Goal: Task Accomplishment & Management: Use online tool/utility

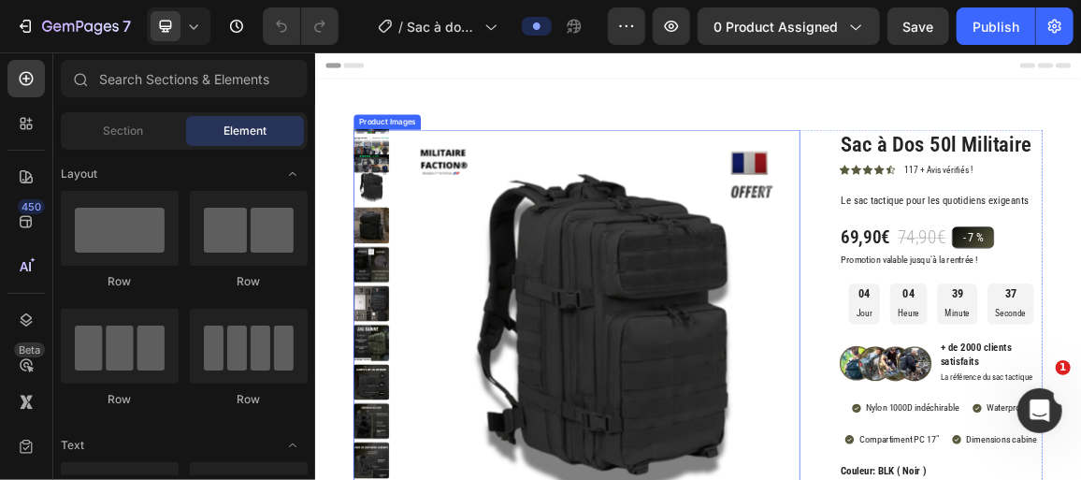
click at [780, 340] on img at bounding box center [735, 455] width 580 height 580
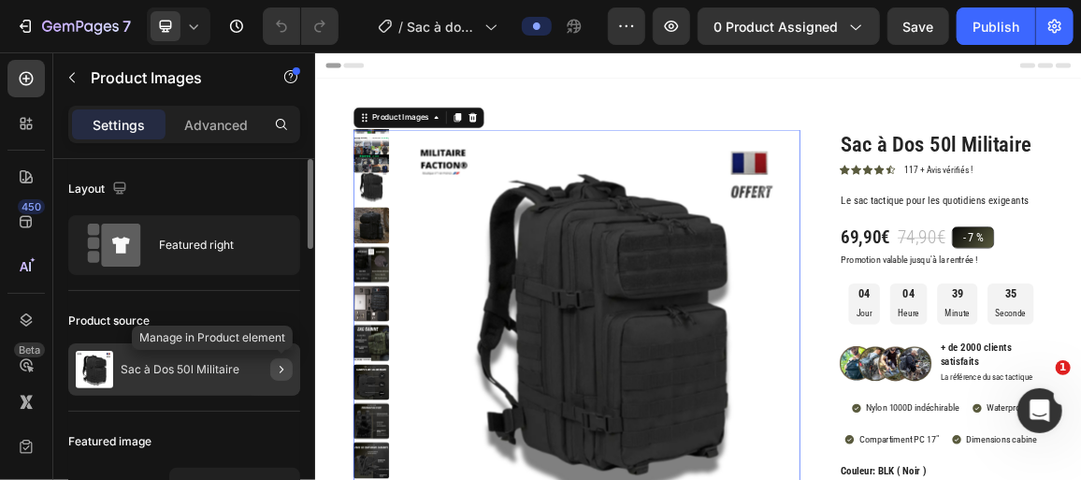
click at [286, 375] on button "button" at bounding box center [281, 369] width 22 height 22
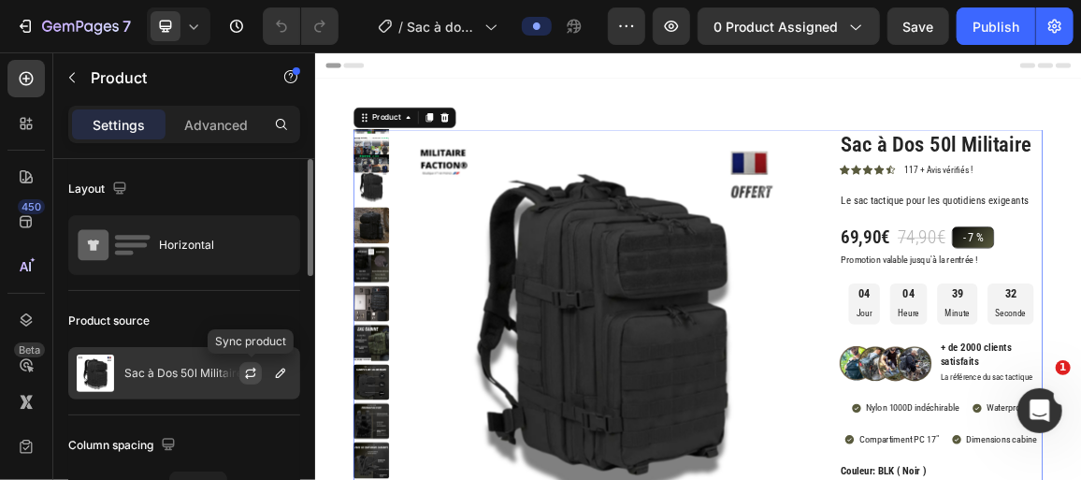
click at [249, 373] on icon "button" at bounding box center [250, 373] width 15 height 15
click at [282, 377] on icon "button" at bounding box center [280, 373] width 15 height 15
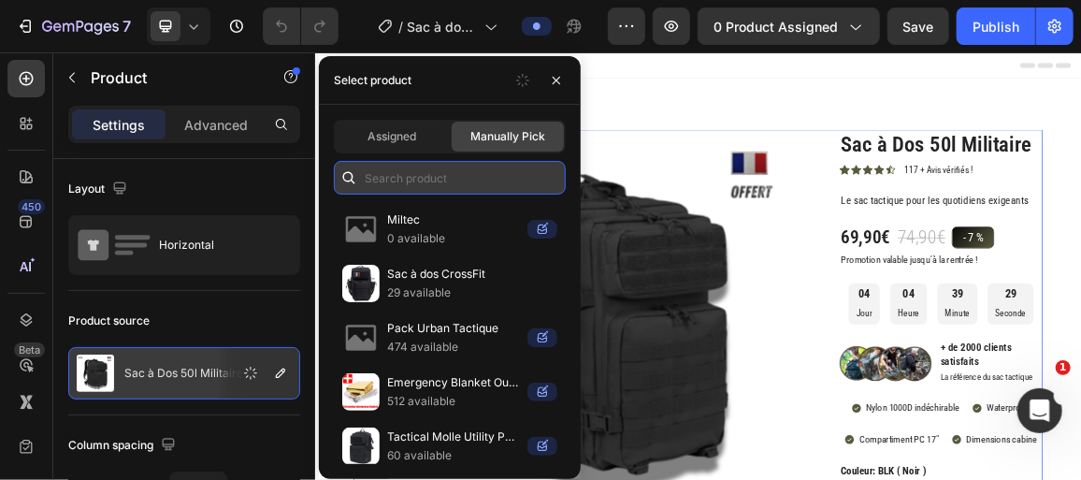
click at [398, 182] on input "text" at bounding box center [450, 178] width 232 height 34
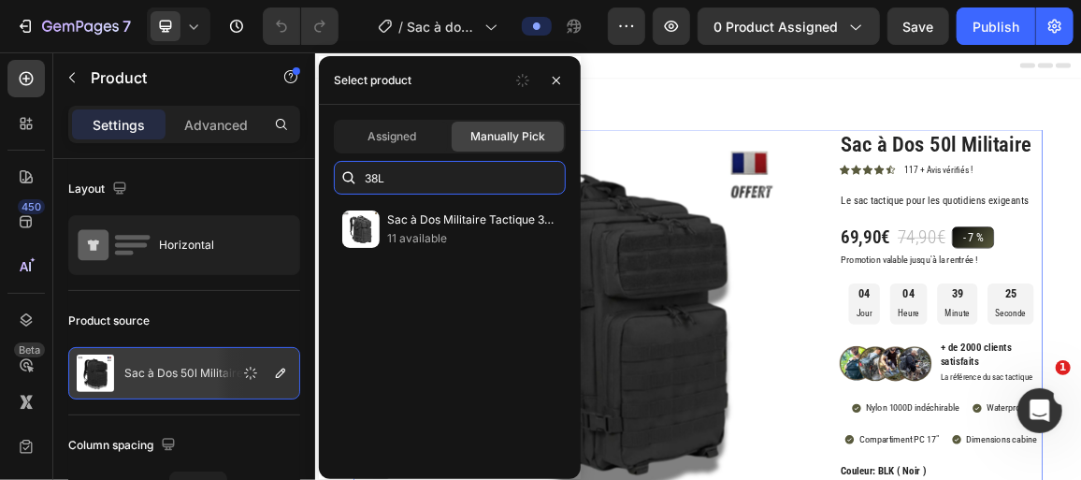
type input "38L"
click at [455, 226] on p "Sac à Dos Militaire Tactique 38L Noir" at bounding box center [472, 219] width 170 height 19
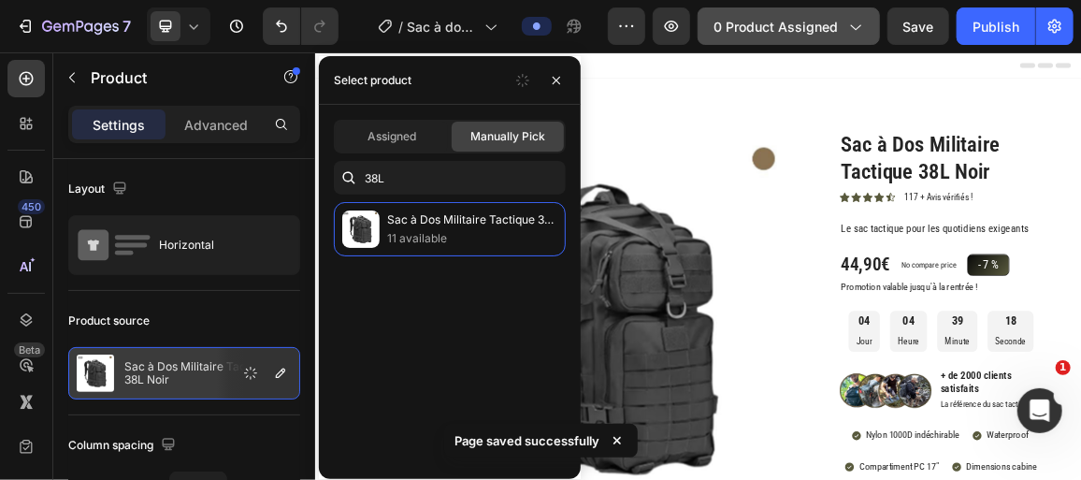
click at [794, 38] on button "0 product assigned" at bounding box center [789, 25] width 182 height 37
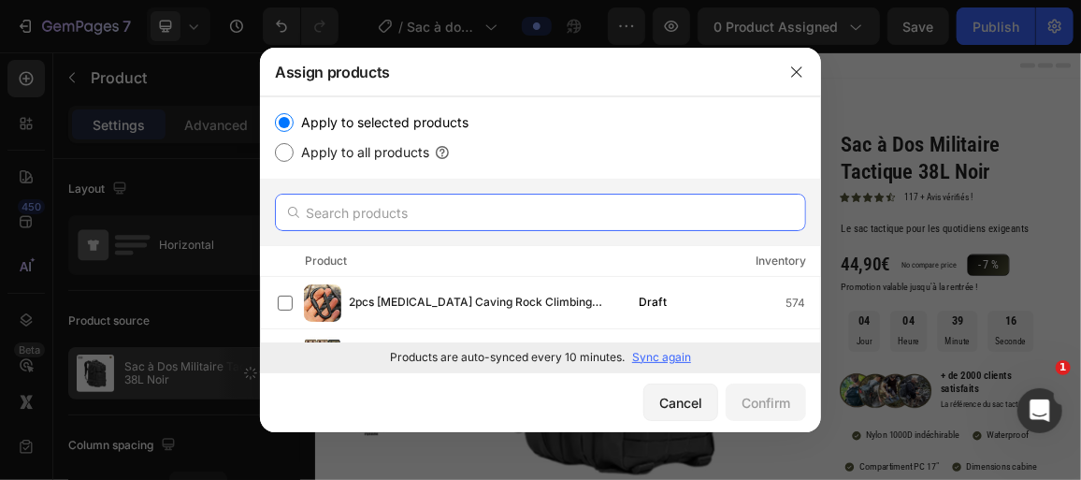
click at [370, 224] on input "text" at bounding box center [540, 212] width 531 height 37
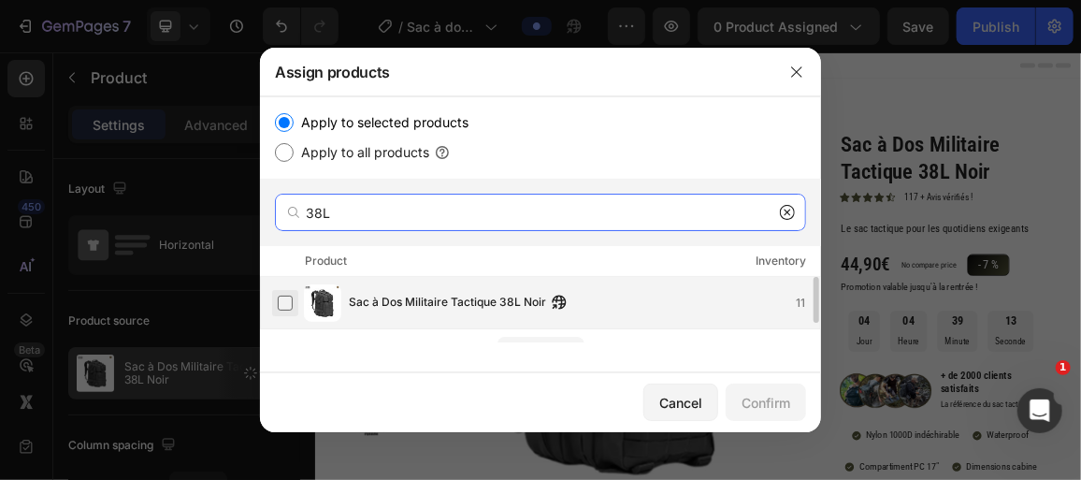
type input "38L"
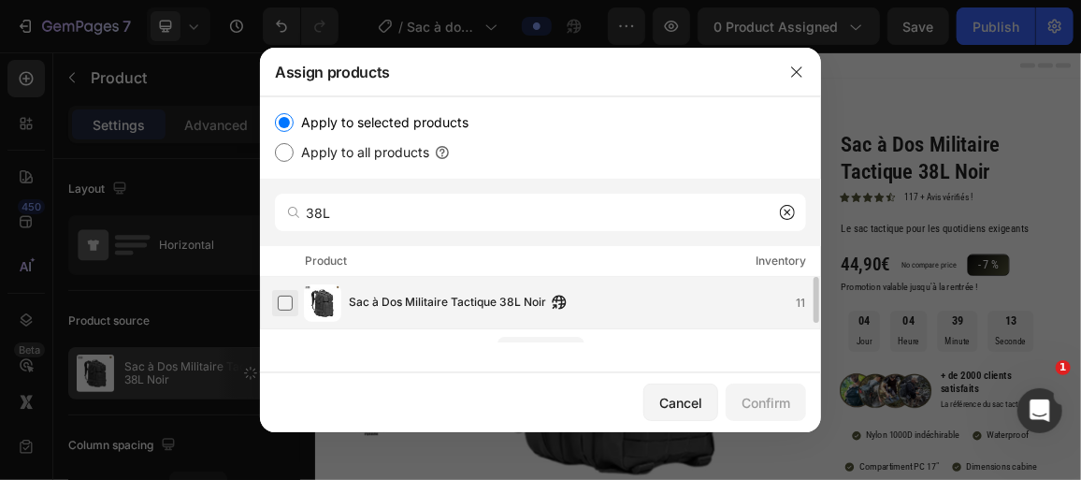
click at [290, 304] on label at bounding box center [285, 303] width 15 height 15
click at [775, 401] on div "Confirm" at bounding box center [766, 403] width 49 height 20
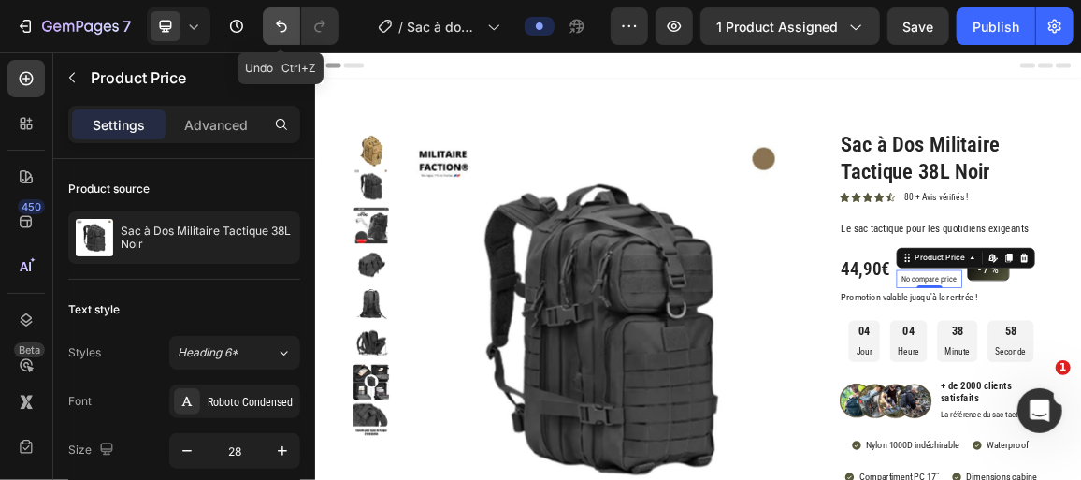
click at [268, 22] on button "Undo/Redo" at bounding box center [281, 25] width 37 height 37
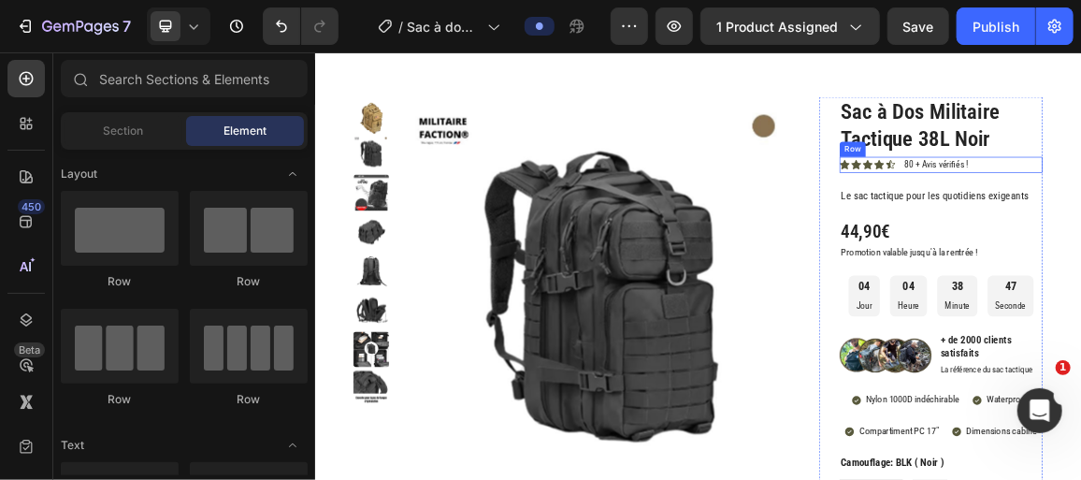
scroll to position [84, 0]
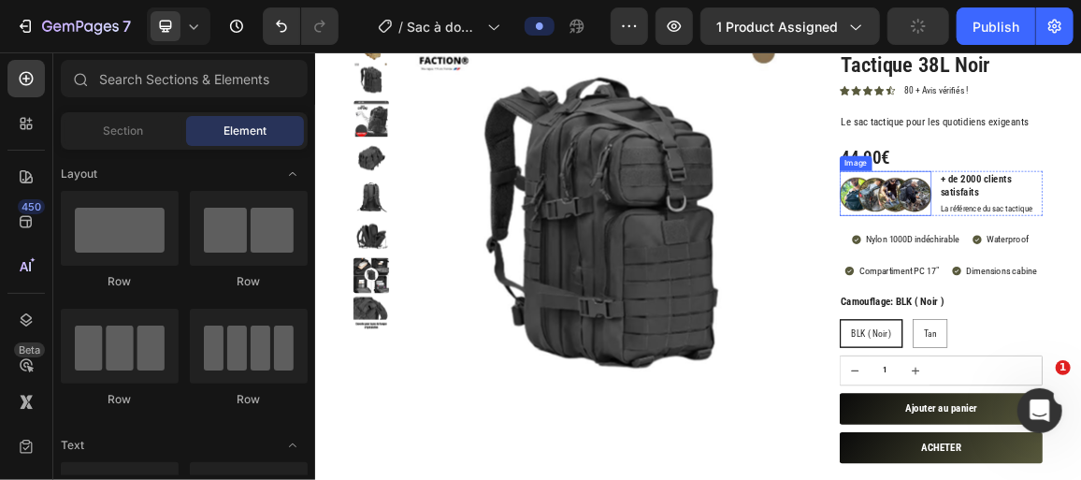
scroll to position [169, 0]
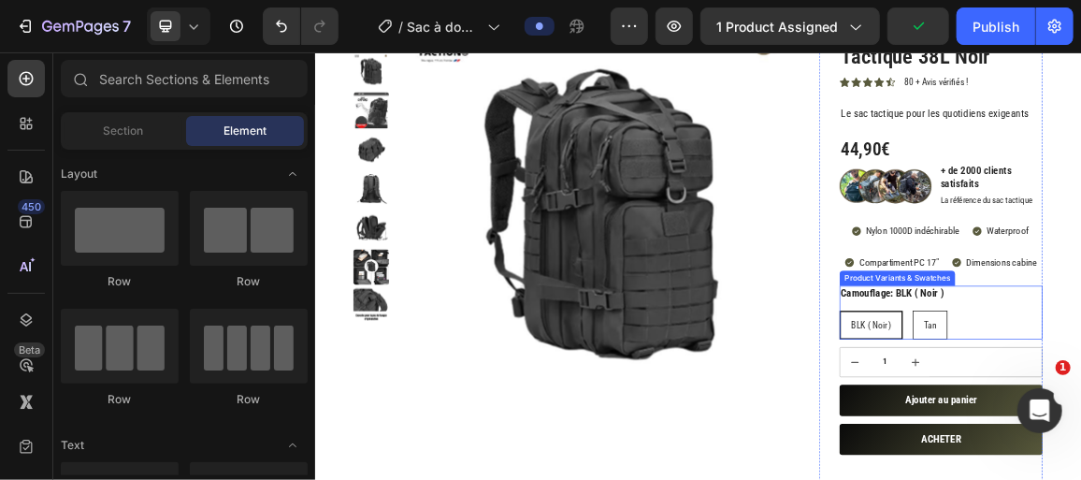
radio input "true"
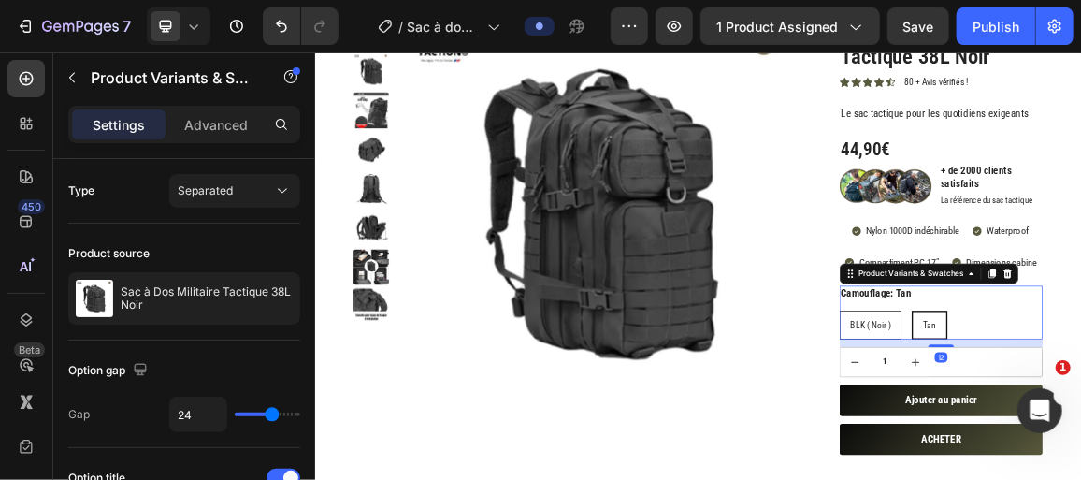
click at [1080, 429] on input "BLK ( Noir ) BLK ( Noir ) BLK ( Noir )" at bounding box center [1082, 428] width 1 height 1
radio input "true"
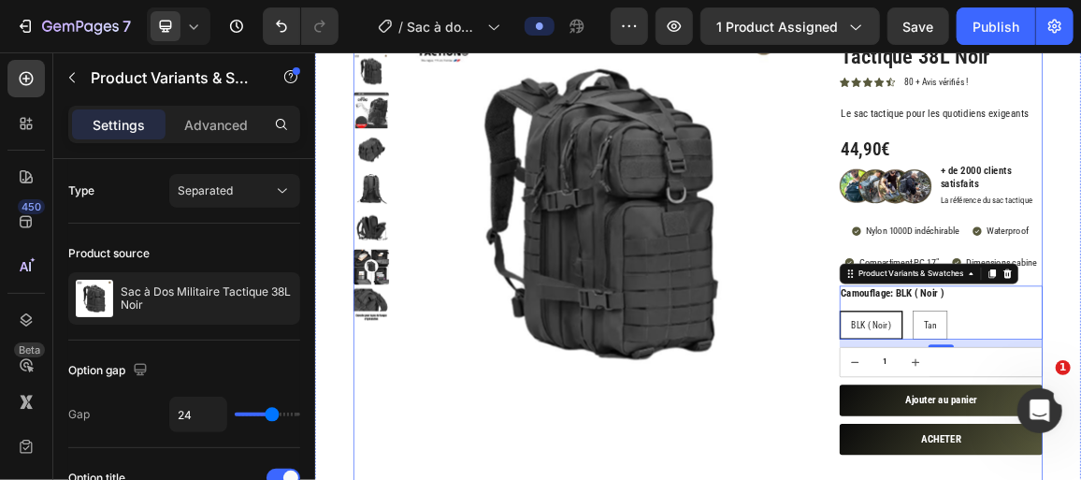
click at [1013, 479] on img at bounding box center [735, 285] width 580 height 580
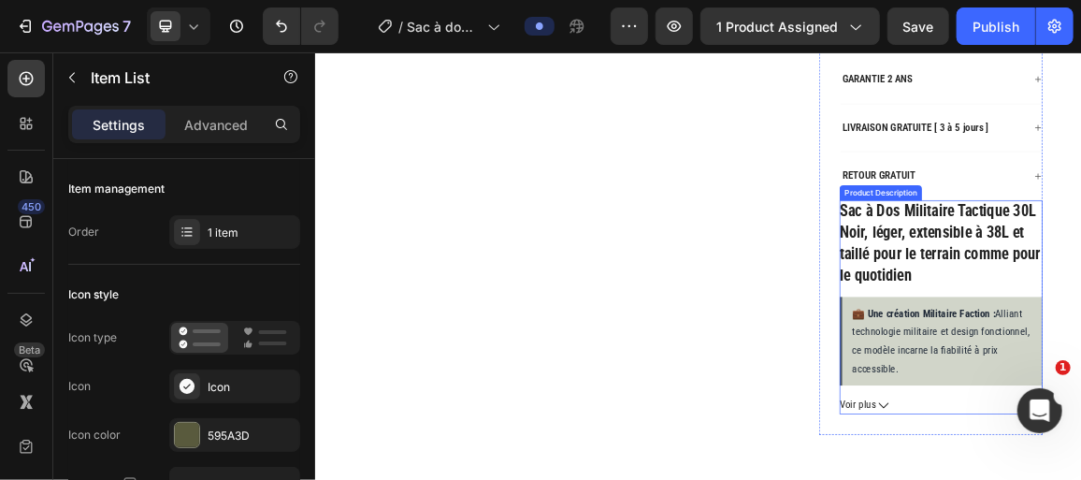
scroll to position [680, 0]
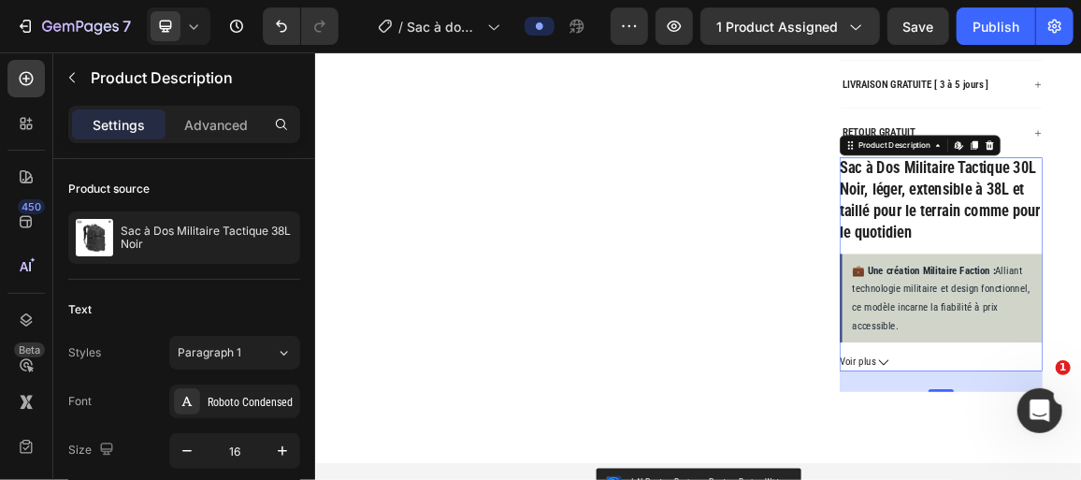
scroll to position [934, 0]
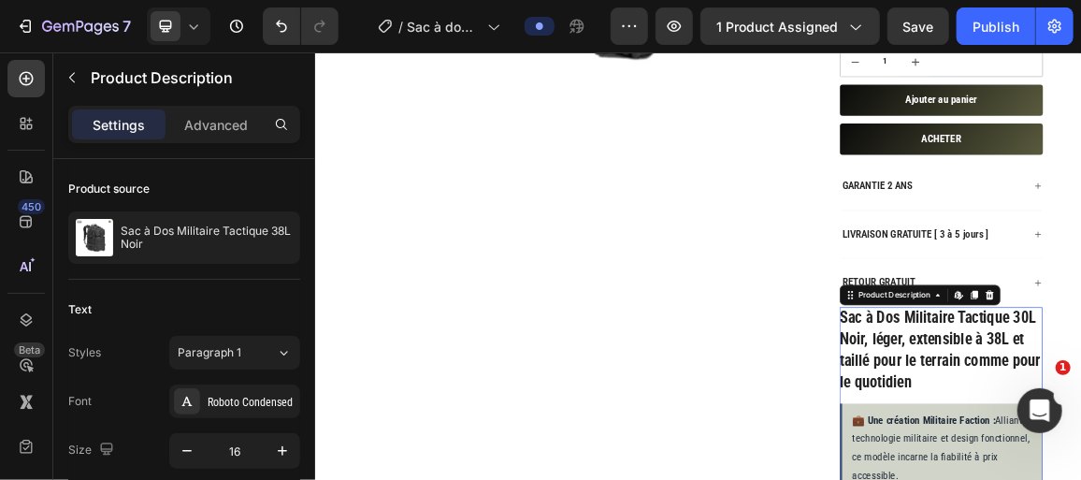
scroll to position [510, 0]
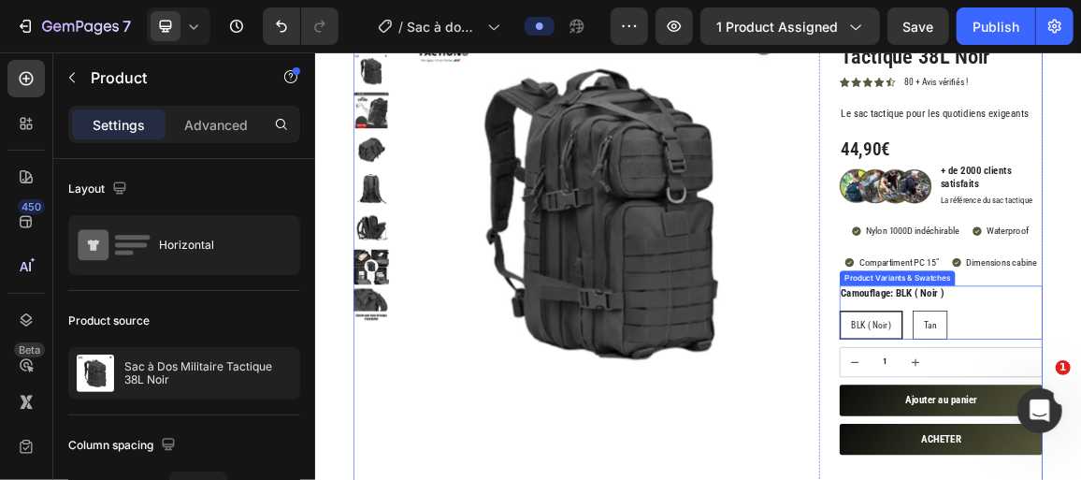
scroll to position [0, 0]
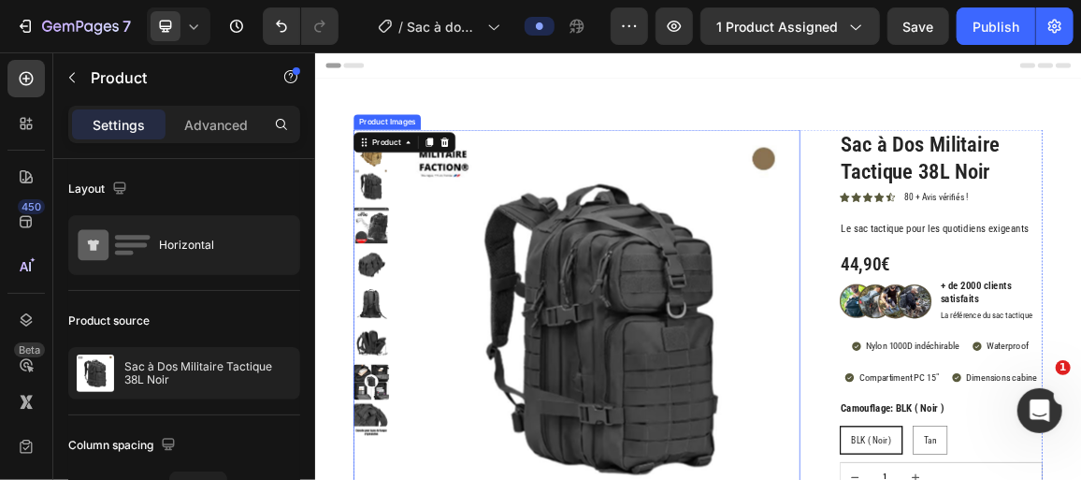
click at [391, 456] on img at bounding box center [396, 477] width 52 height 52
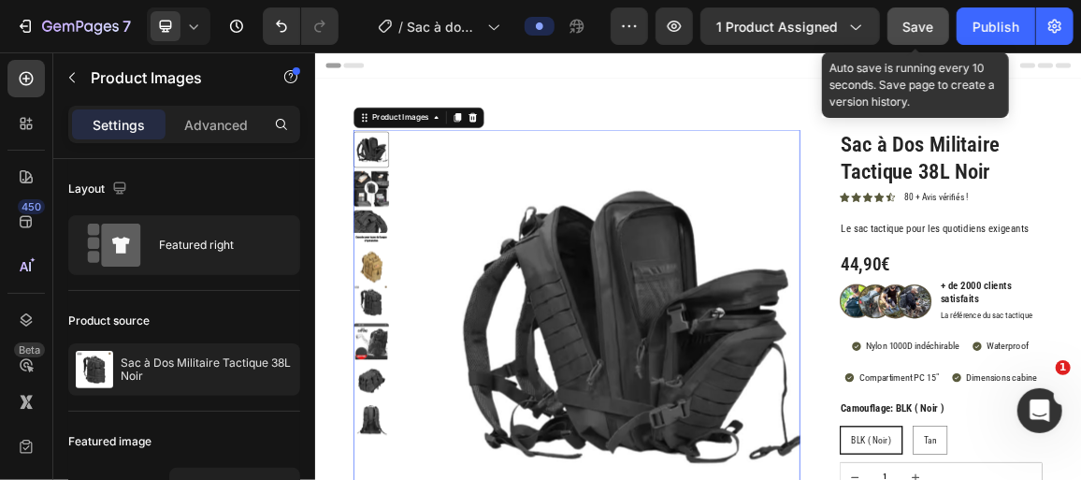
drag, startPoint x: 920, startPoint y: 35, endPoint x: 846, endPoint y: 19, distance: 76.5
click at [920, 35] on div "Save" at bounding box center [919, 27] width 31 height 20
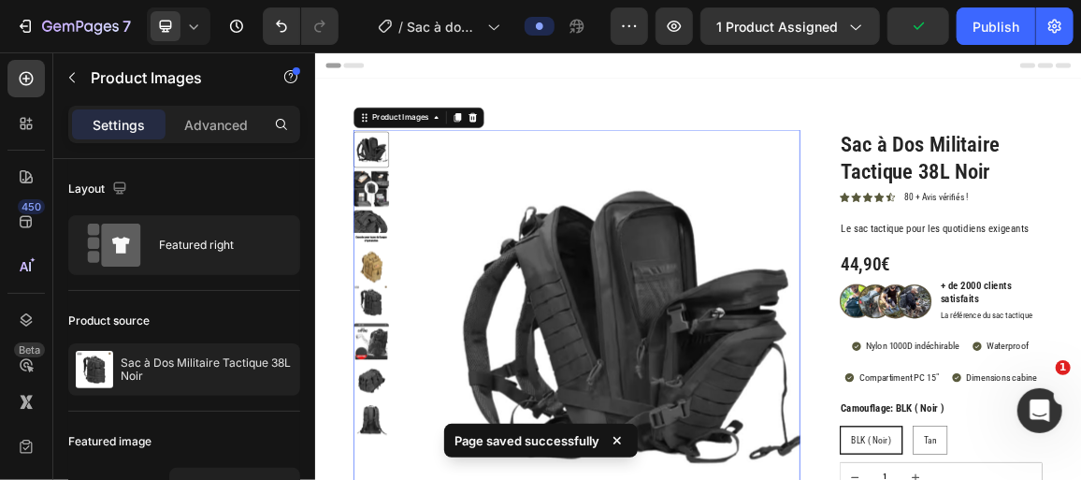
click at [389, 340] on img at bounding box center [396, 366] width 52 height 52
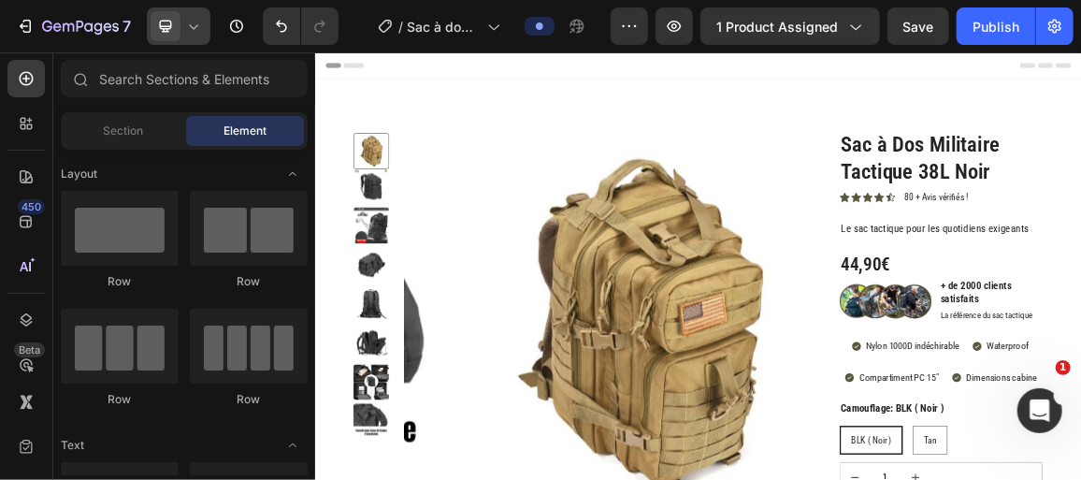
click at [186, 22] on icon at bounding box center [193, 26] width 19 height 19
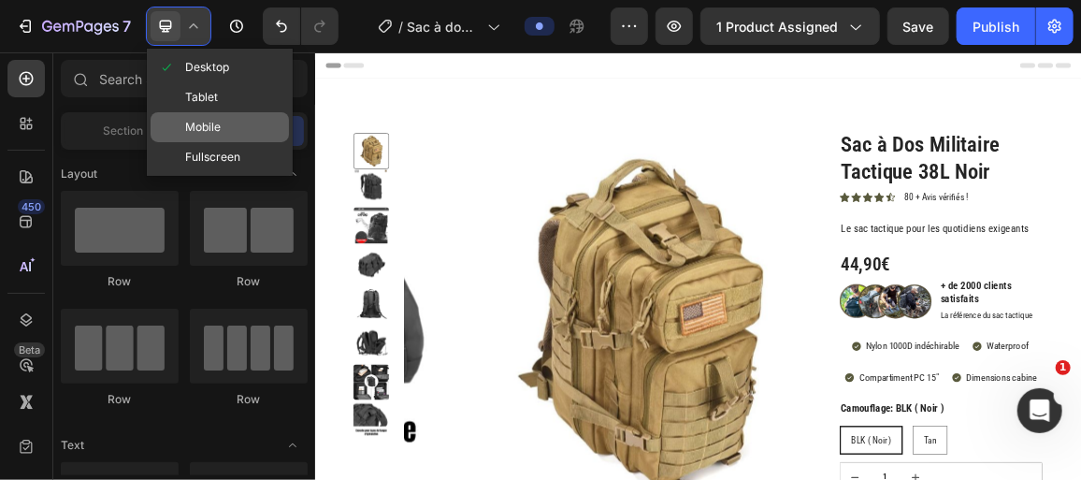
click at [217, 132] on span "Mobile" at bounding box center [203, 127] width 36 height 19
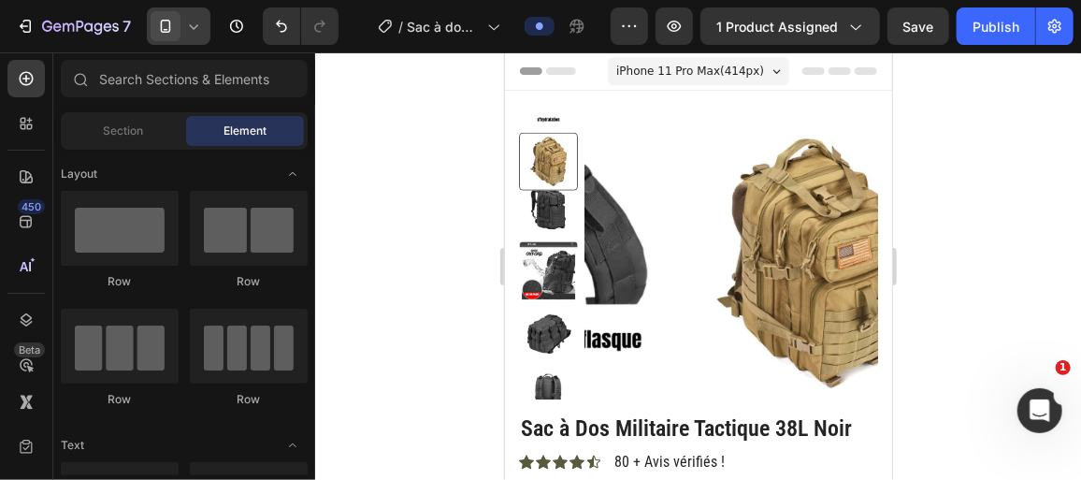
click at [460, 239] on div at bounding box center [698, 265] width 766 height 427
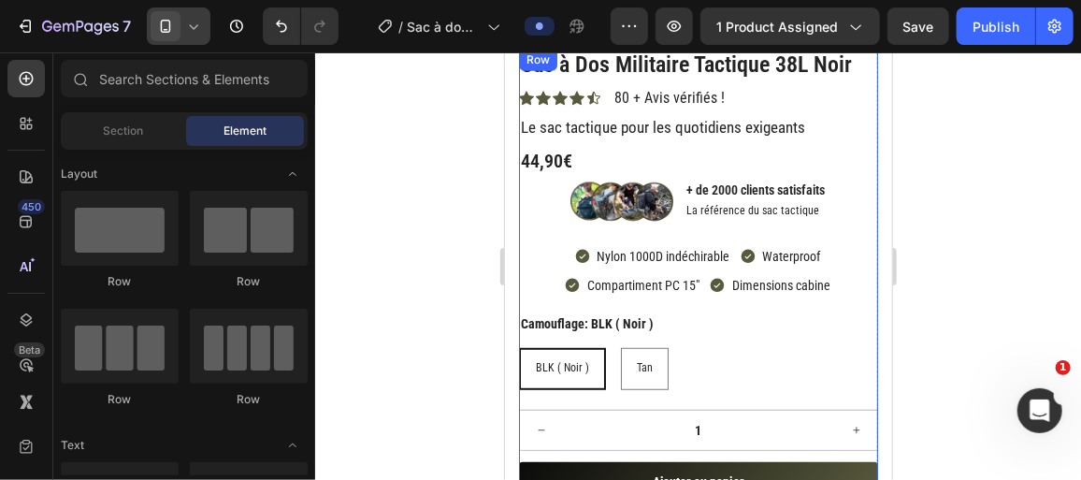
scroll to position [425, 0]
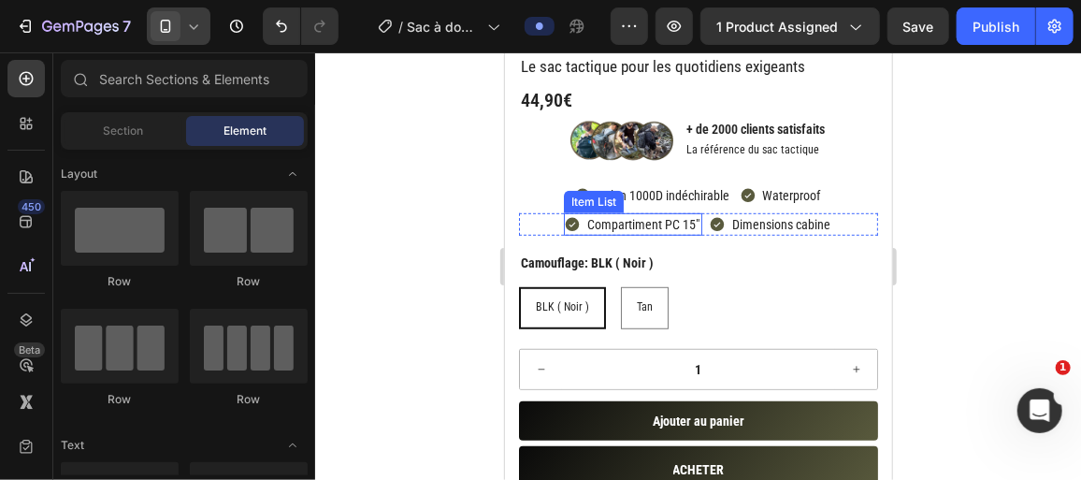
click at [643, 225] on p "Compartiment PC 15"" at bounding box center [642, 223] width 112 height 17
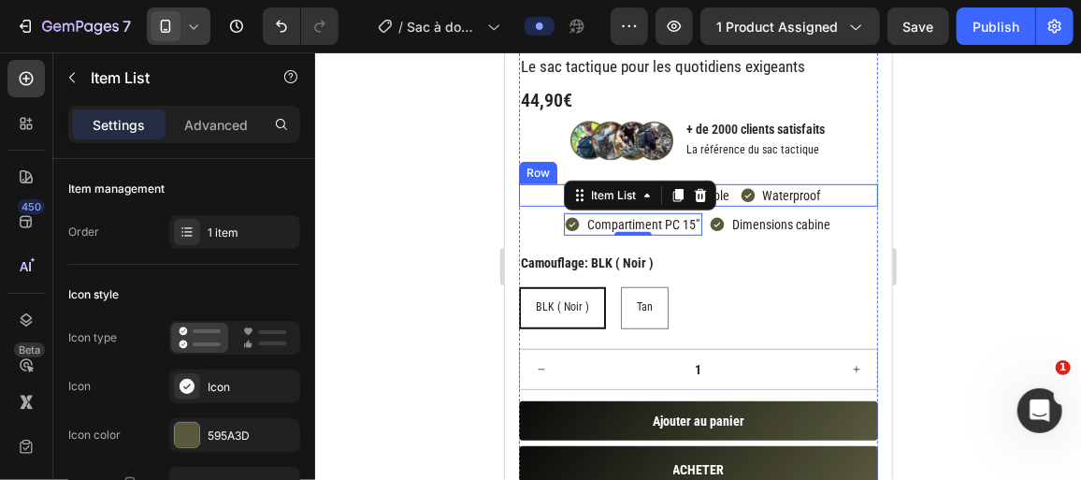
click at [466, 164] on div at bounding box center [698, 265] width 766 height 427
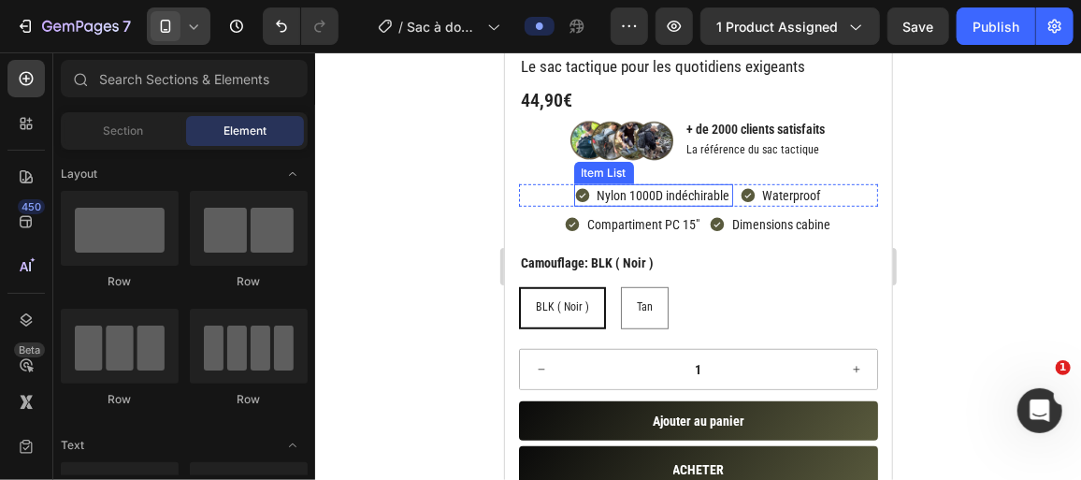
click at [626, 194] on p "Nylon 1000D indéchirable" at bounding box center [663, 194] width 133 height 17
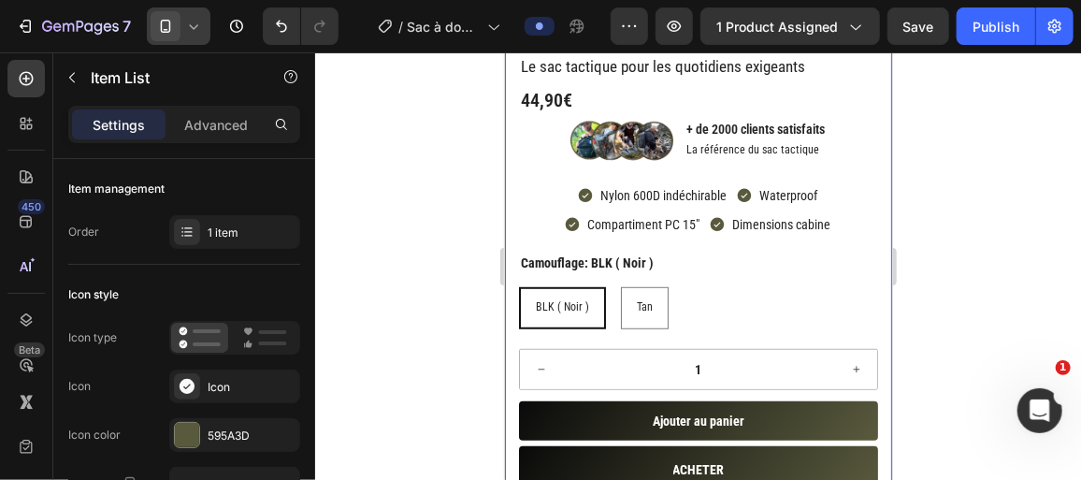
click at [471, 219] on div at bounding box center [698, 265] width 766 height 427
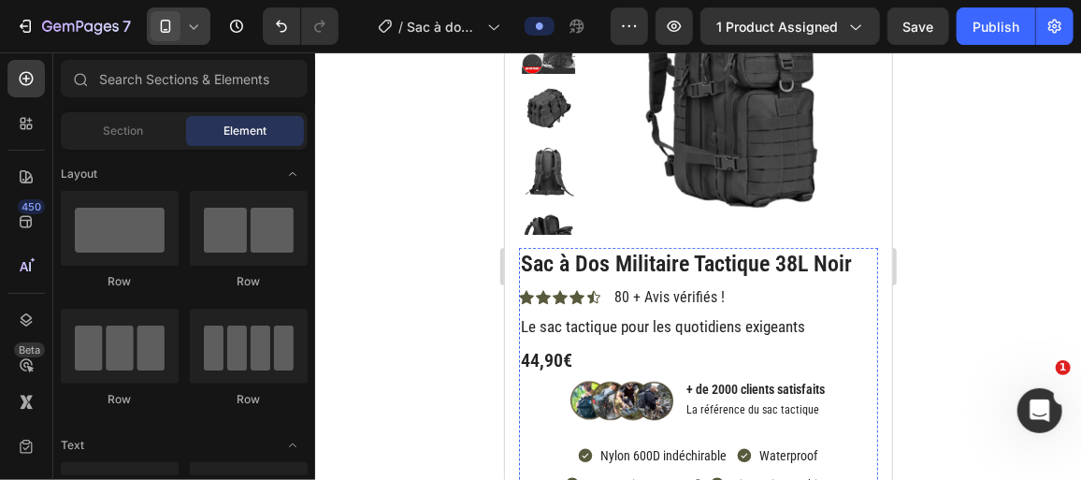
scroll to position [0, 0]
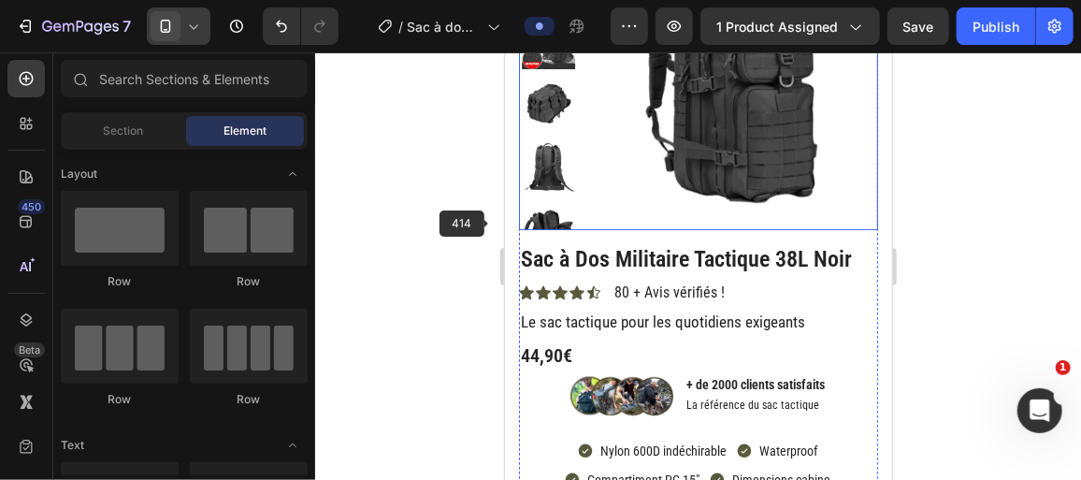
click at [490, 223] on div at bounding box center [698, 265] width 766 height 427
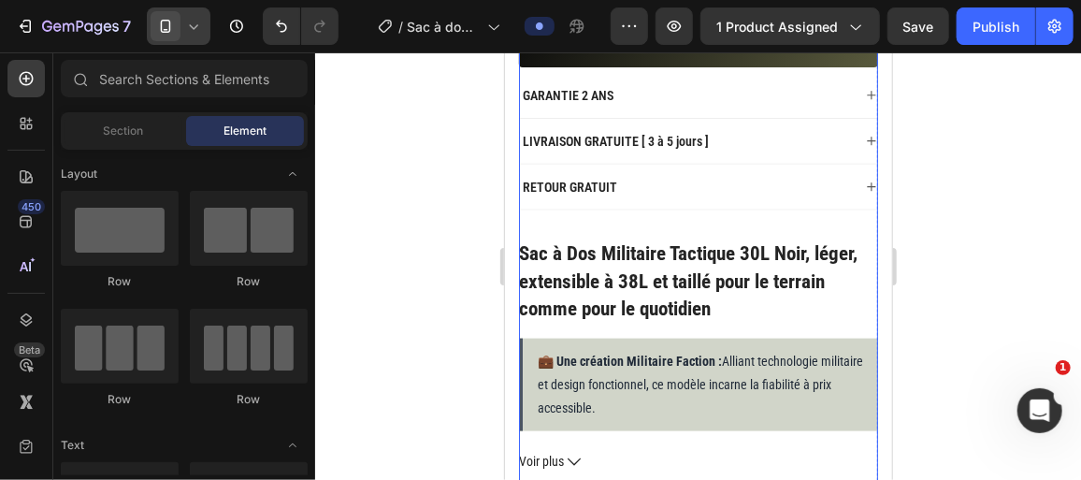
scroll to position [680, 0]
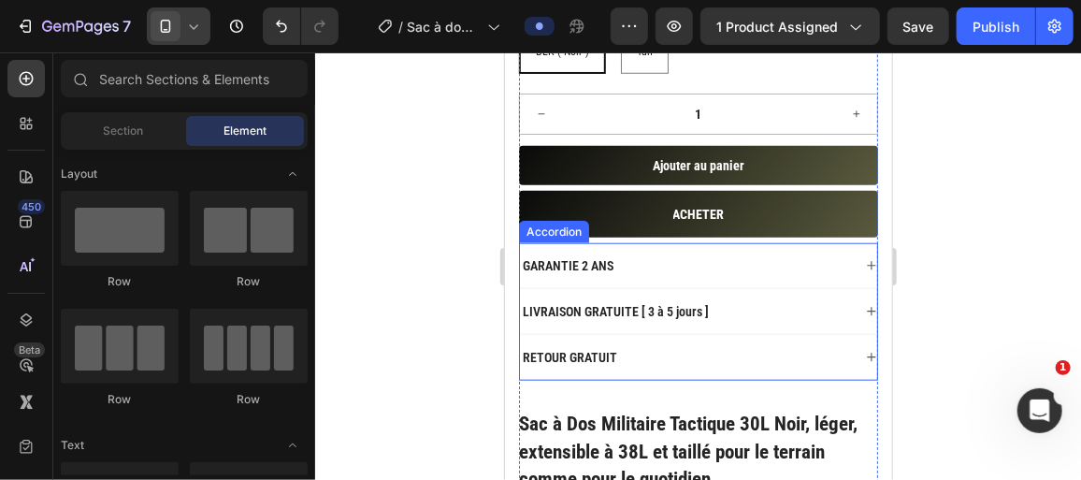
click at [733, 265] on div "GARANTIE 2 ANS" at bounding box center [684, 264] width 331 height 22
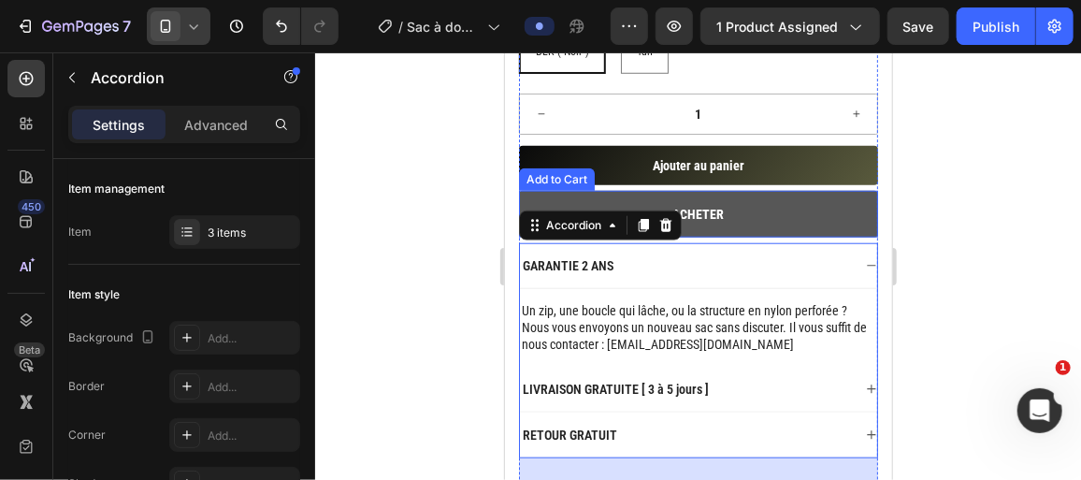
scroll to position [765, 0]
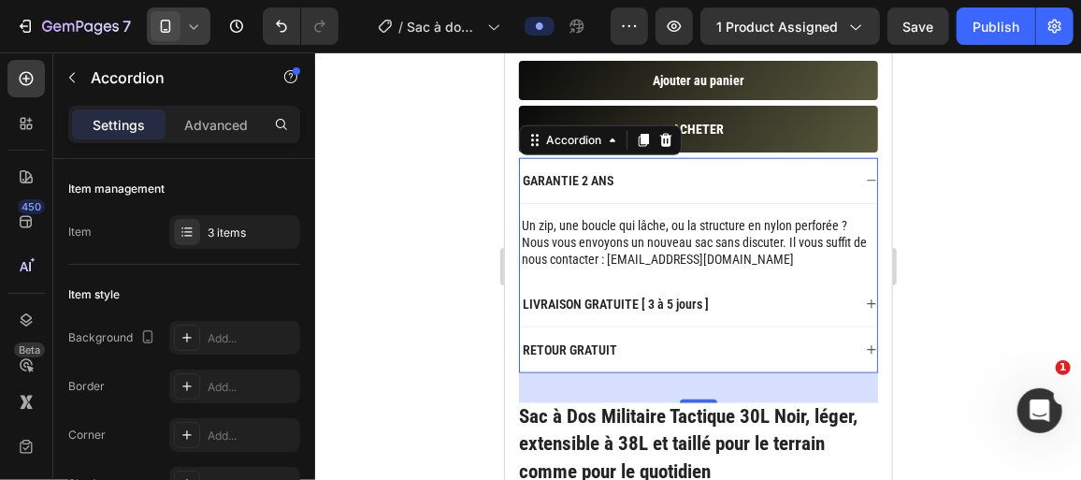
click at [679, 295] on p "LIVRAISON GRATUITE [ 3 à 5 jours ]" at bounding box center [615, 303] width 186 height 17
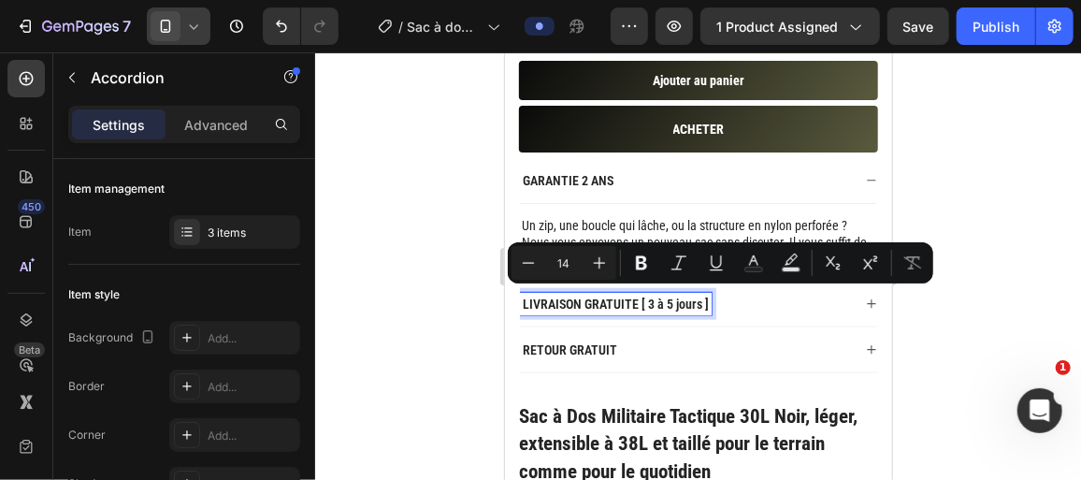
click at [672, 298] on p "LIVRAISON GRATUITE [ 3 à 5 jours ]" at bounding box center [615, 303] width 186 height 17
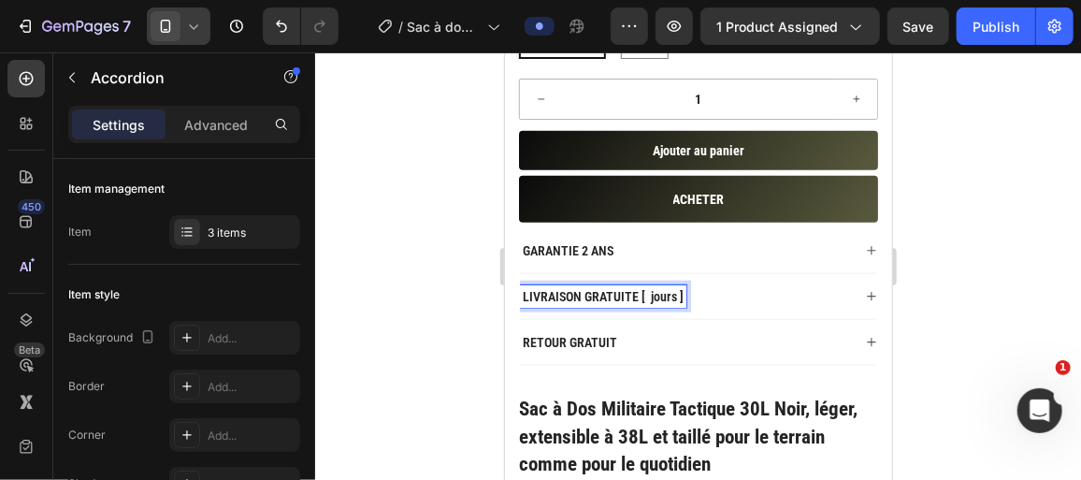
scroll to position [687, 0]
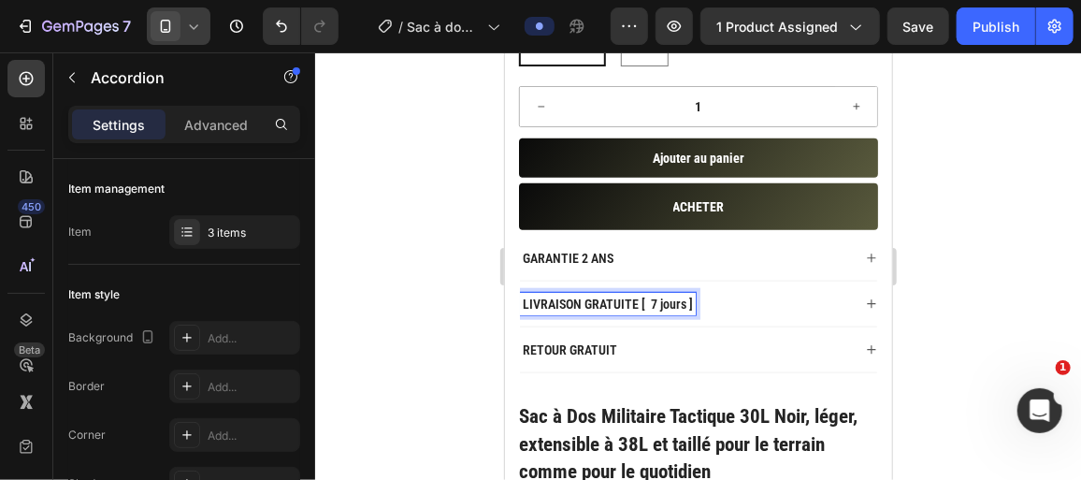
click at [378, 236] on div at bounding box center [698, 265] width 766 height 427
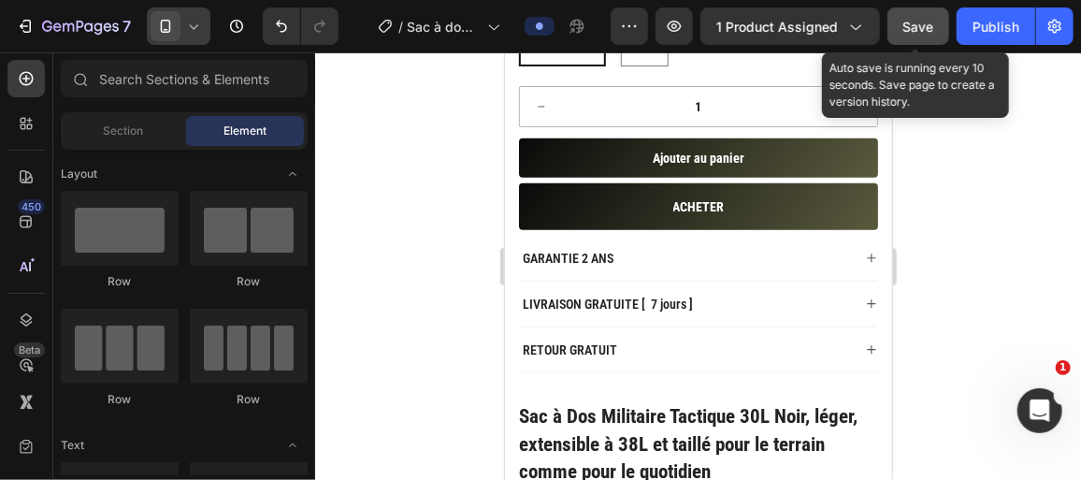
click at [916, 15] on button "Save" at bounding box center [919, 25] width 62 height 37
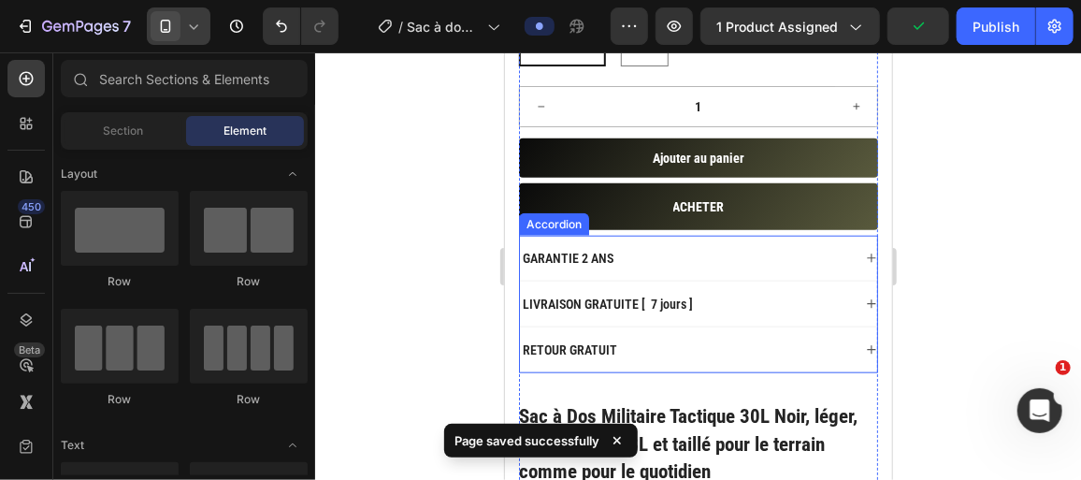
click at [866, 298] on icon at bounding box center [870, 302] width 8 height 8
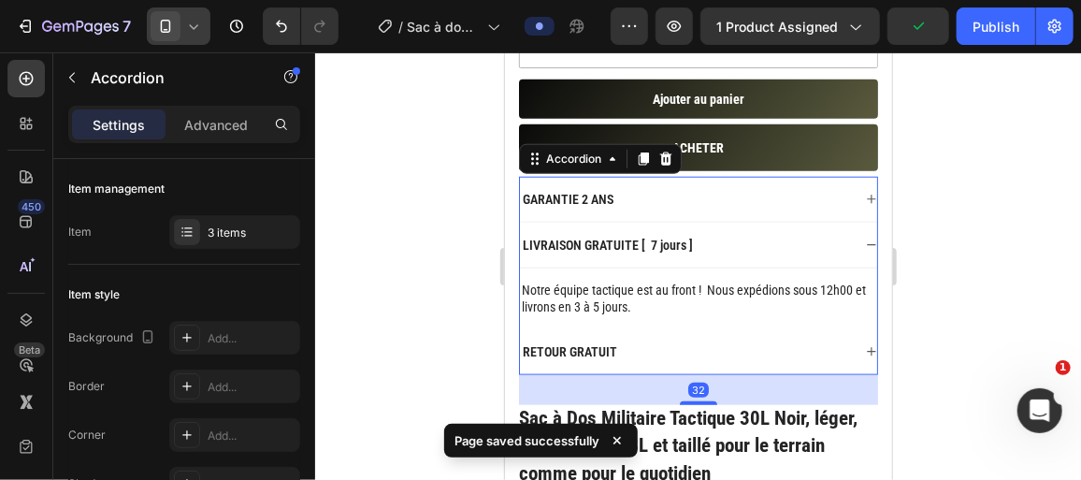
scroll to position [773, 0]
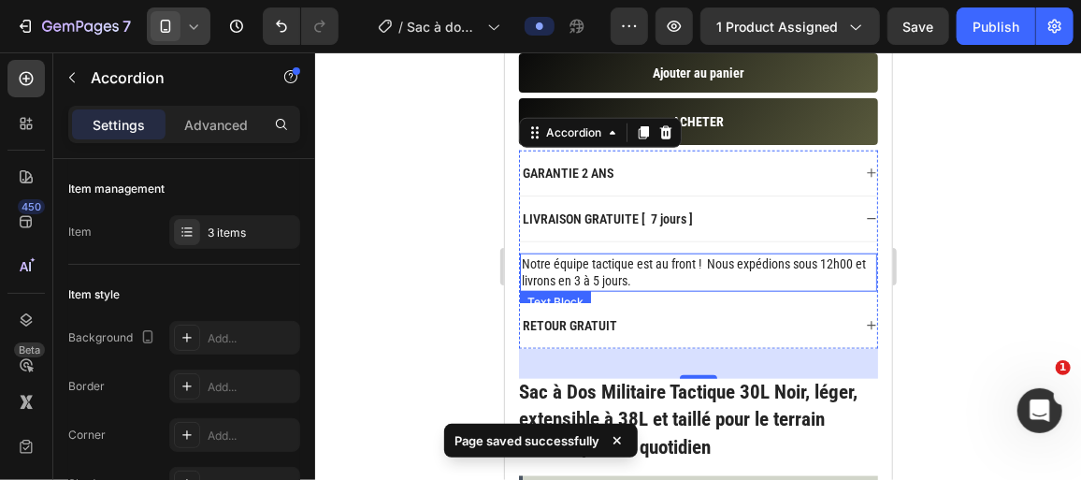
click at [663, 267] on p "Notre équipe tactique est au front ! Nous expédions sous 12h00 et livrons en 3 …" at bounding box center [698, 271] width 354 height 34
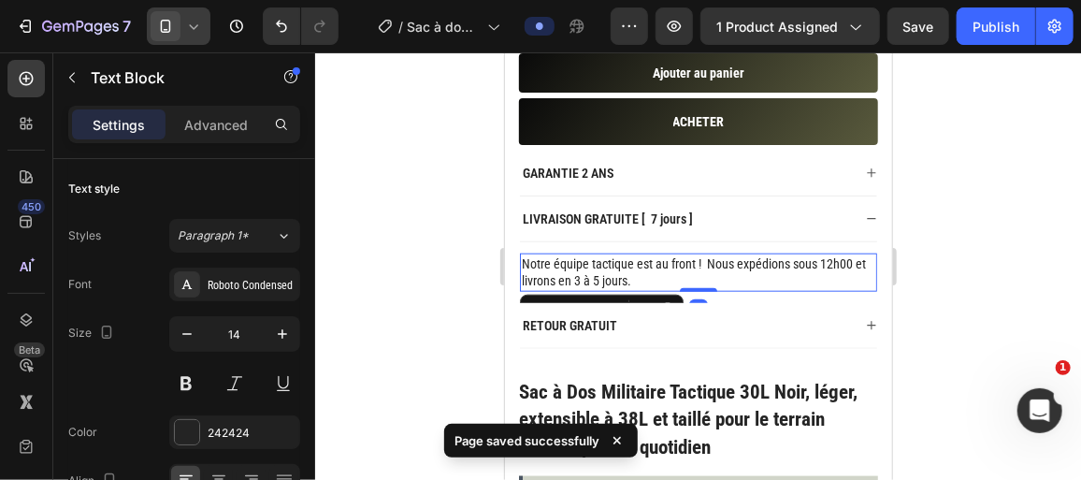
click at [656, 268] on p "Notre équipe tactique est au front ! Nous expédions sous 12h00 et livrons en 3 …" at bounding box center [698, 271] width 354 height 34
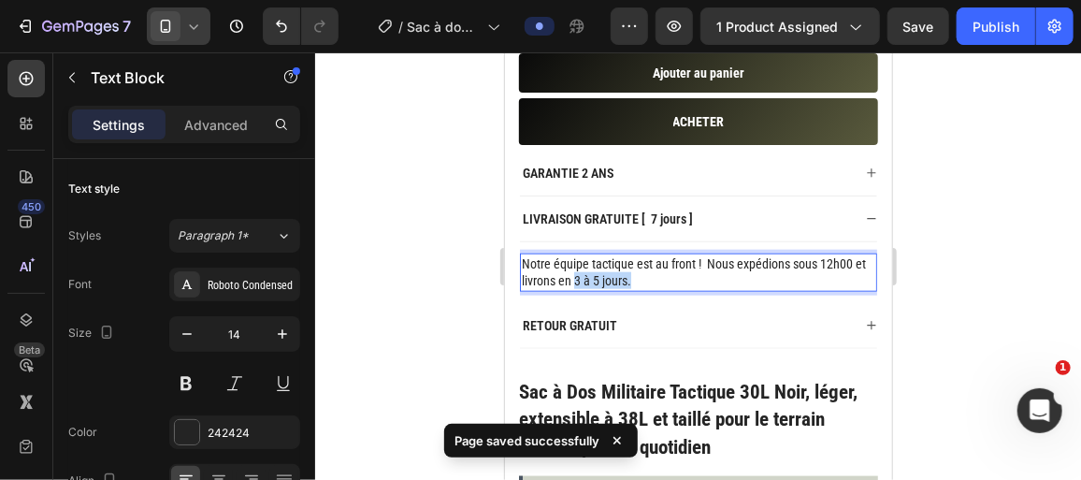
drag, startPoint x: 654, startPoint y: 268, endPoint x: 589, endPoint y: 269, distance: 64.5
click at [589, 269] on p "Notre équipe tactique est au front ! Nous expédions sous 12h00 et livrons en 3 …" at bounding box center [698, 271] width 354 height 34
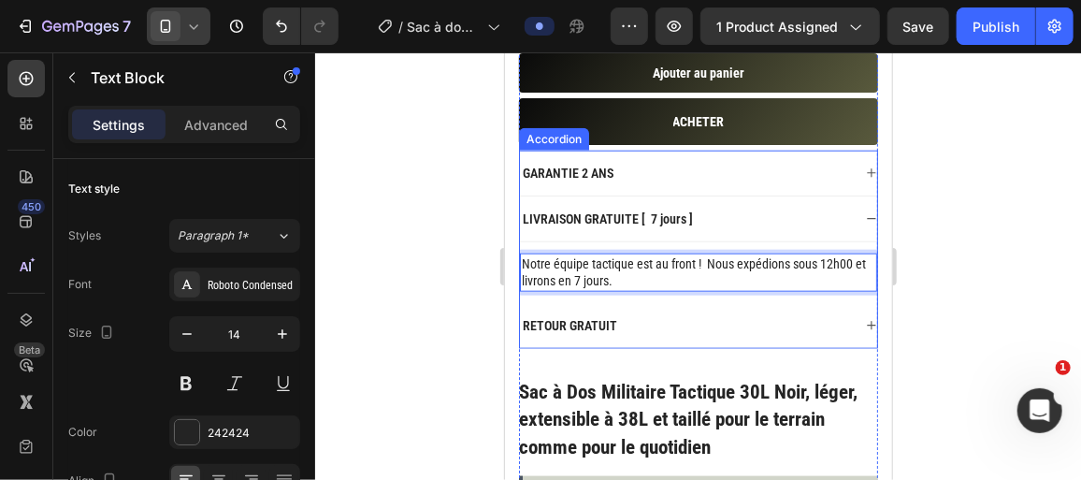
click at [440, 258] on div at bounding box center [698, 265] width 766 height 427
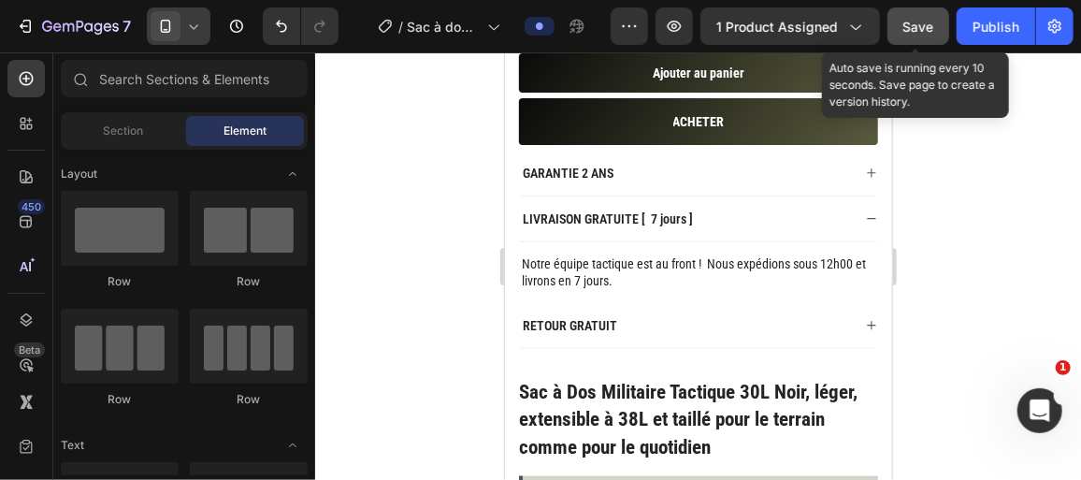
click at [933, 31] on span "Save" at bounding box center [919, 27] width 31 height 16
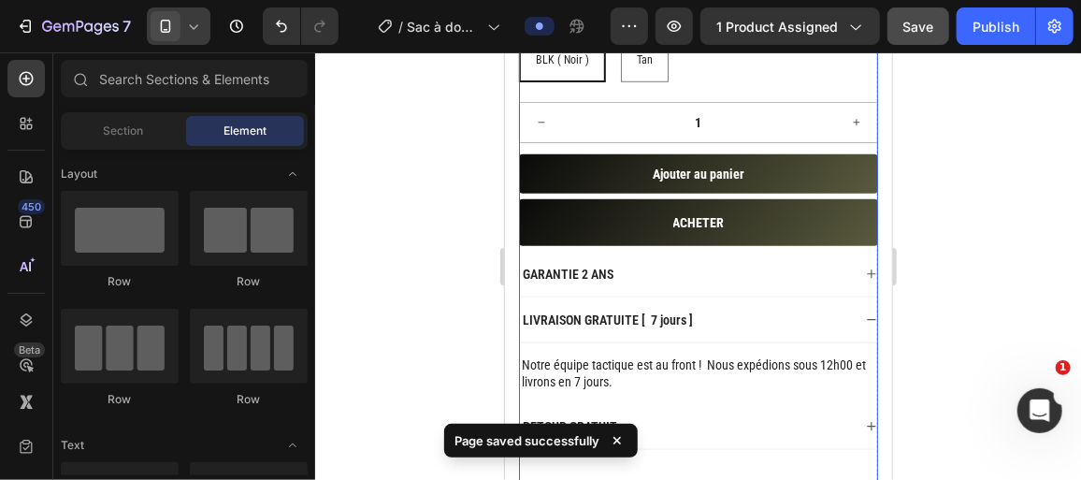
scroll to position [765, 0]
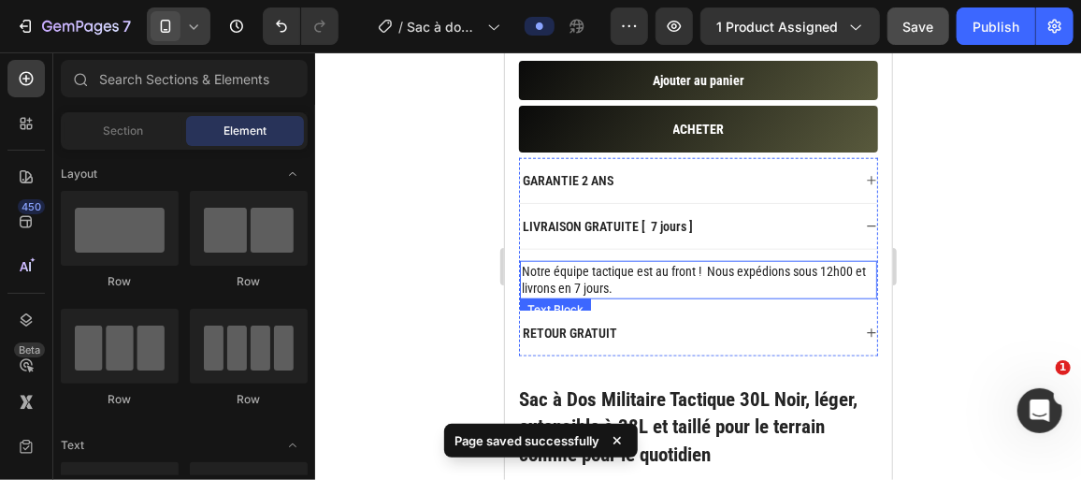
click at [650, 283] on p "Notre équipe tactique est au front ! Nous expédions sous 12h00 et livrons en 7 …" at bounding box center [698, 279] width 354 height 34
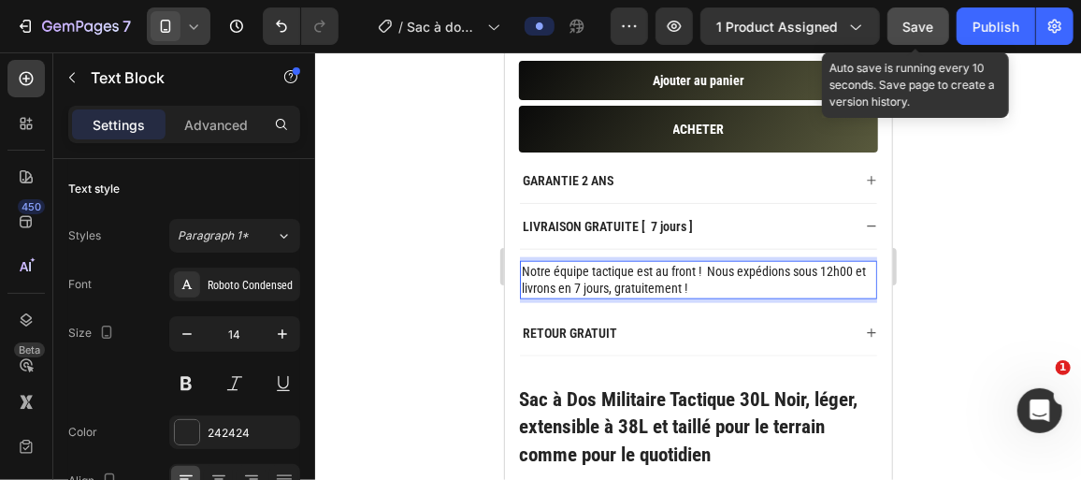
click at [926, 22] on span "Save" at bounding box center [919, 27] width 31 height 16
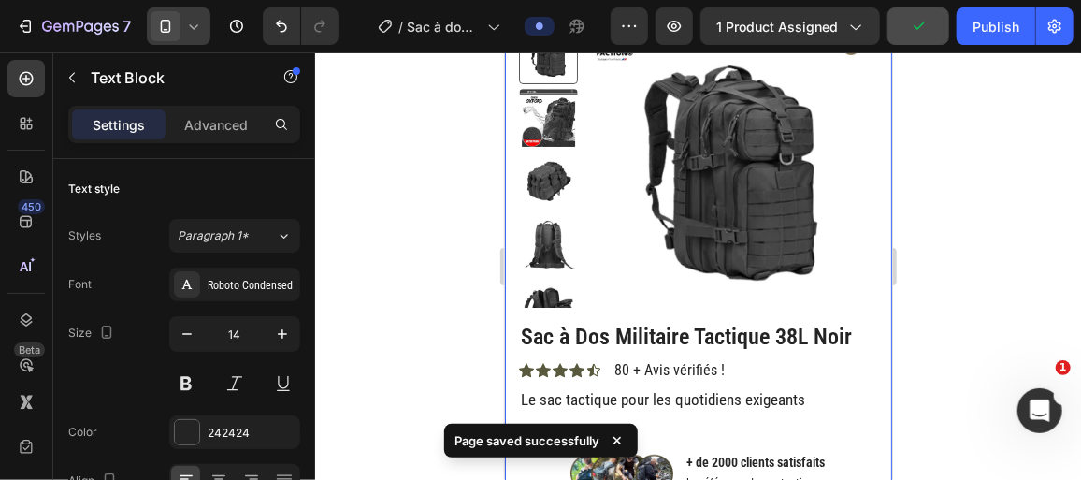
scroll to position [0, 0]
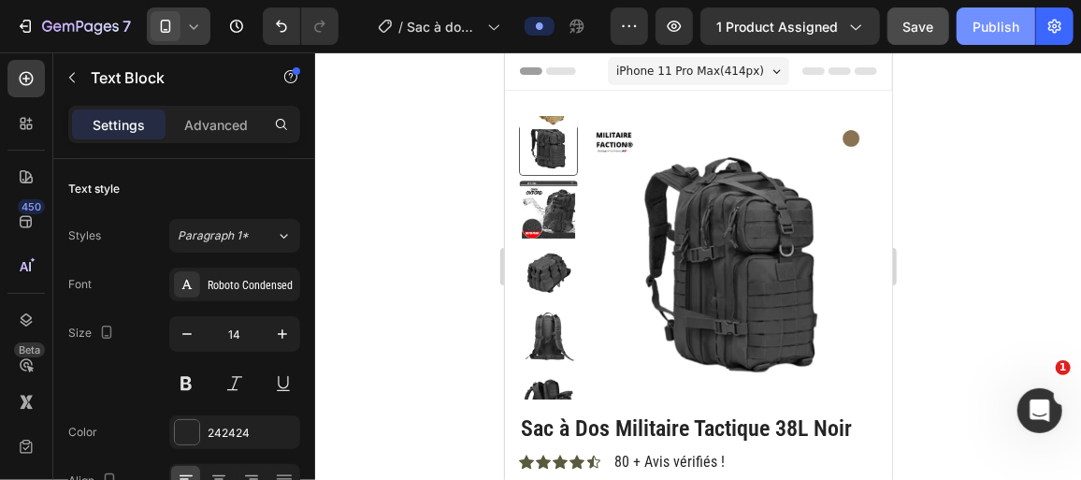
click at [981, 24] on div "Publish" at bounding box center [996, 27] width 47 height 20
click at [201, 36] on div at bounding box center [179, 25] width 64 height 37
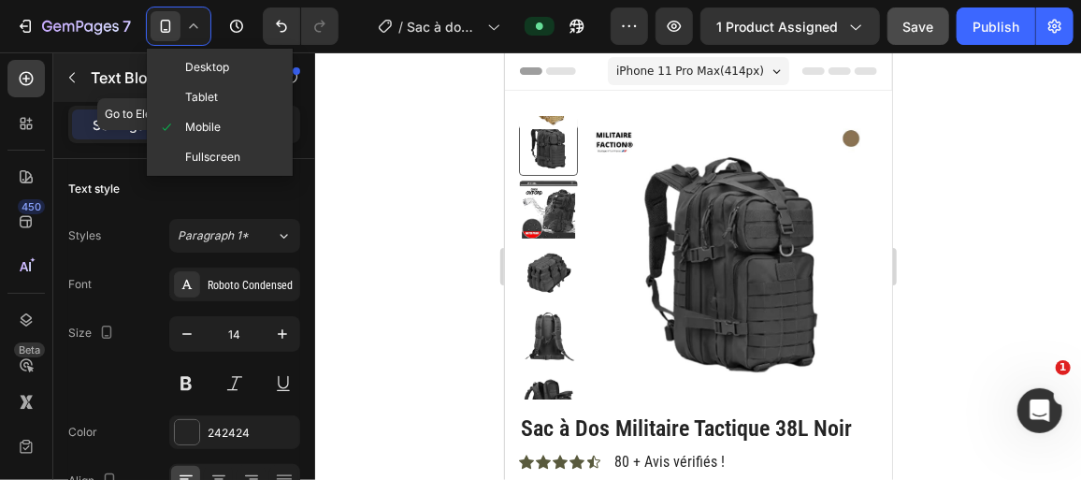
click at [73, 77] on icon "button" at bounding box center [72, 77] width 15 height 15
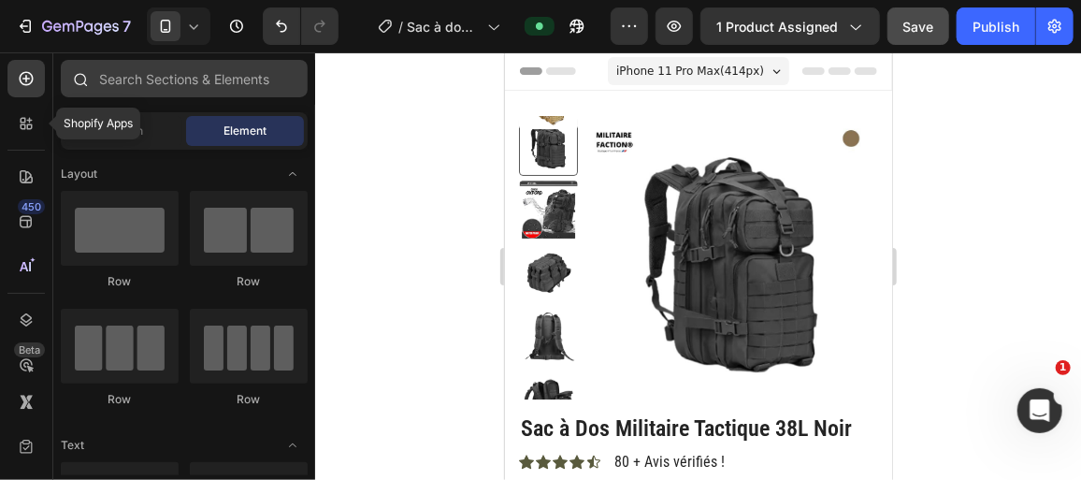
click at [28, 116] on icon at bounding box center [26, 123] width 19 height 19
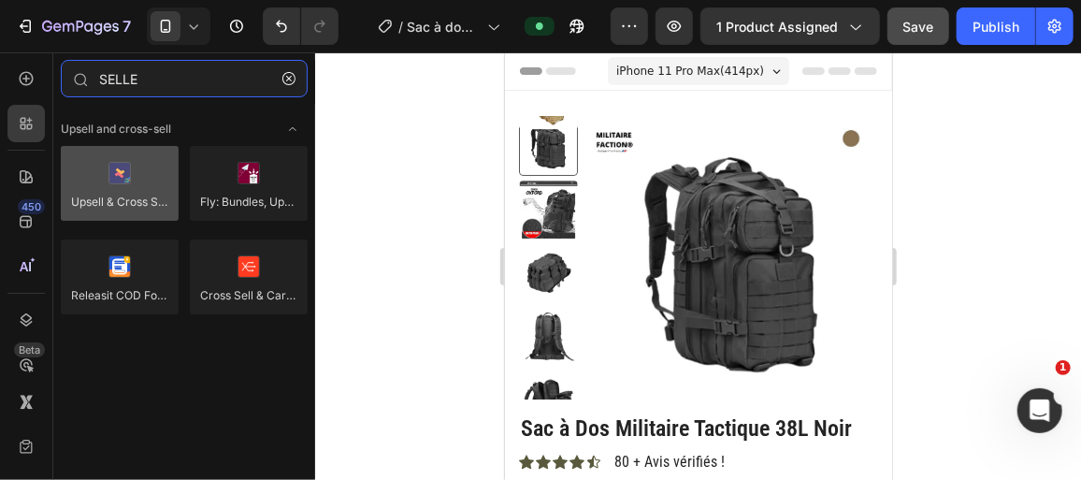
type input "SELLE"
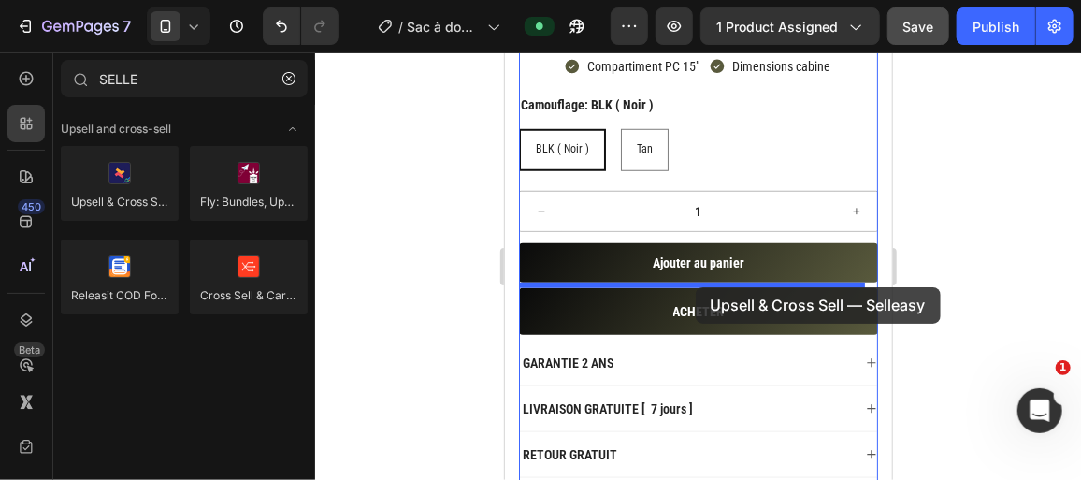
scroll to position [595, 0]
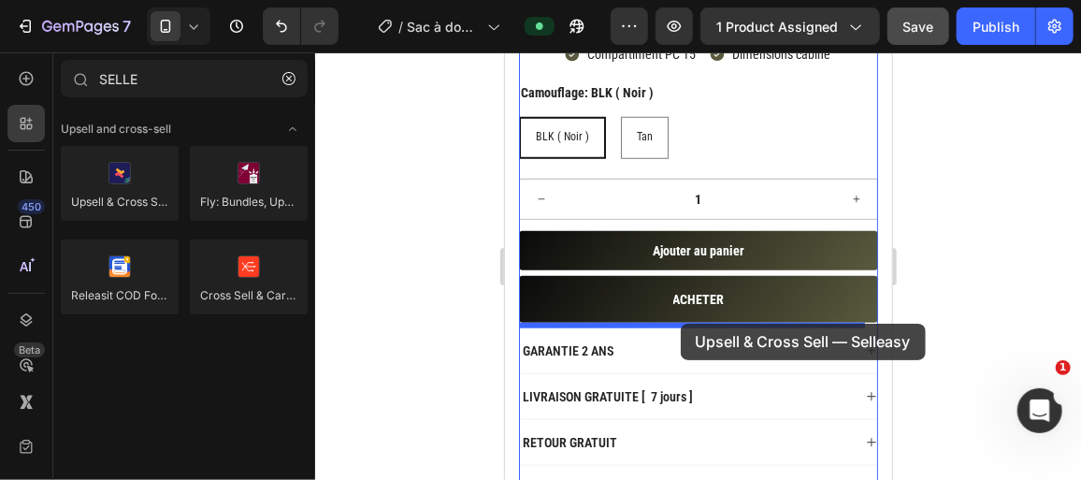
drag, startPoint x: 657, startPoint y: 238, endPoint x: 680, endPoint y: 323, distance: 88.3
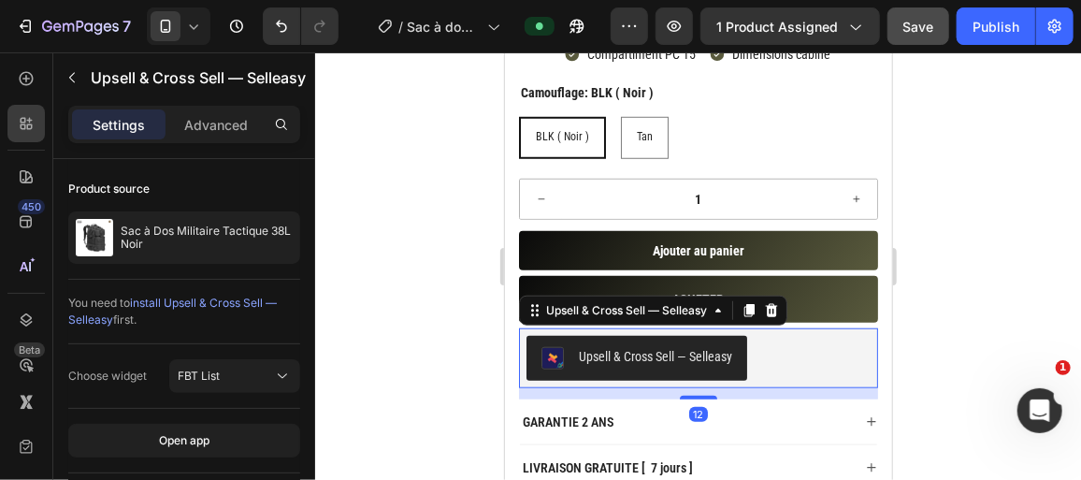
click at [442, 277] on div at bounding box center [698, 265] width 766 height 427
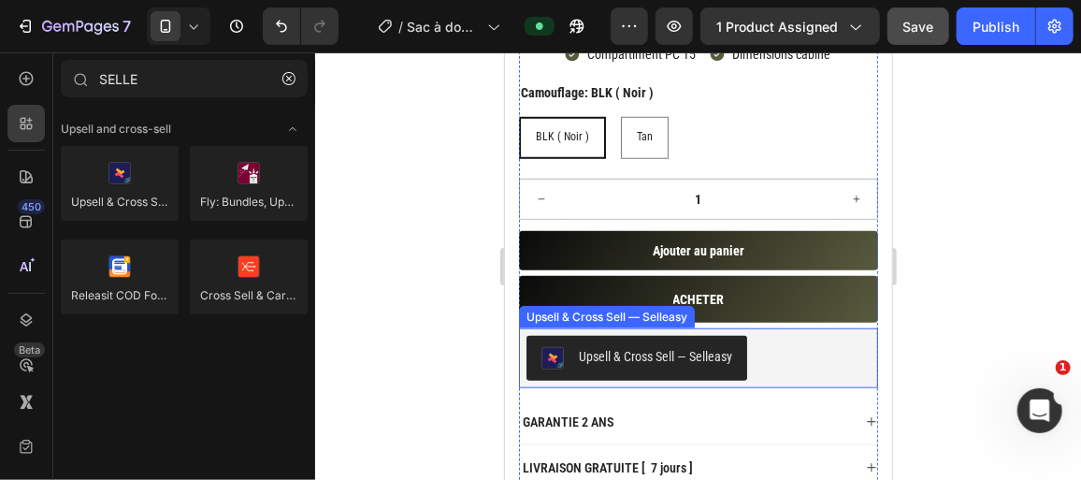
click at [783, 354] on div "Upsell & Cross Sell — Selleasy" at bounding box center [698, 357] width 344 height 45
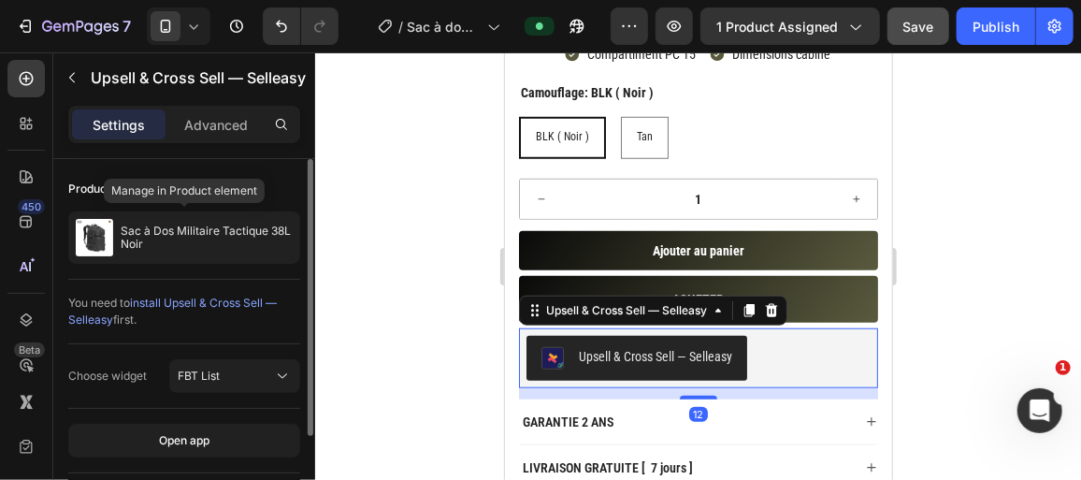
scroll to position [84, 0]
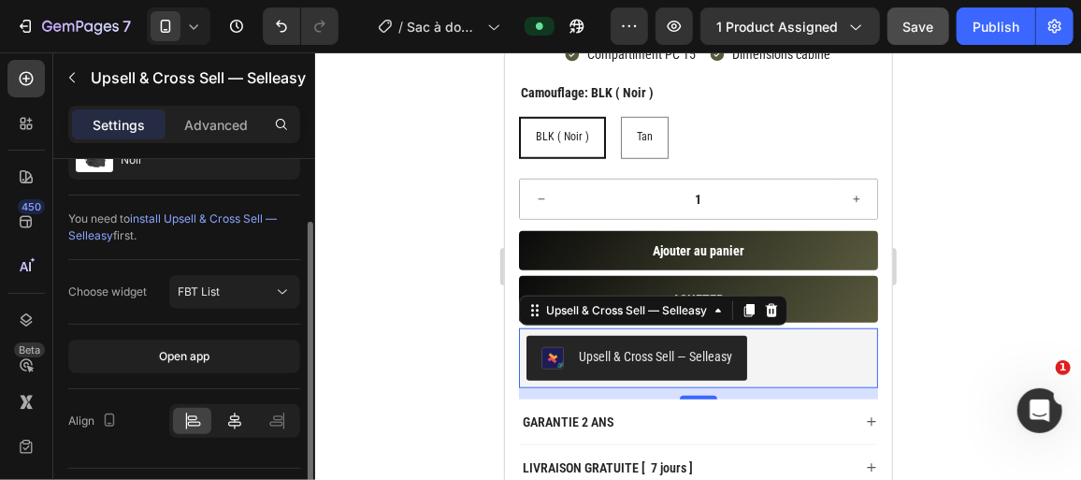
click at [230, 412] on icon at bounding box center [234, 421] width 19 height 19
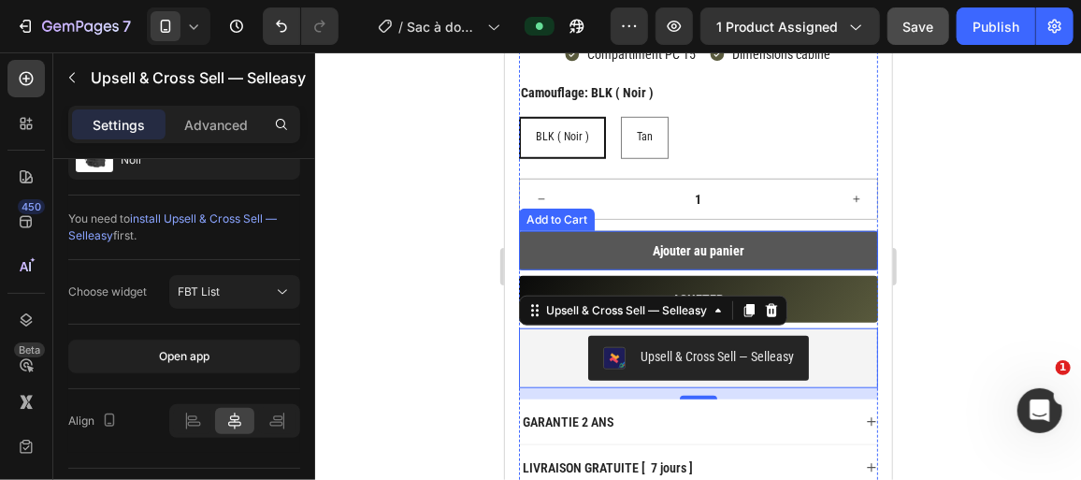
scroll to position [510, 0]
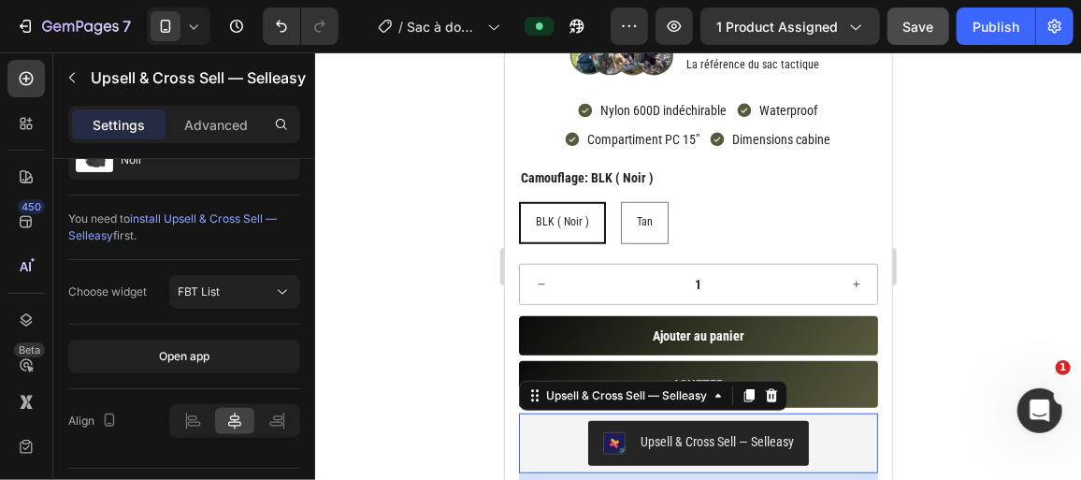
click at [421, 244] on div at bounding box center [698, 265] width 766 height 427
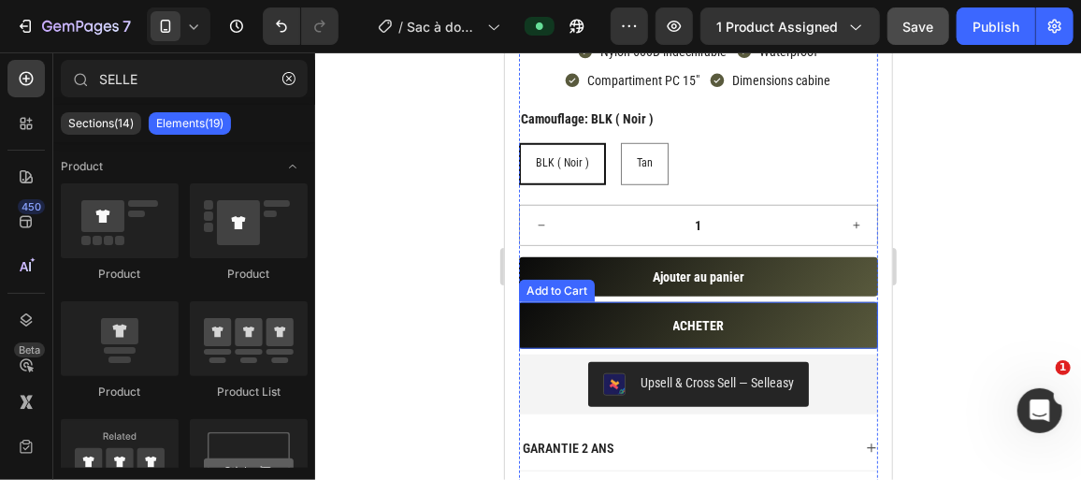
scroll to position [595, 0]
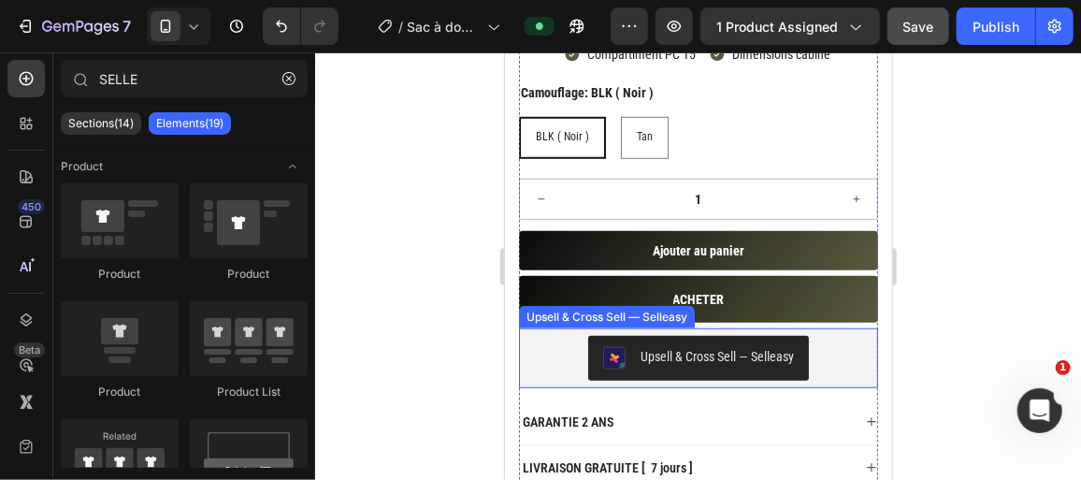
click at [816, 355] on div "Upsell & Cross Sell — Selleasy" at bounding box center [698, 357] width 344 height 45
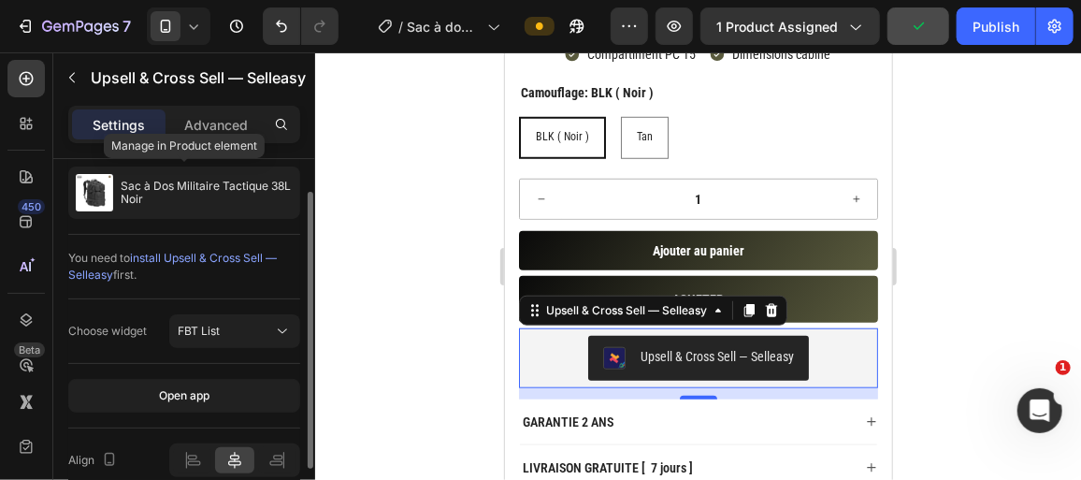
scroll to position [0, 0]
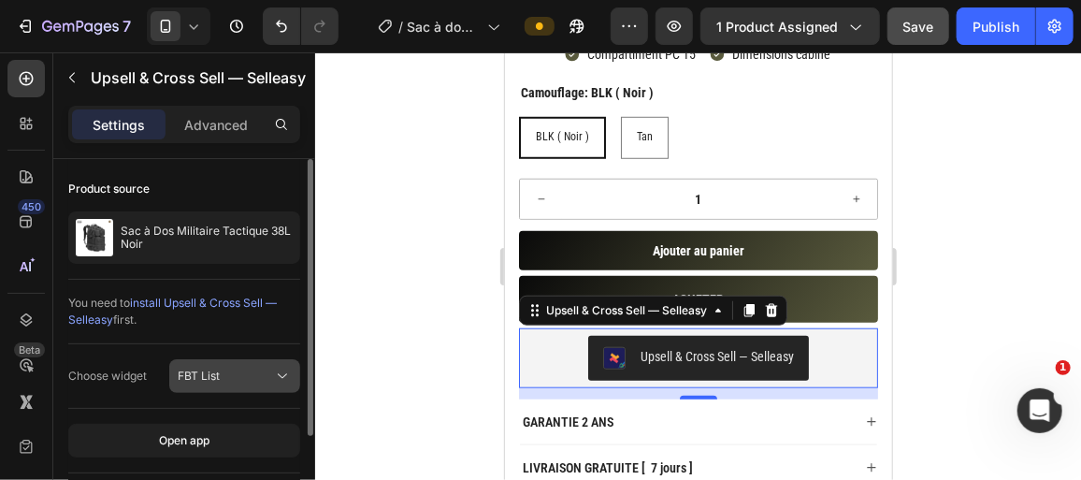
click at [257, 386] on button "FBT List" at bounding box center [234, 376] width 131 height 34
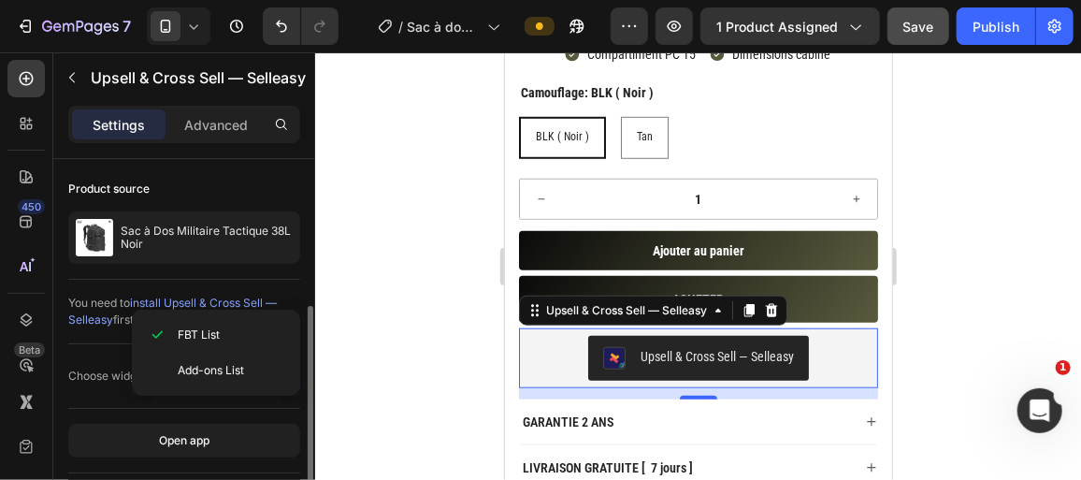
scroll to position [84, 0]
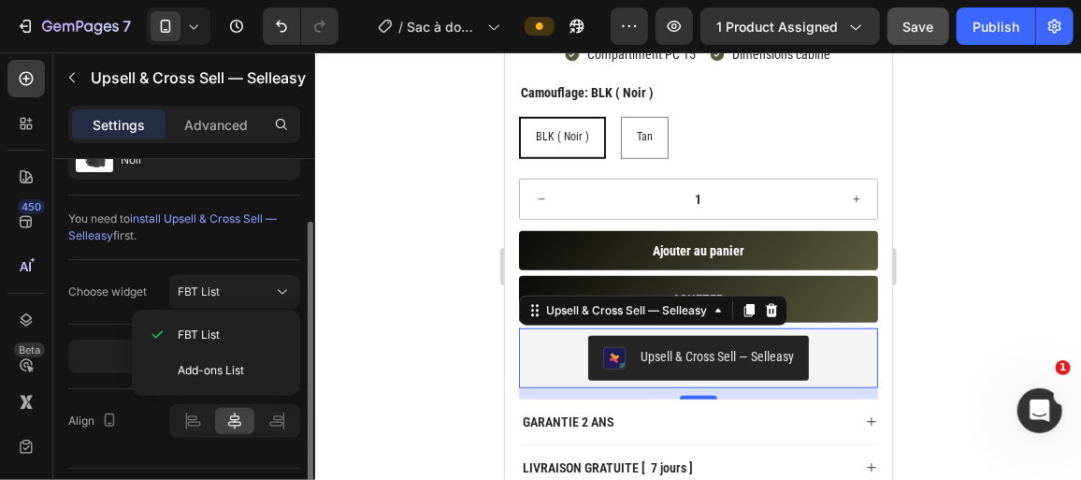
click at [212, 221] on span "install Upsell & Cross Sell — Selleasy" at bounding box center [172, 226] width 209 height 31
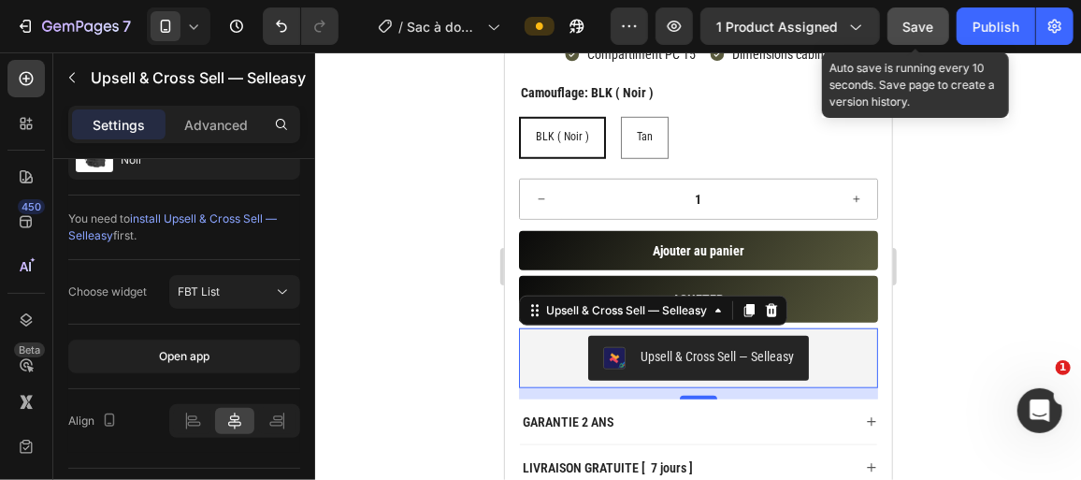
click at [913, 31] on span "Save" at bounding box center [919, 27] width 31 height 16
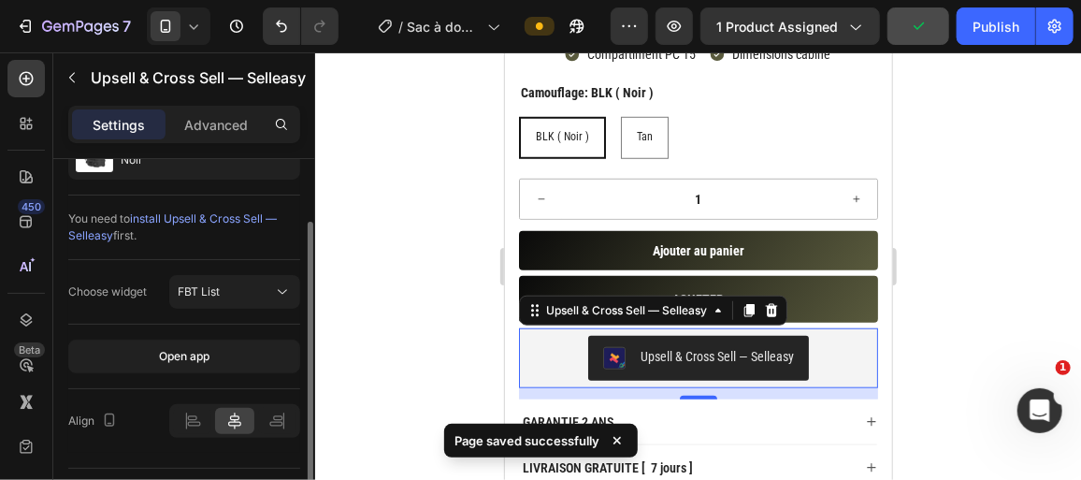
scroll to position [0, 0]
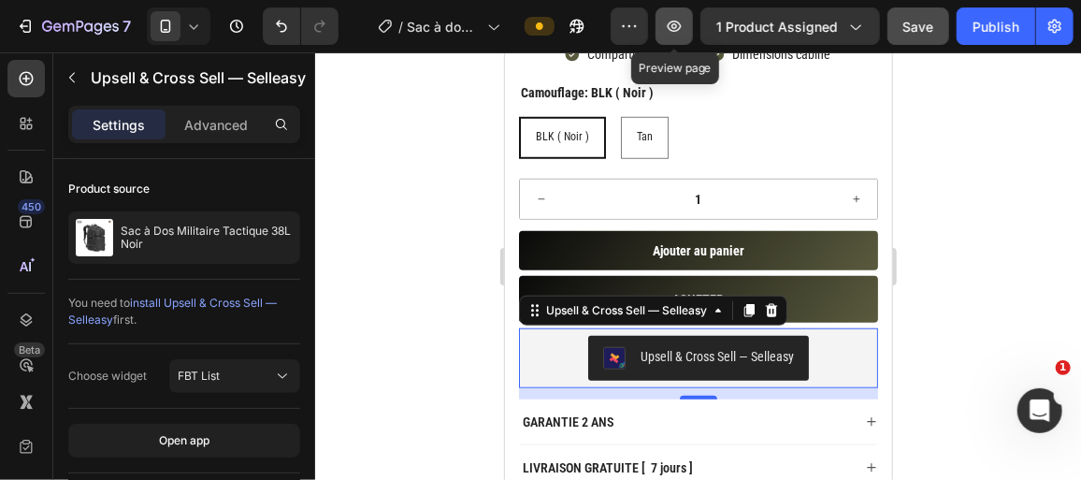
click at [690, 34] on button "button" at bounding box center [674, 25] width 37 height 37
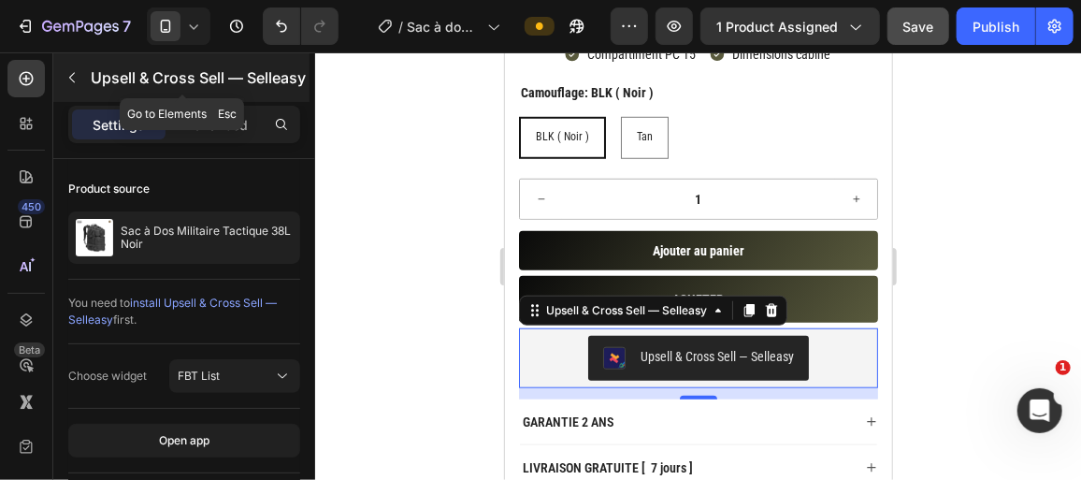
click at [82, 70] on button "button" at bounding box center [72, 78] width 30 height 30
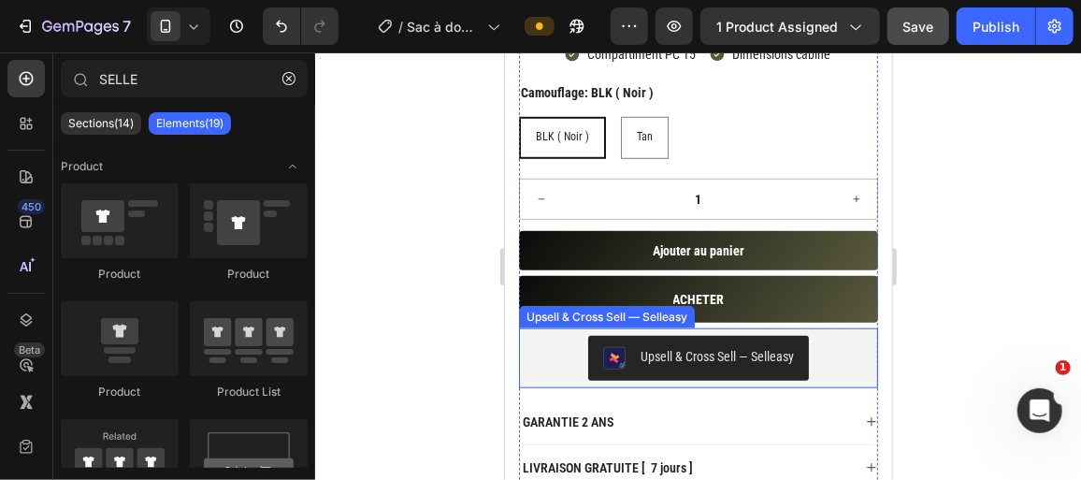
click at [549, 358] on div "Upsell & Cross Sell — Selleasy" at bounding box center [698, 357] width 344 height 45
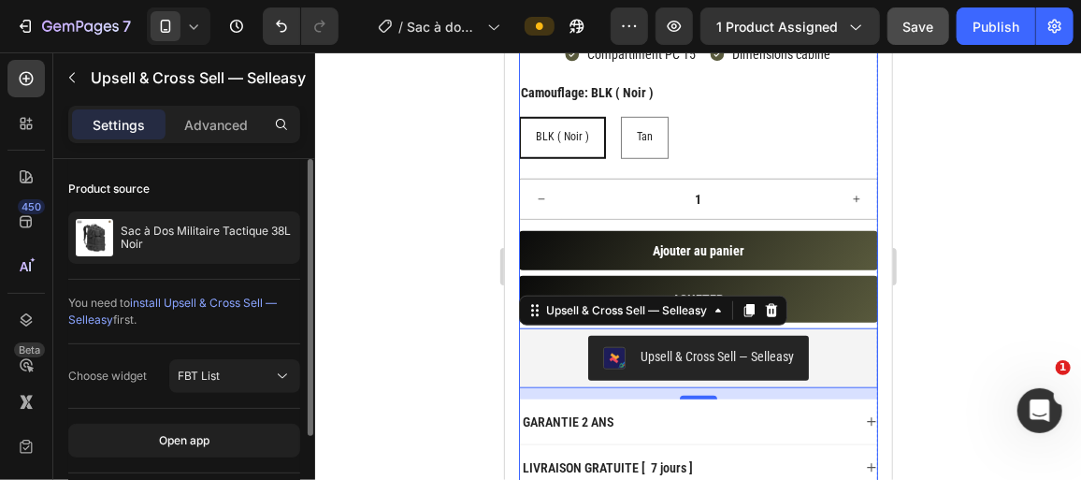
scroll to position [130, 0]
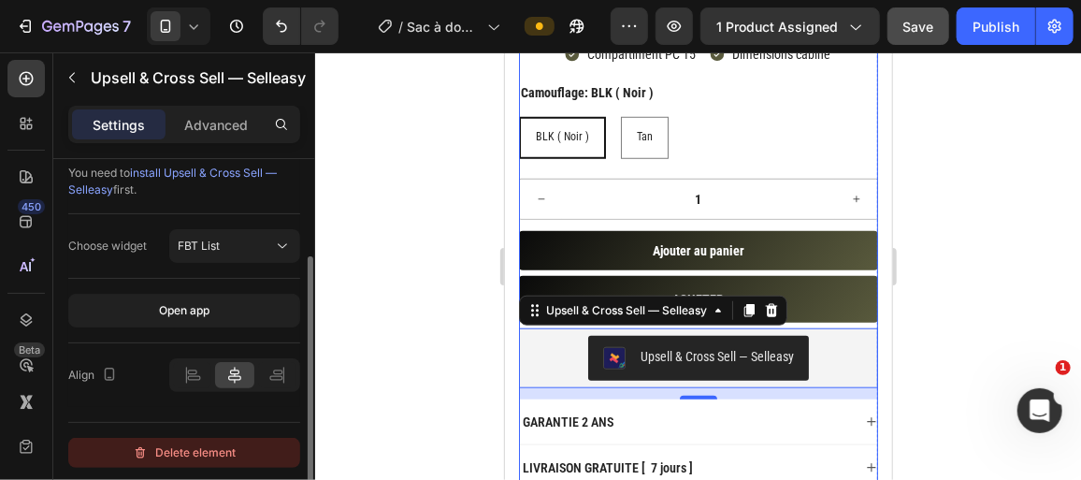
click at [215, 444] on div "Delete element" at bounding box center [184, 452] width 103 height 22
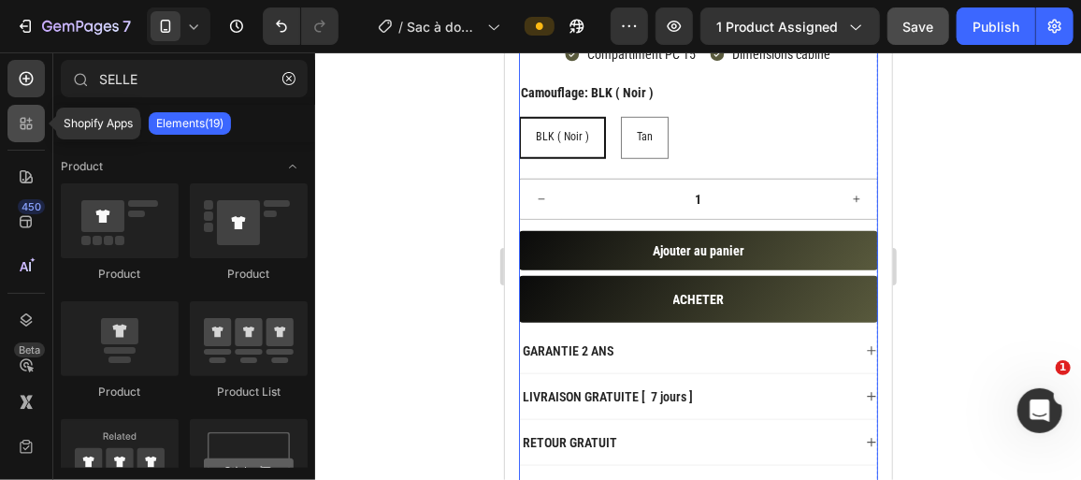
click at [18, 119] on icon at bounding box center [26, 123] width 19 height 19
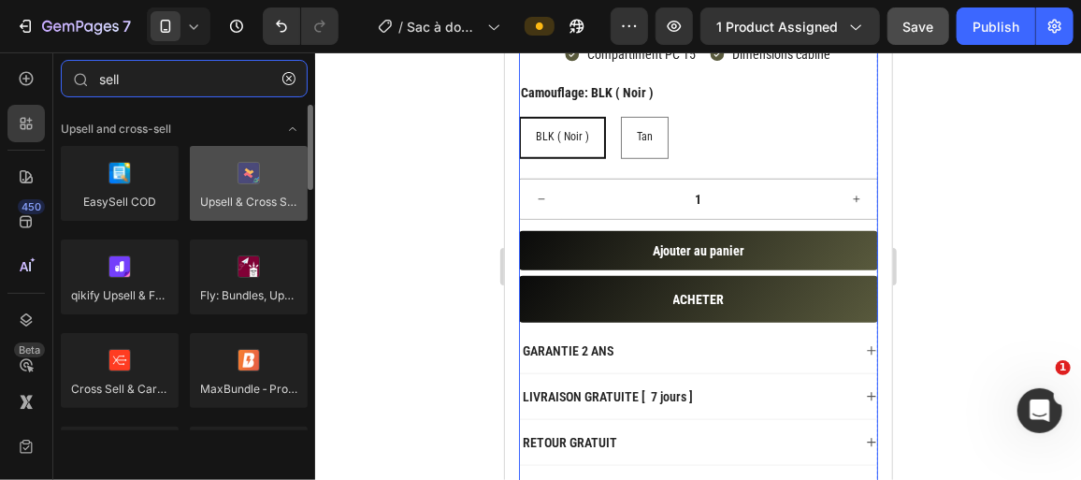
type input "sell"
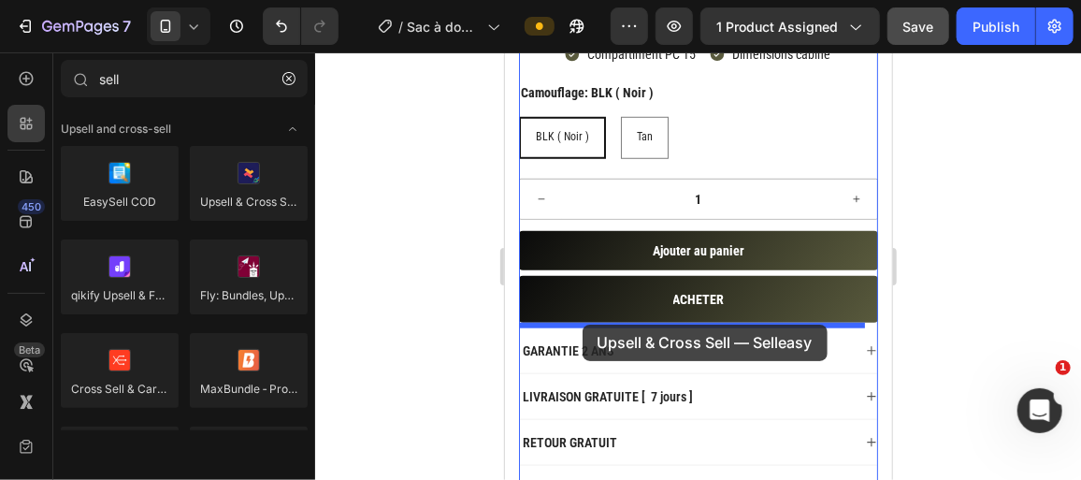
drag, startPoint x: 739, startPoint y: 239, endPoint x: 582, endPoint y: 324, distance: 178.7
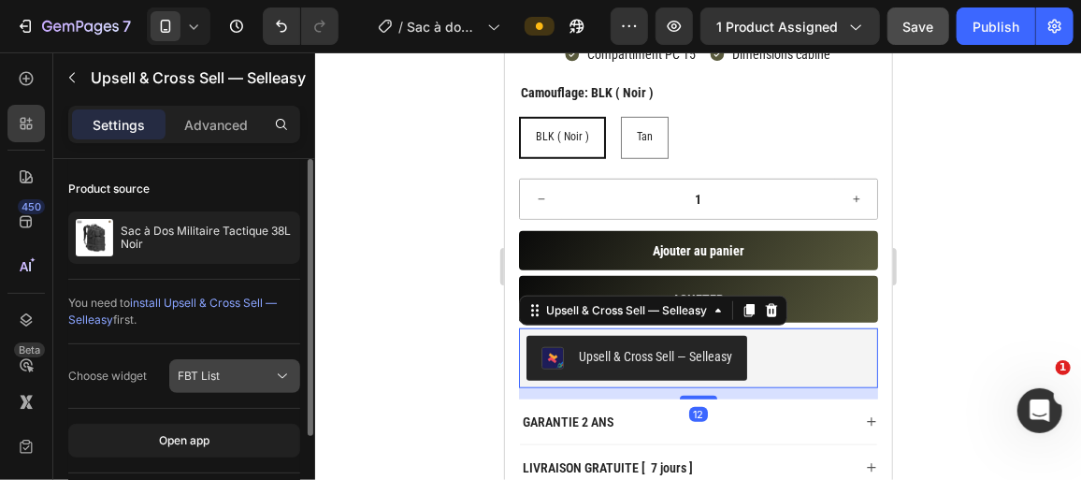
click at [255, 359] on button "FBT List" at bounding box center [234, 376] width 131 height 34
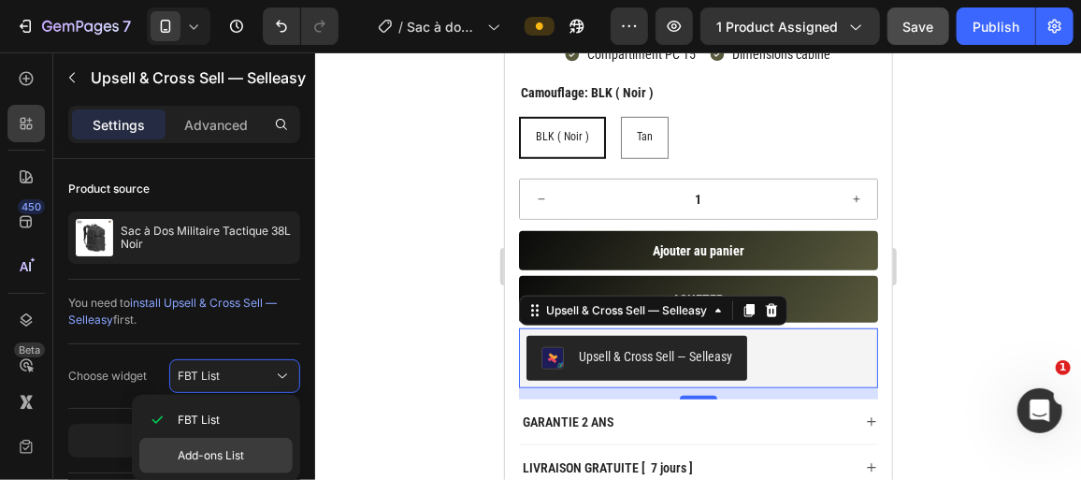
click at [245, 449] on p "Add-ons List" at bounding box center [231, 455] width 107 height 17
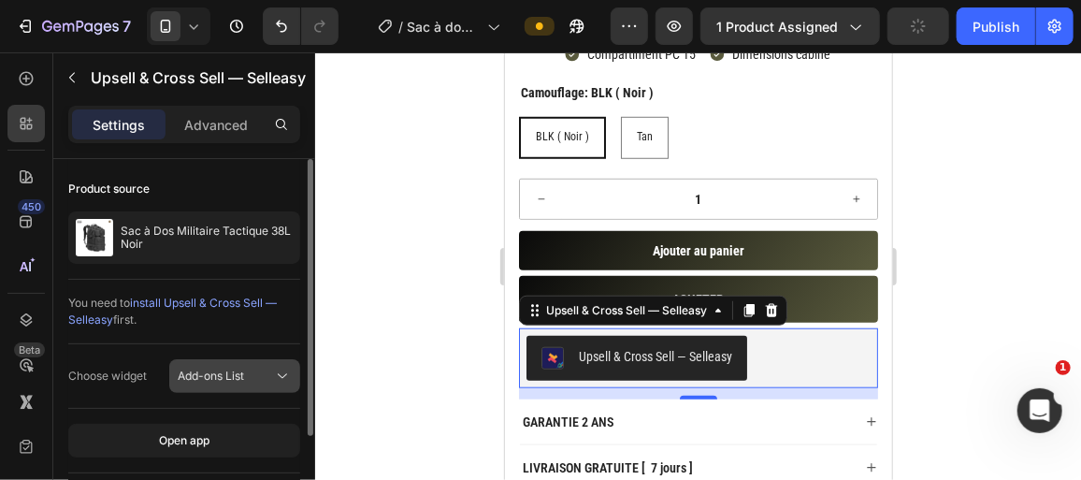
click at [228, 363] on button "Add-ons List" at bounding box center [234, 376] width 131 height 34
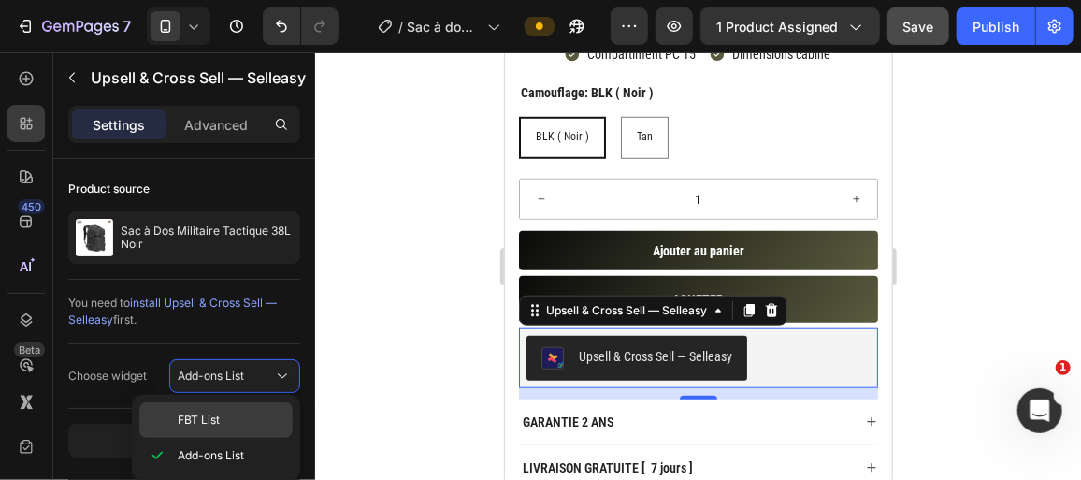
click at [246, 405] on div "FBT List" at bounding box center [215, 420] width 153 height 36
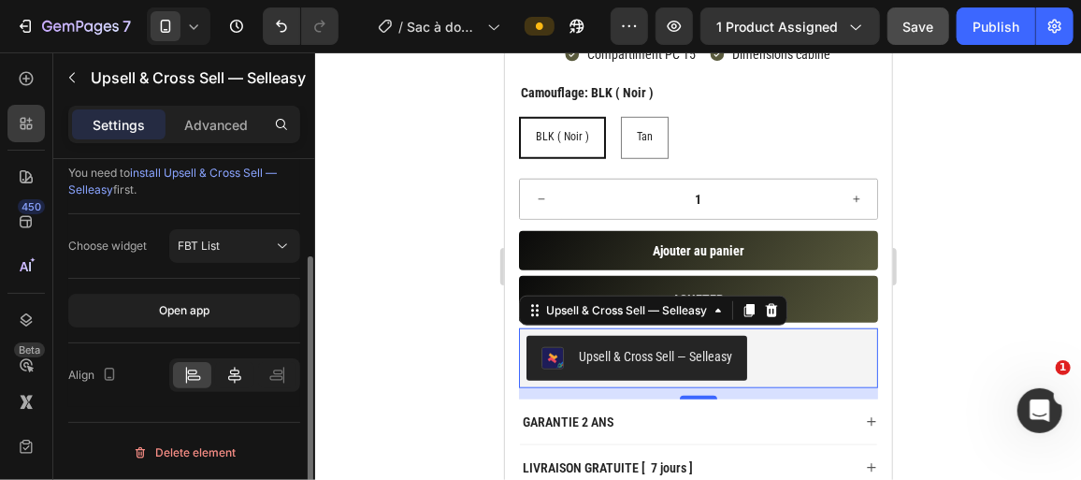
click at [234, 372] on icon at bounding box center [234, 375] width 13 height 17
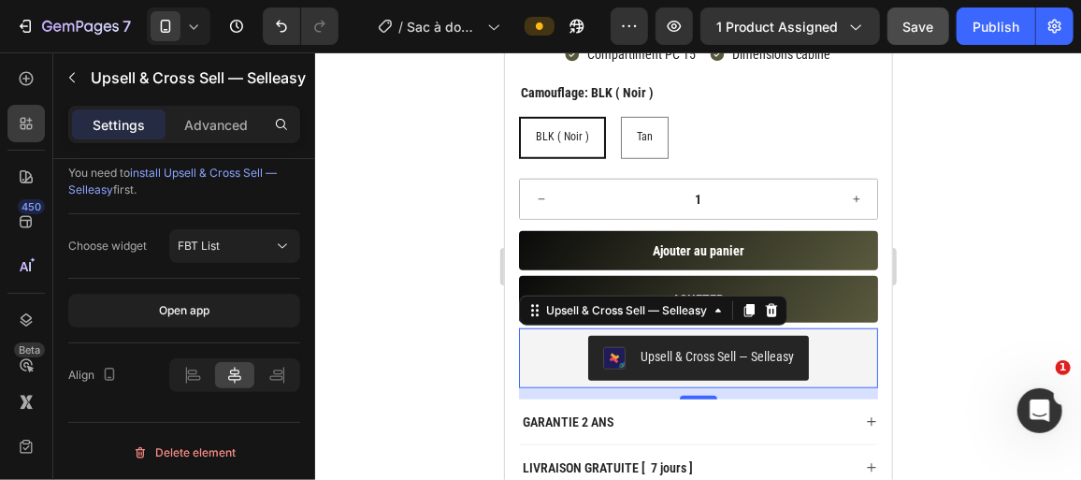
click at [438, 291] on div at bounding box center [698, 265] width 766 height 427
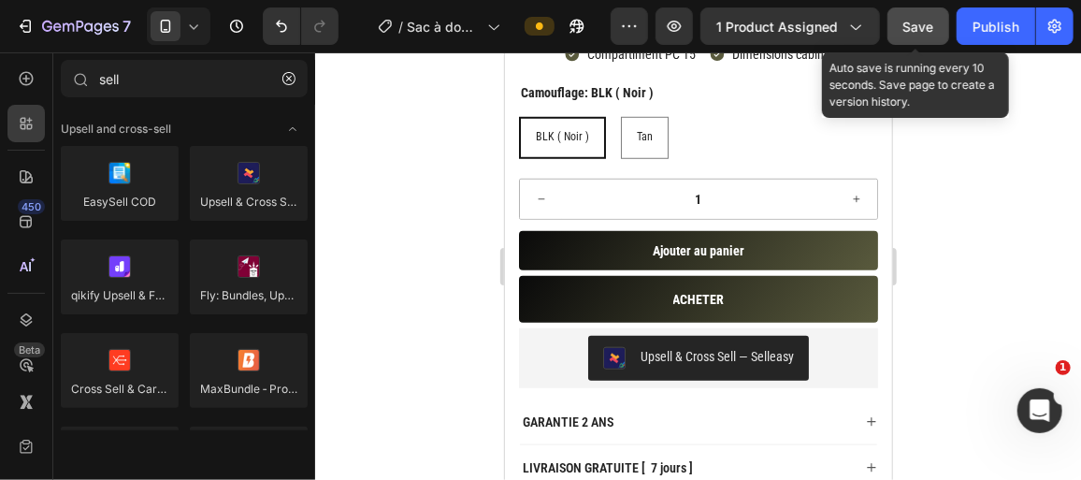
click at [907, 23] on span "Save" at bounding box center [919, 27] width 31 height 16
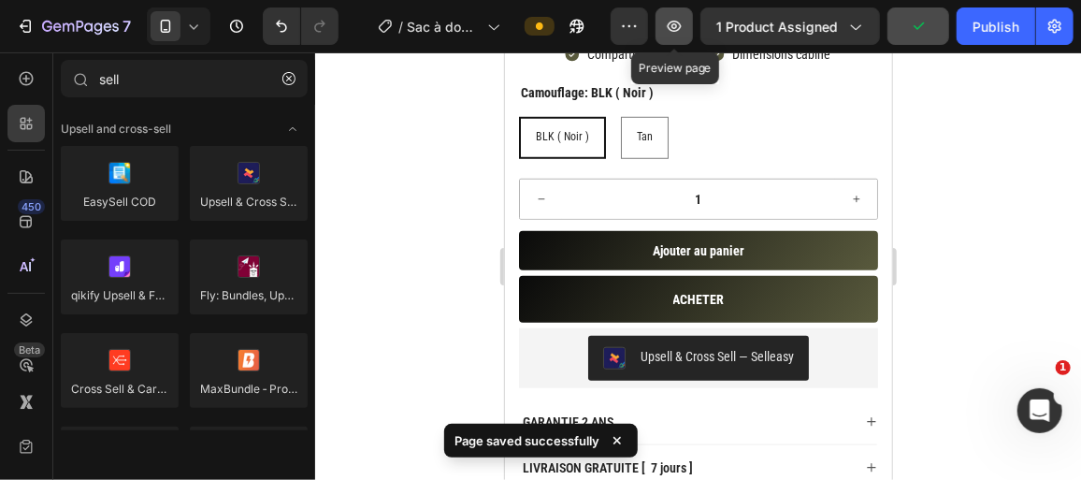
click at [674, 29] on icon "button" at bounding box center [675, 26] width 14 height 11
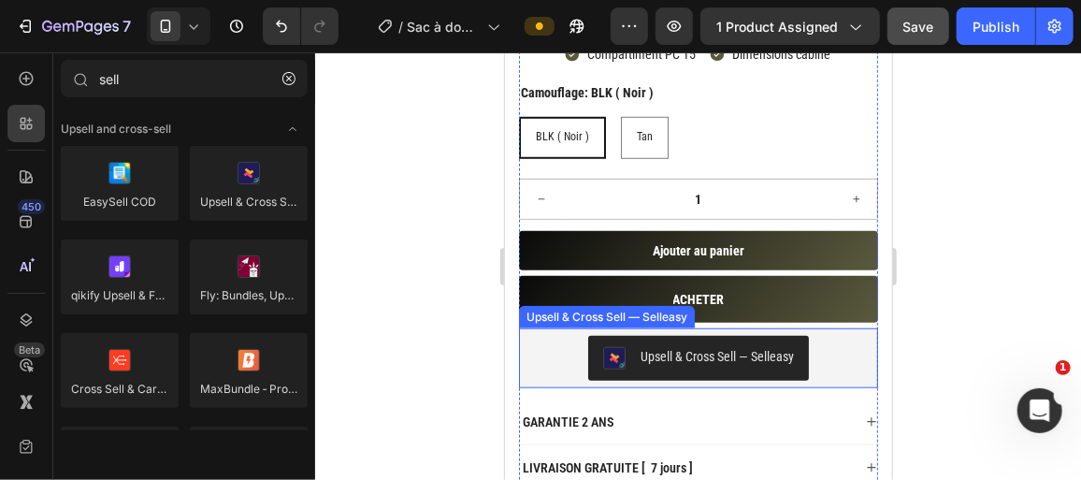
click at [542, 341] on div "Upsell & Cross Sell — Selleasy" at bounding box center [698, 357] width 344 height 45
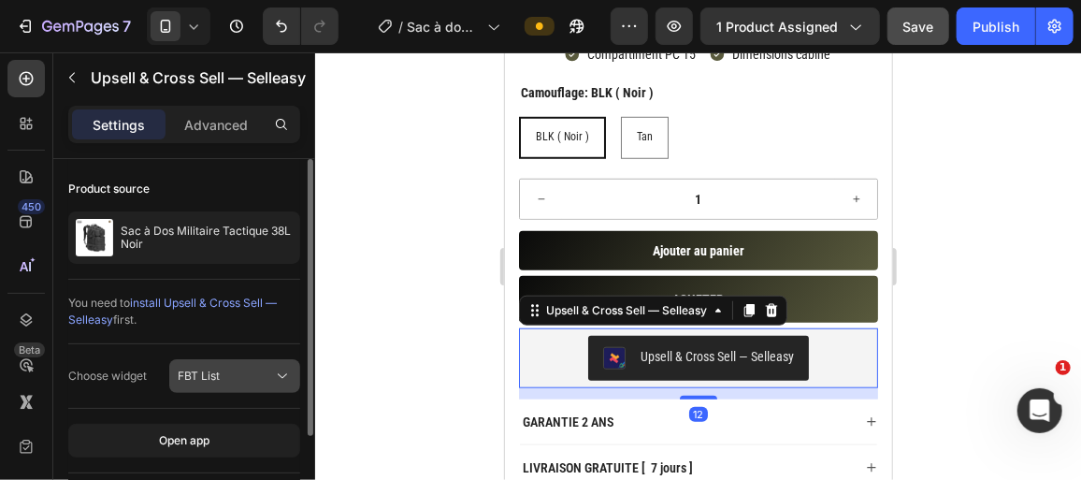
click at [236, 377] on div "FBT List" at bounding box center [225, 376] width 95 height 17
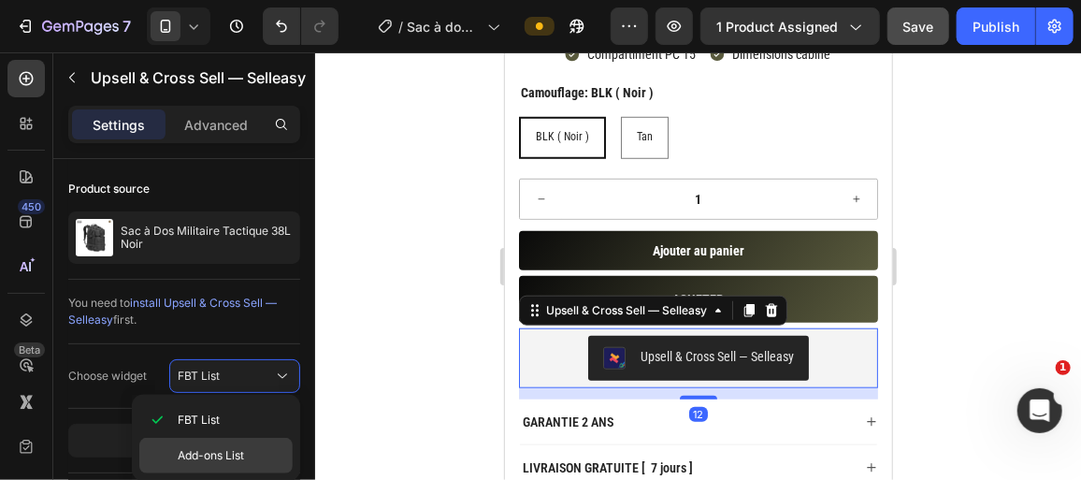
click at [260, 447] on p "Add-ons List" at bounding box center [231, 455] width 107 height 17
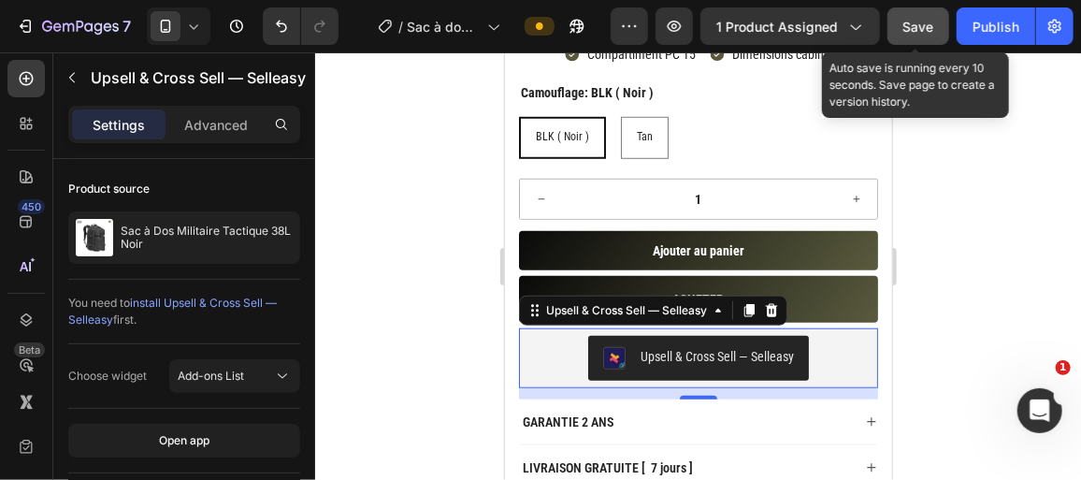
click at [915, 36] on button "Save" at bounding box center [919, 25] width 62 height 37
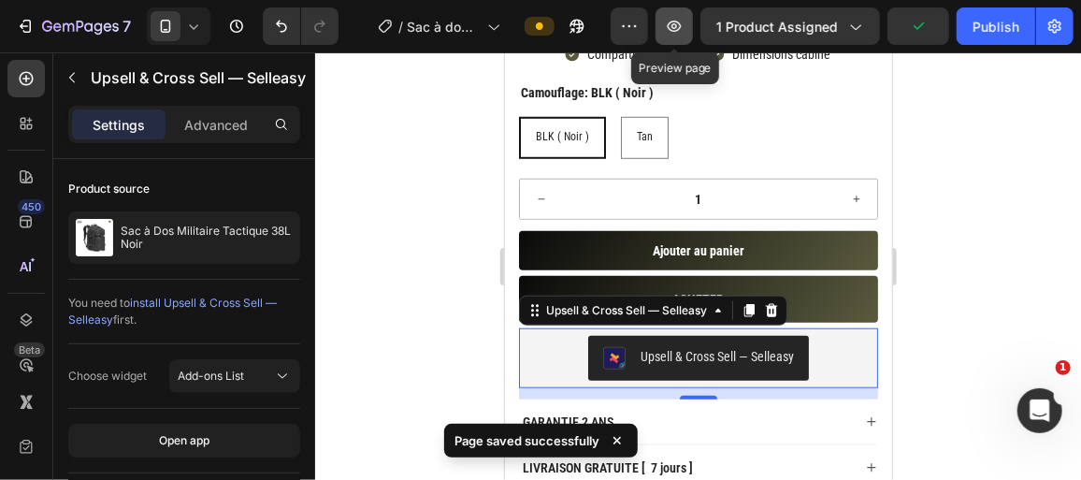
click at [691, 22] on button "button" at bounding box center [674, 25] width 37 height 37
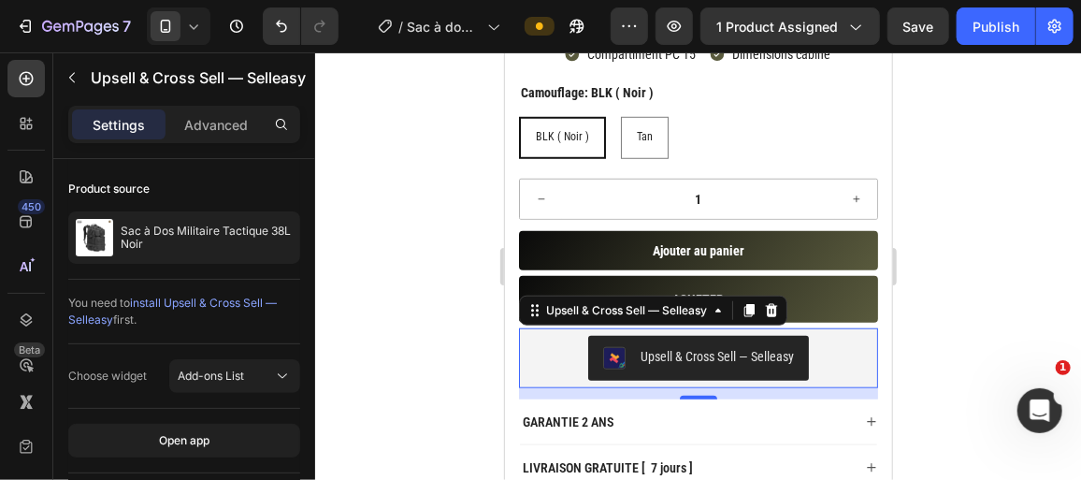
click at [831, 358] on div "Upsell & Cross Sell — Selleasy" at bounding box center [698, 357] width 344 height 45
click at [775, 302] on icon at bounding box center [770, 309] width 15 height 15
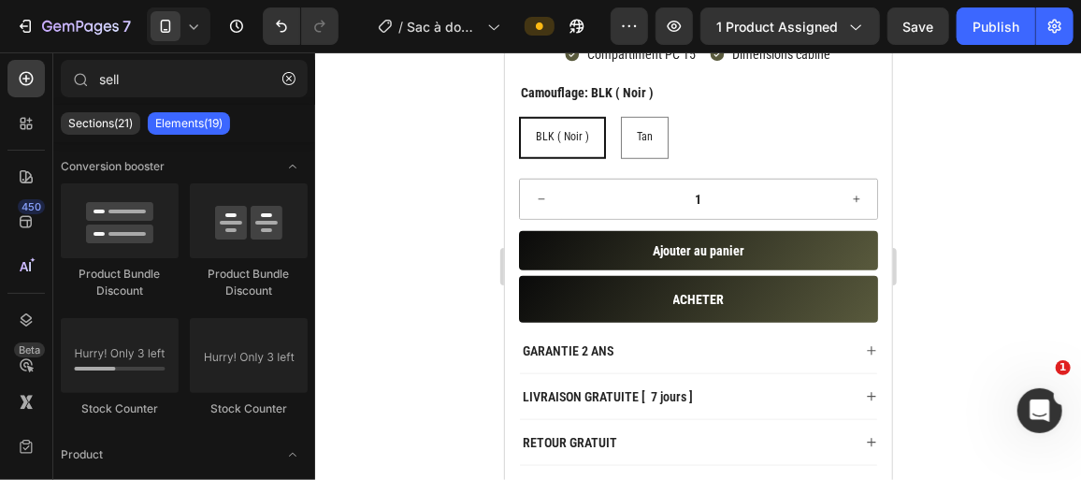
click at [444, 190] on div at bounding box center [698, 265] width 766 height 427
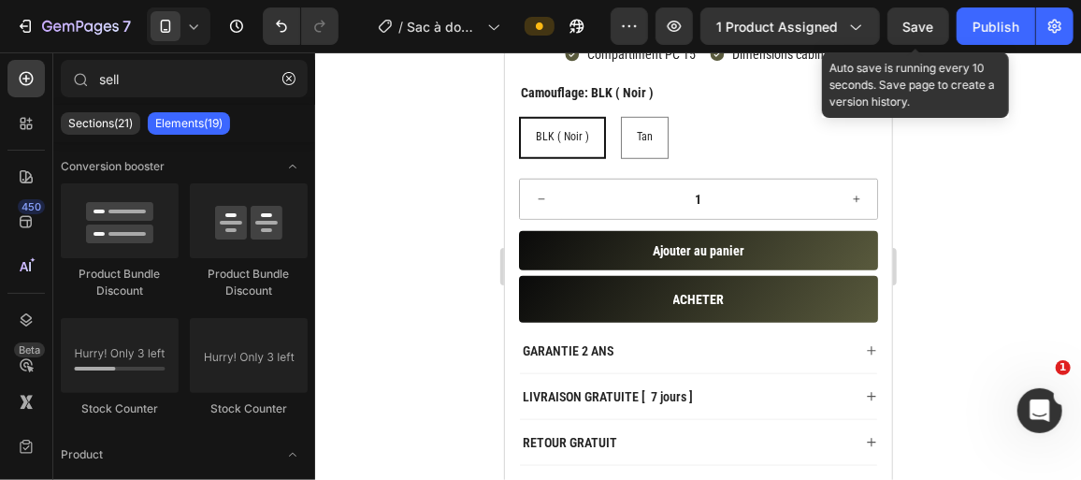
click at [915, 31] on span "Save" at bounding box center [919, 27] width 31 height 16
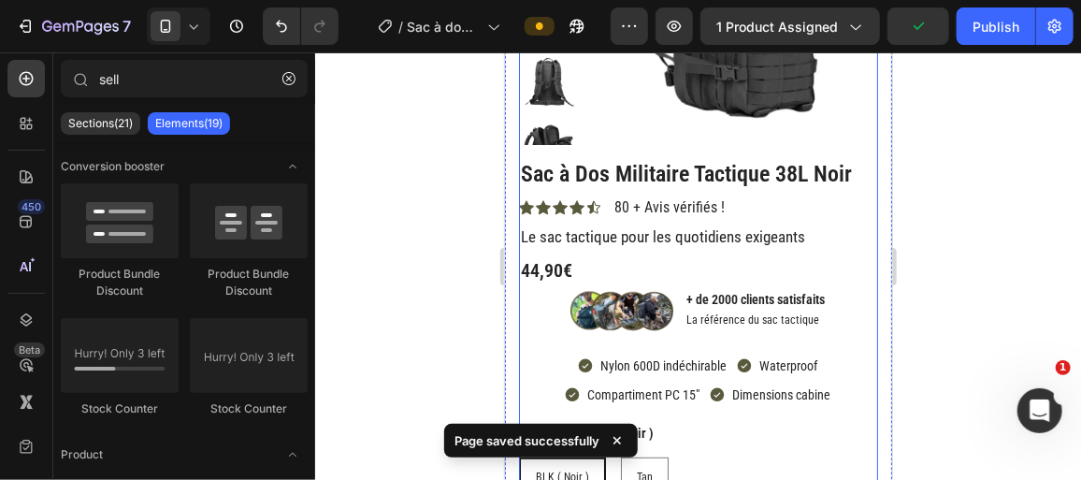
scroll to position [0, 0]
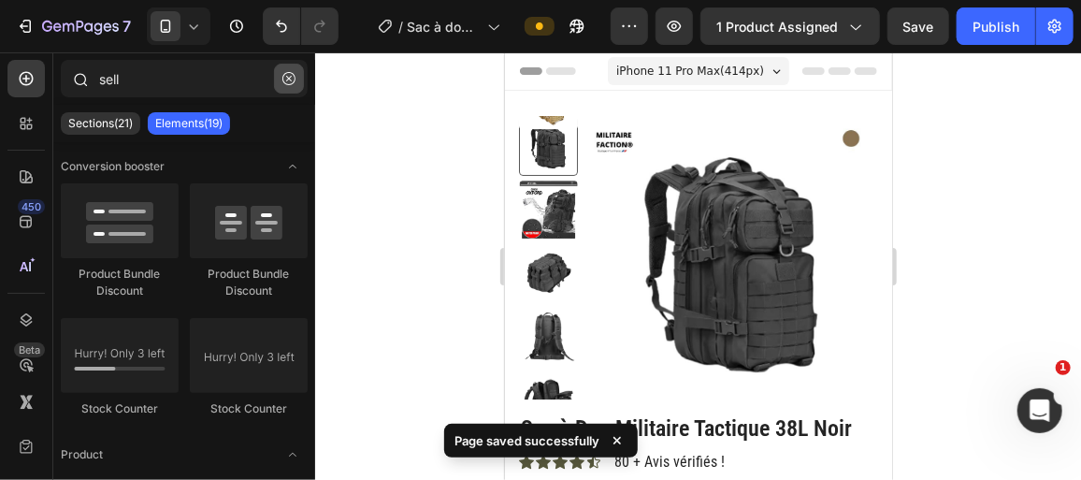
click at [288, 83] on icon "button" at bounding box center [288, 78] width 13 height 13
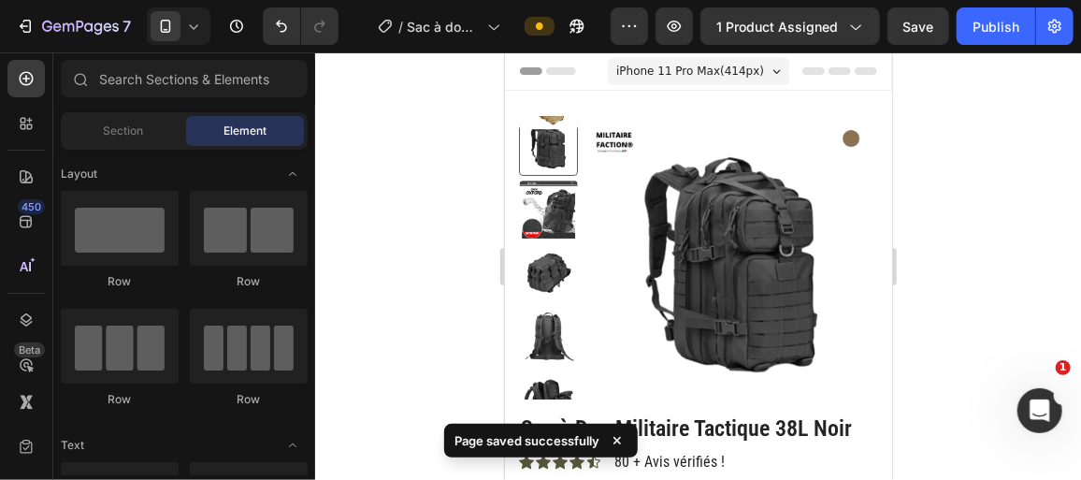
click at [348, 137] on div at bounding box center [698, 265] width 766 height 427
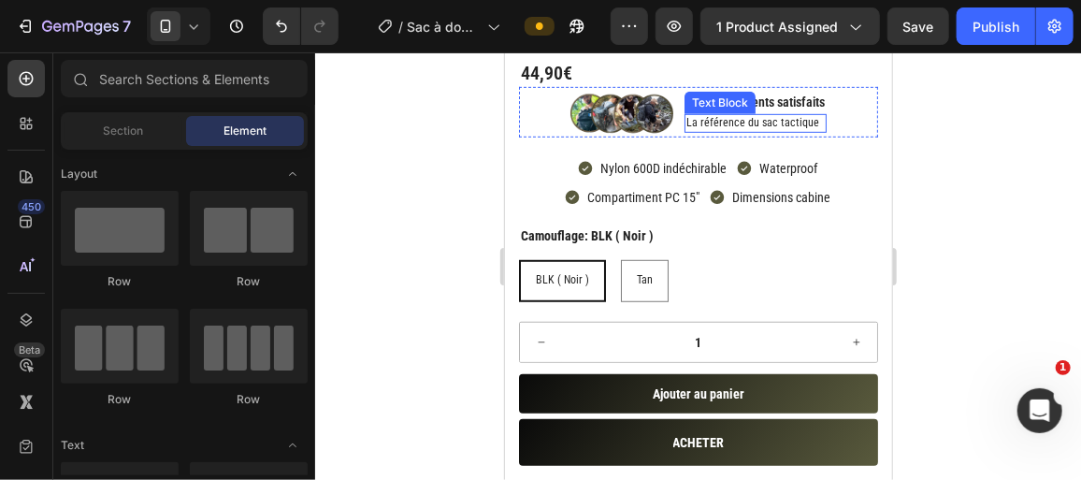
scroll to position [595, 0]
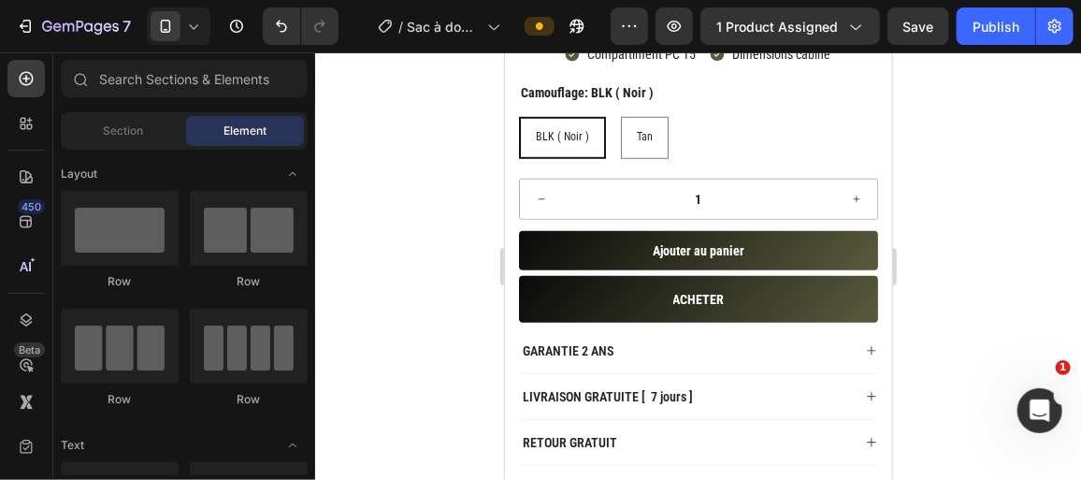
click at [982, 48] on div "7 Version history / Sac à dos tactique 38L Preview 1 product assigned Save Publ…" at bounding box center [540, 26] width 1081 height 53
click at [982, 39] on button "Publish" at bounding box center [996, 25] width 79 height 37
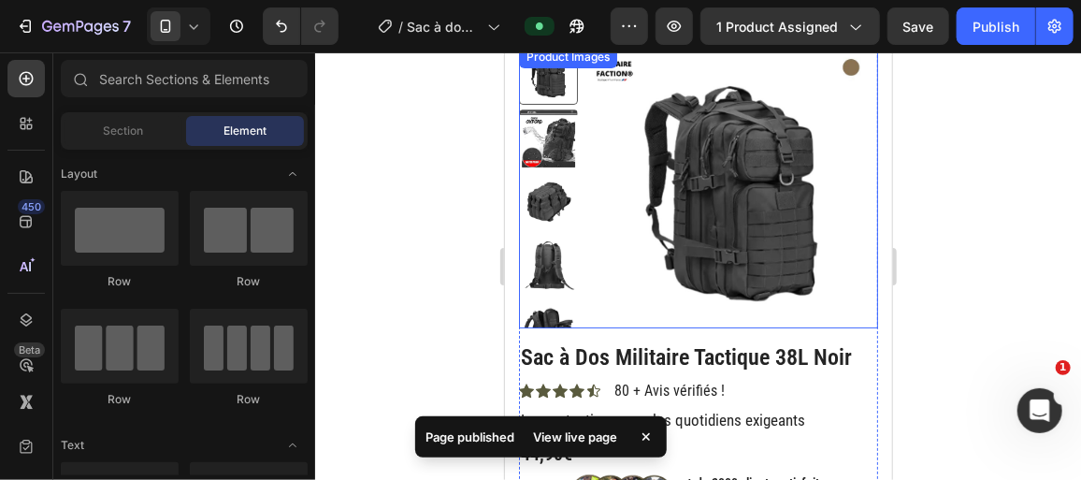
scroll to position [0, 0]
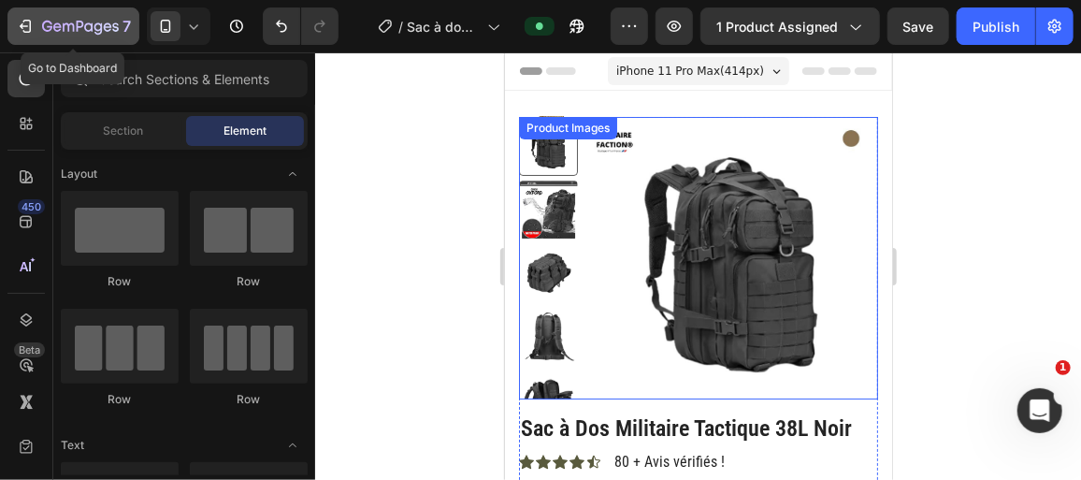
click at [94, 27] on icon "button" at bounding box center [98, 28] width 8 height 12
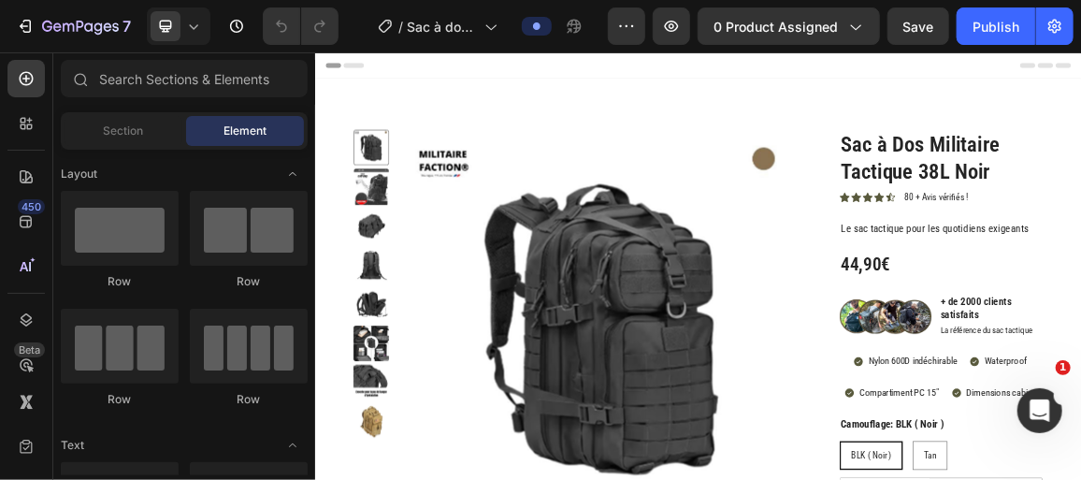
drag, startPoint x: 314, startPoint y: 51, endPoint x: 623, endPoint y: 366, distance: 440.5
click at [625, 361] on img at bounding box center [735, 455] width 580 height 580
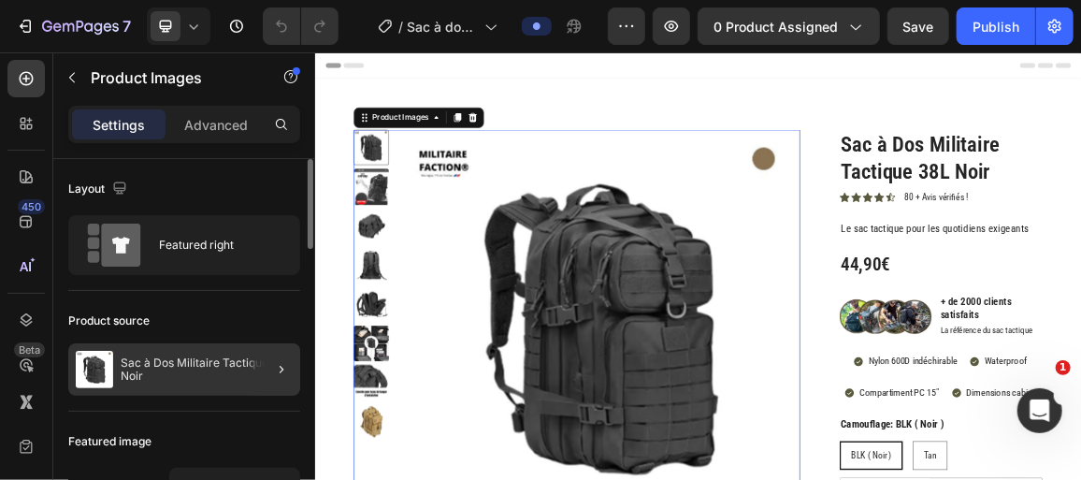
click at [260, 365] on div at bounding box center [274, 369] width 52 height 52
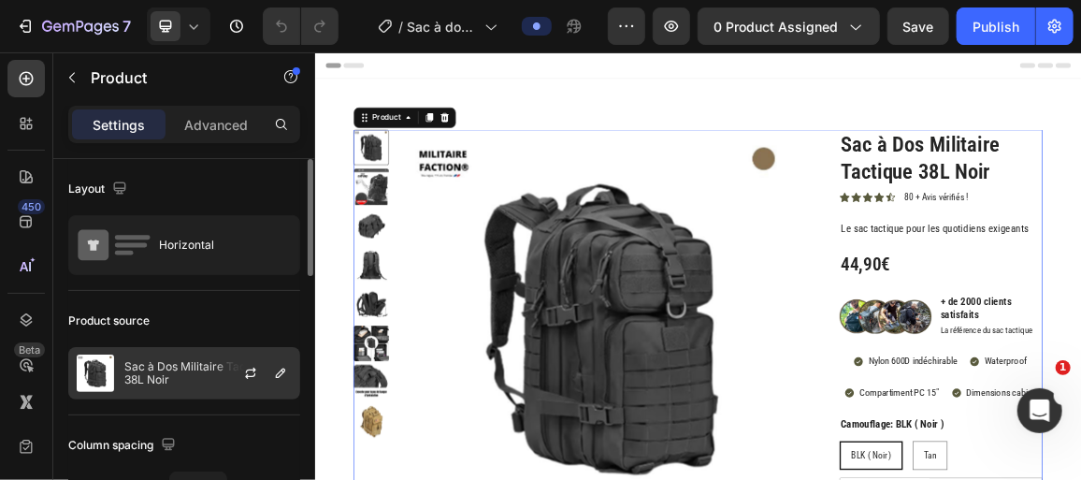
click at [266, 371] on div at bounding box center [258, 373] width 82 height 51
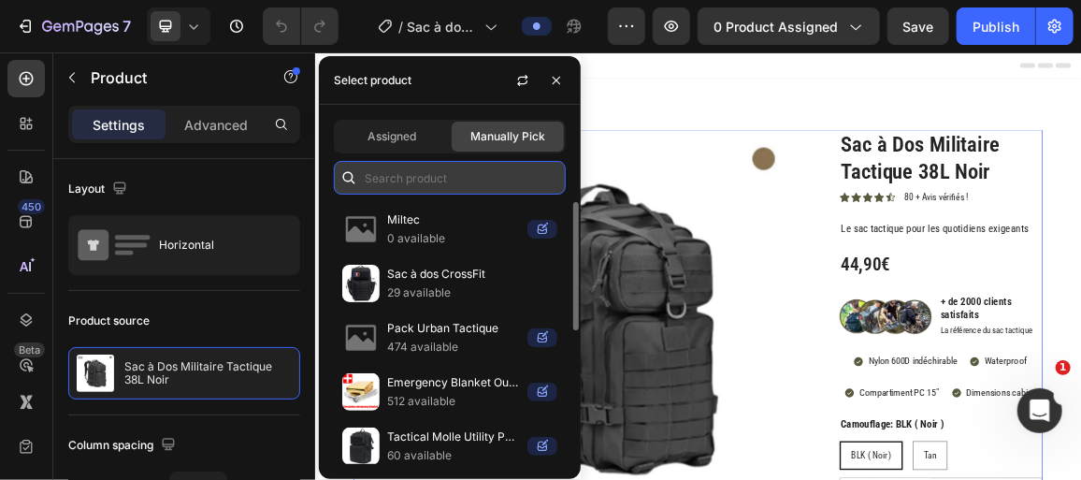
click at [408, 177] on input "text" at bounding box center [450, 178] width 232 height 34
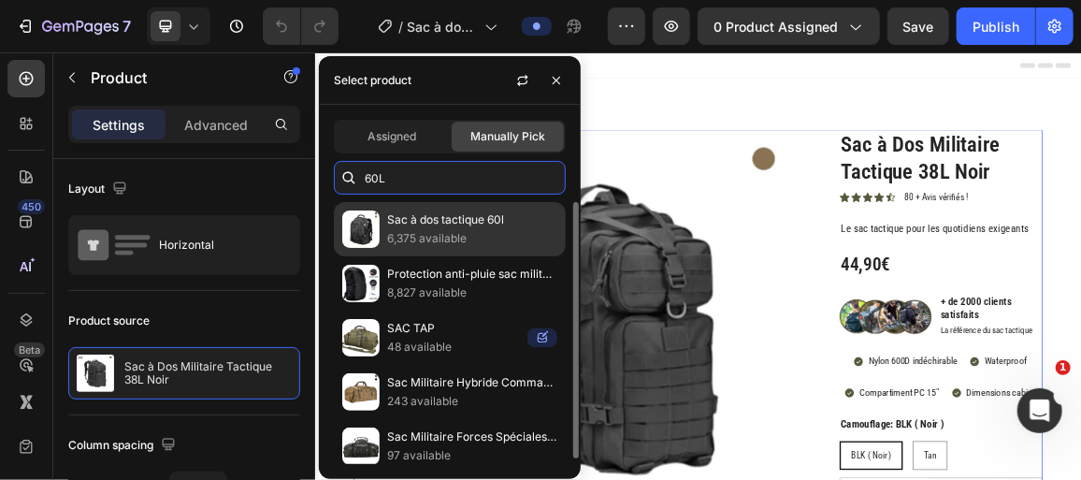
type input "60L"
click at [427, 221] on p "Sac à dos tactique 60l" at bounding box center [472, 219] width 170 height 19
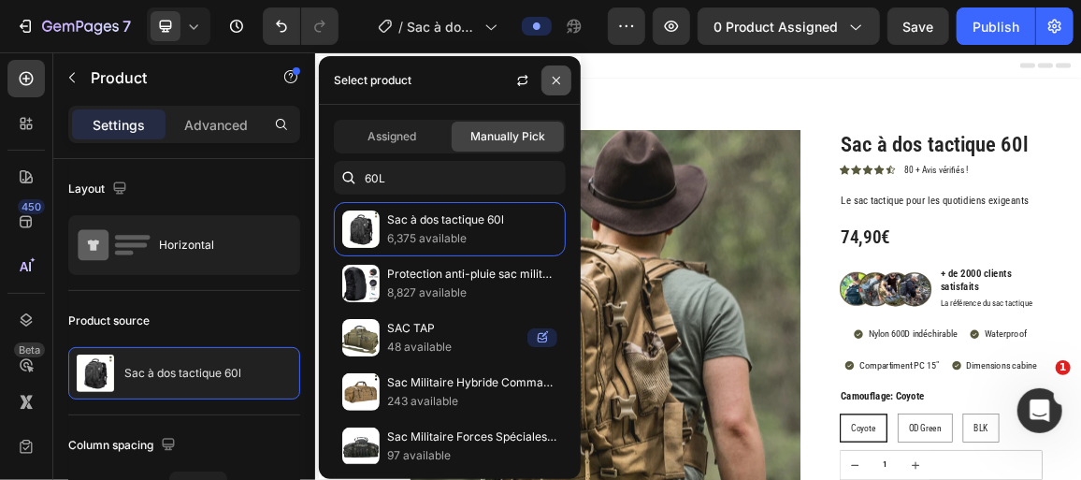
click at [555, 83] on icon "button" at bounding box center [556, 80] width 15 height 15
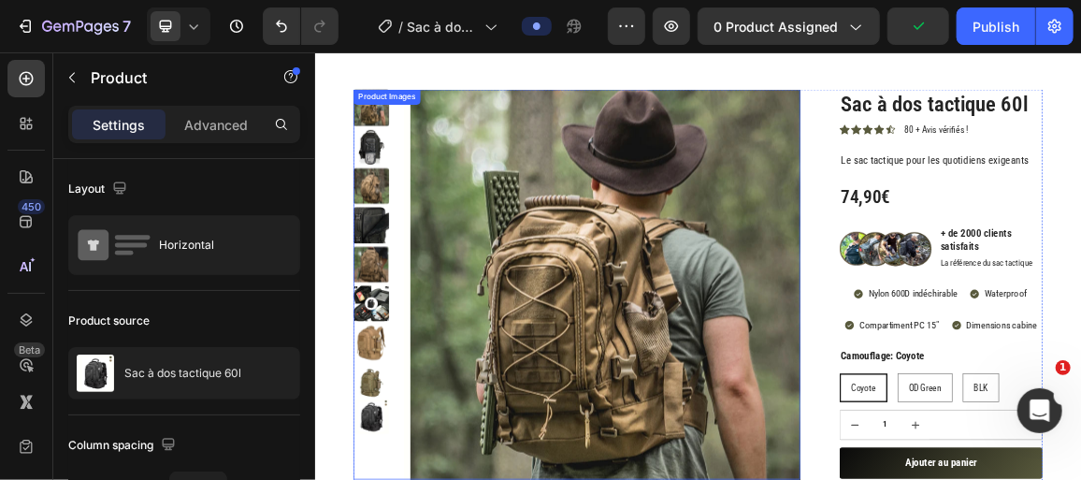
scroll to position [84, 0]
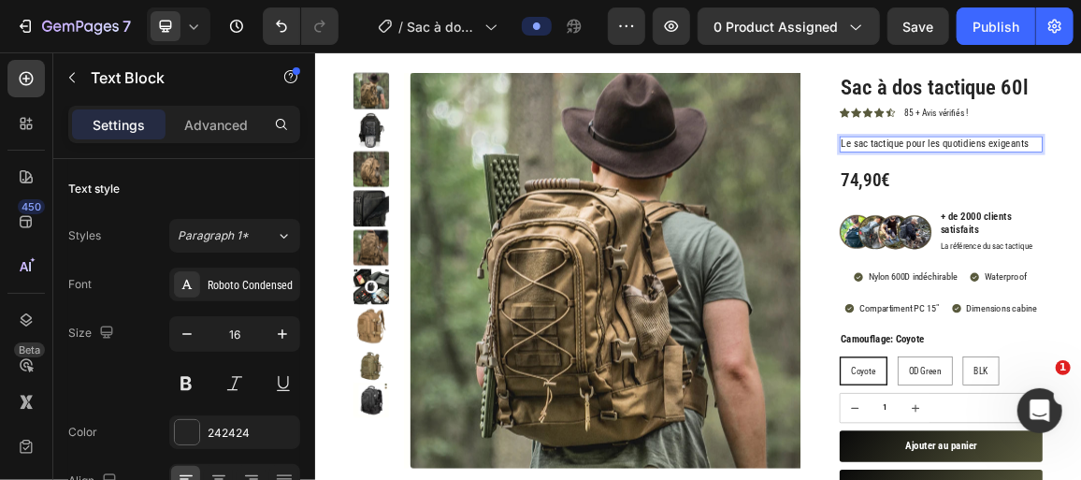
drag, startPoint x: 1354, startPoint y: 186, endPoint x: 1170, endPoint y: 181, distance: 184.3
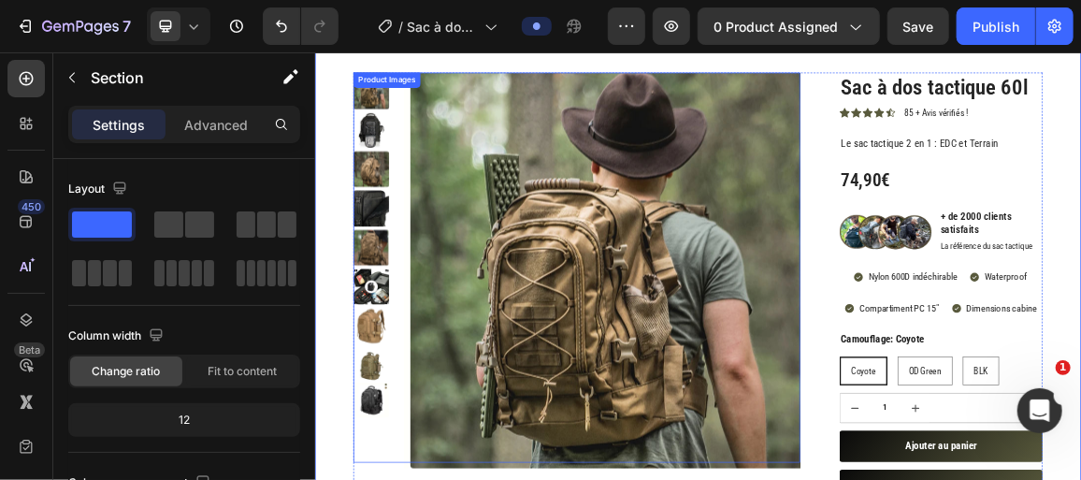
drag, startPoint x: 396, startPoint y: 493, endPoint x: 399, endPoint y: 526, distance: 32.9
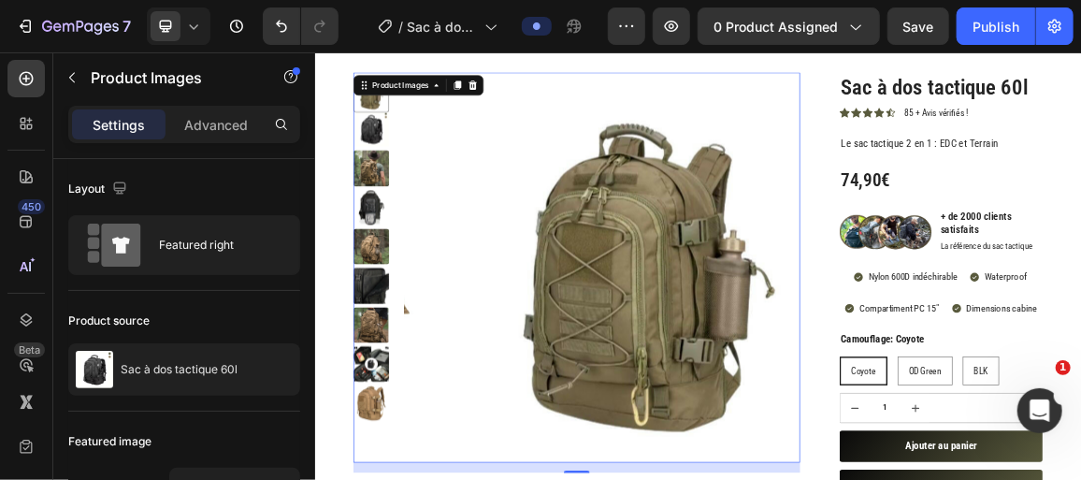
click at [400, 329] on img at bounding box center [396, 336] width 52 height 52
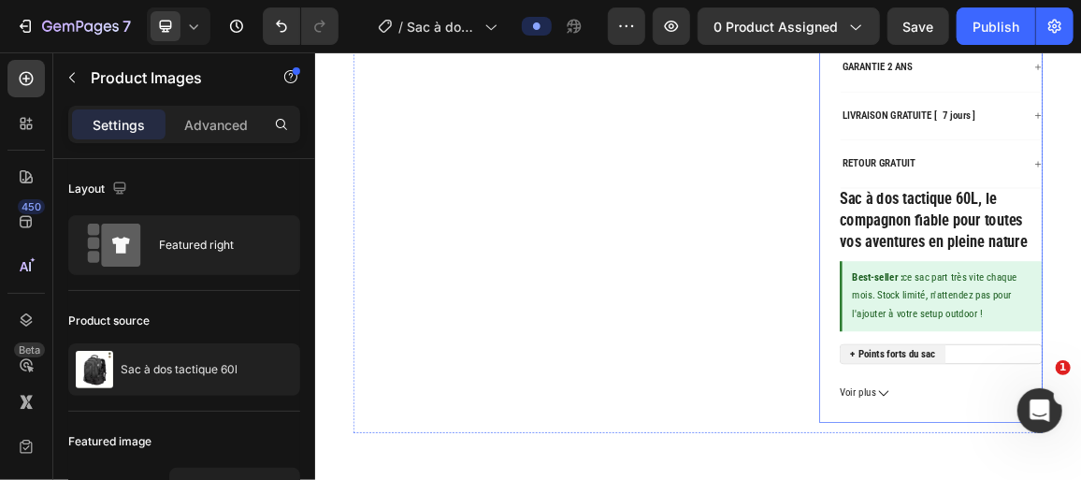
scroll to position [850, 0]
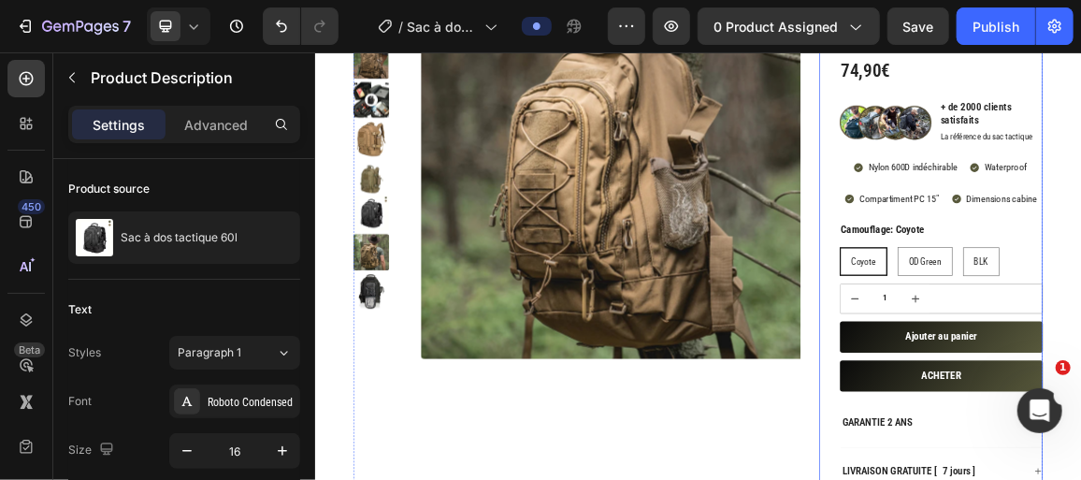
scroll to position [169, 0]
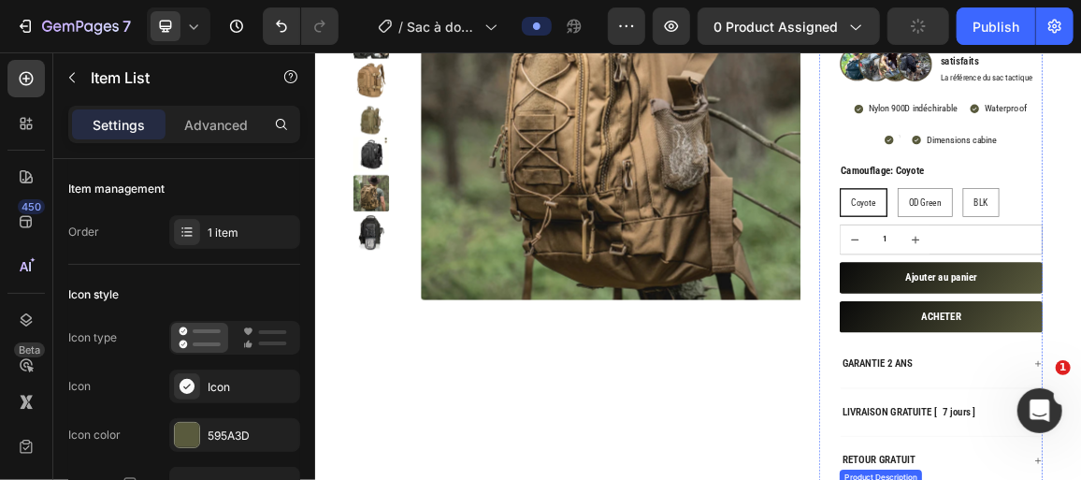
scroll to position [165, 0]
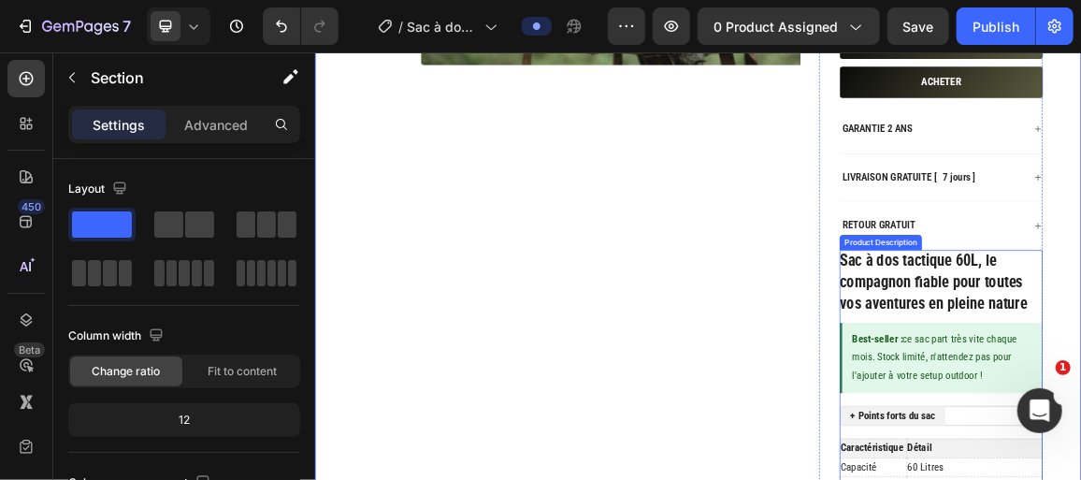
scroll to position [930, 0]
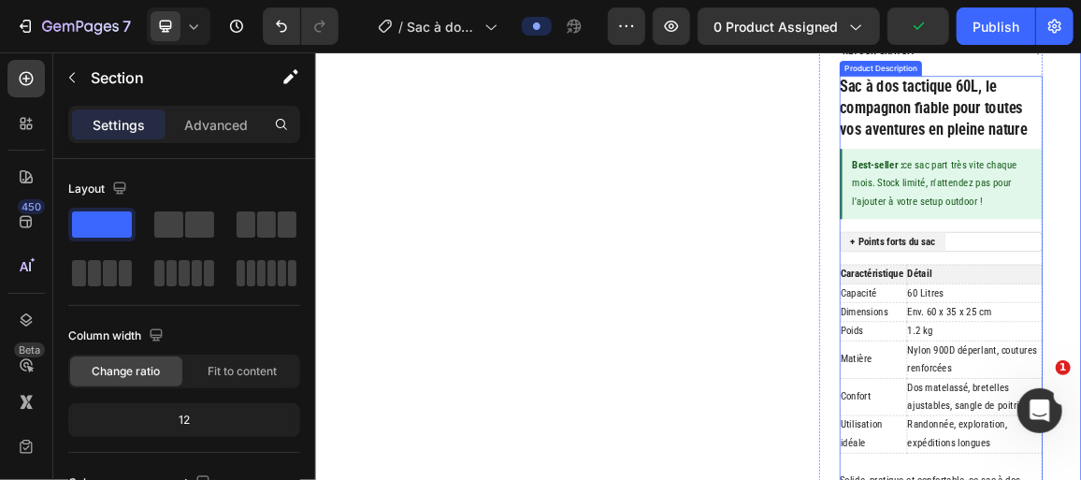
click at [314, 51] on input "+ Points forts du sac" at bounding box center [314, 51] width 0 height 0
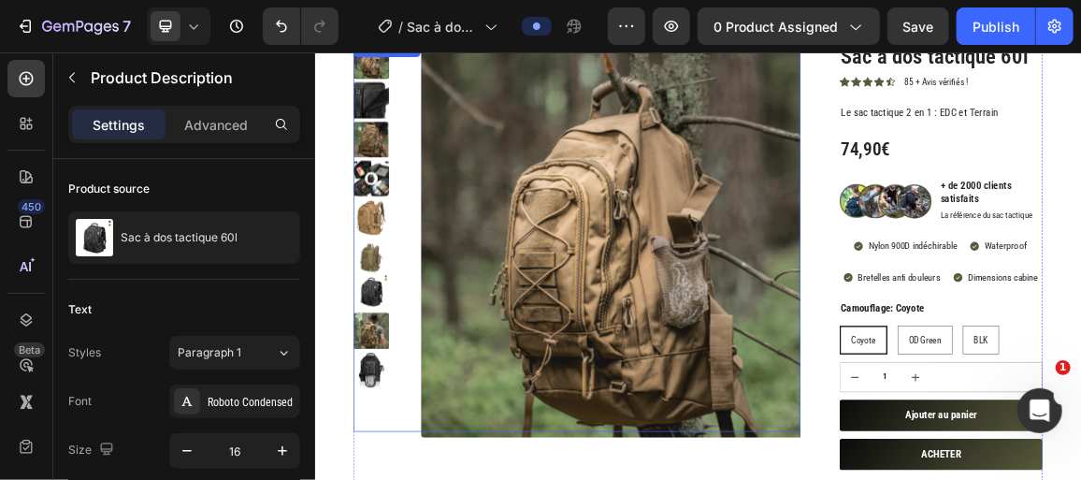
scroll to position [165, 0]
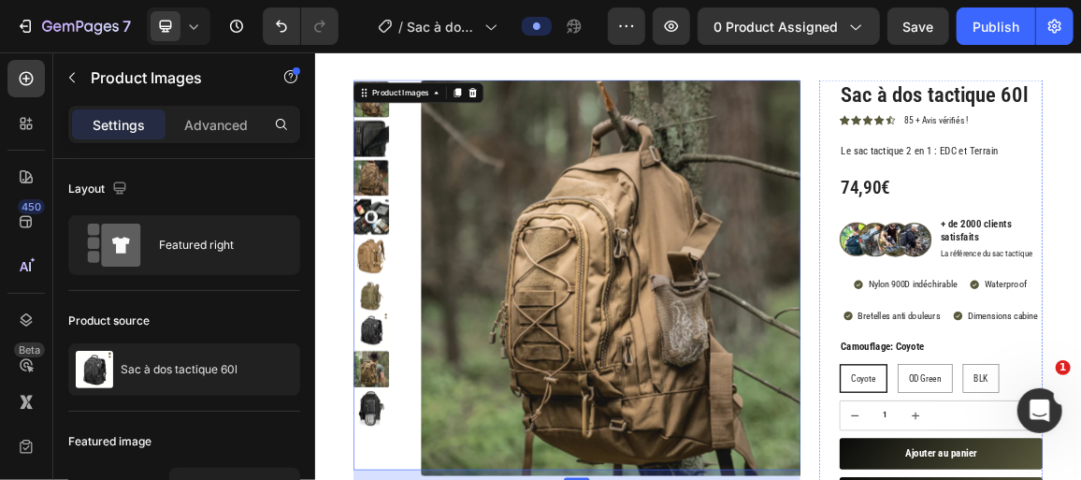
scroll to position [99, 0]
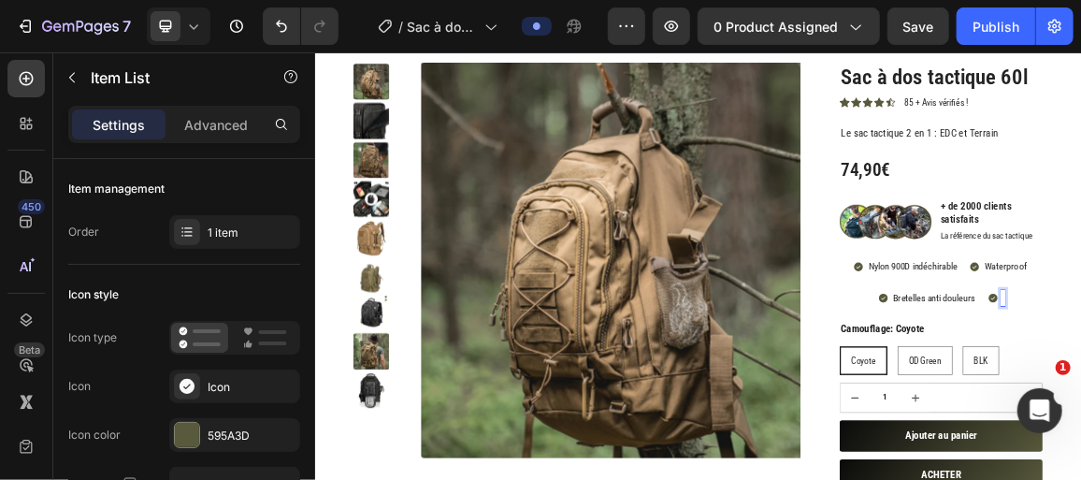
scroll to position [94, 0]
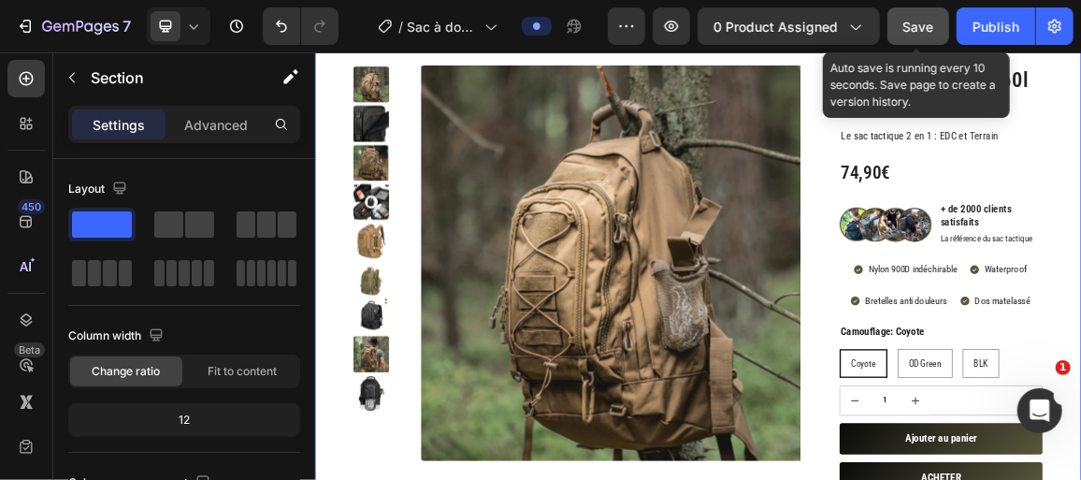
drag, startPoint x: 934, startPoint y: 25, endPoint x: 1005, endPoint y: 254, distance: 239.9
click at [934, 25] on span "Save" at bounding box center [919, 27] width 31 height 16
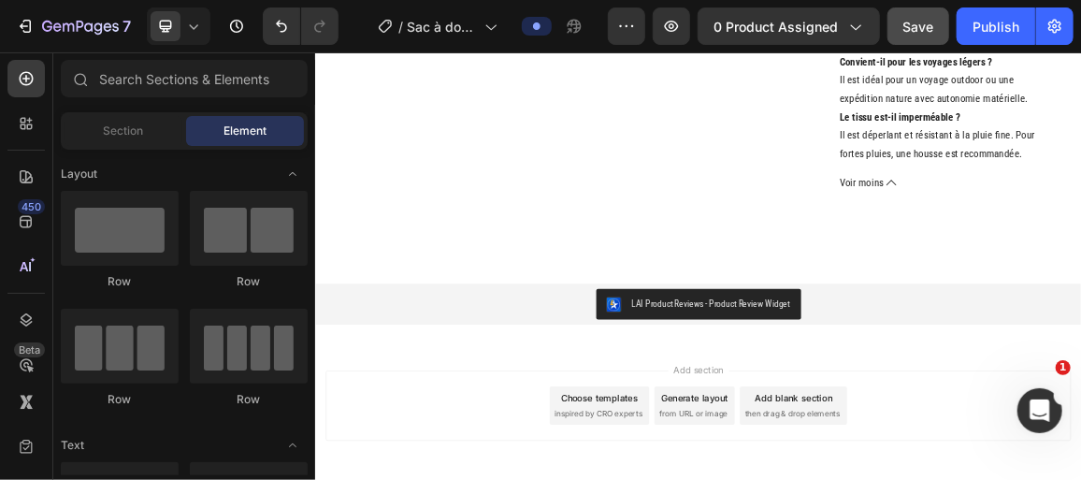
scroll to position [0, 0]
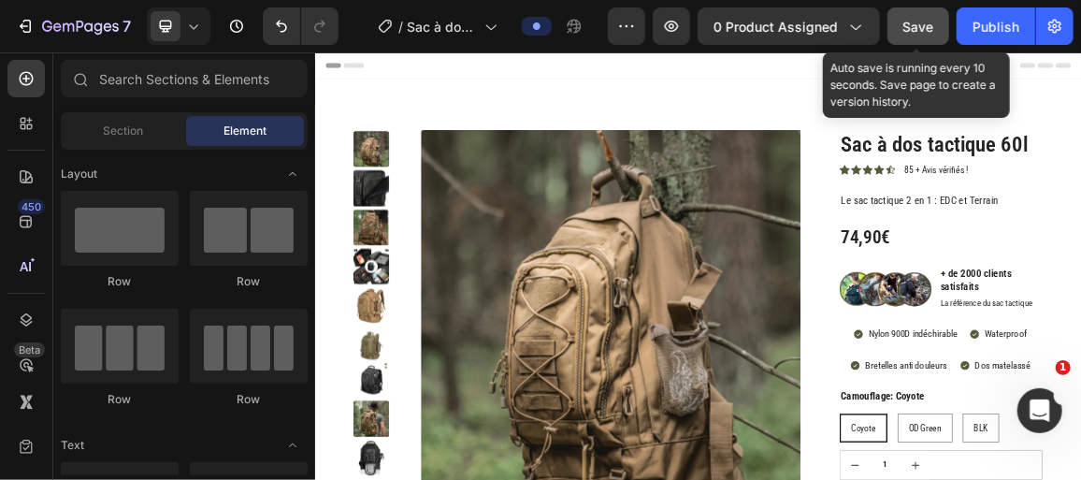
click at [932, 35] on div "Save" at bounding box center [919, 27] width 31 height 20
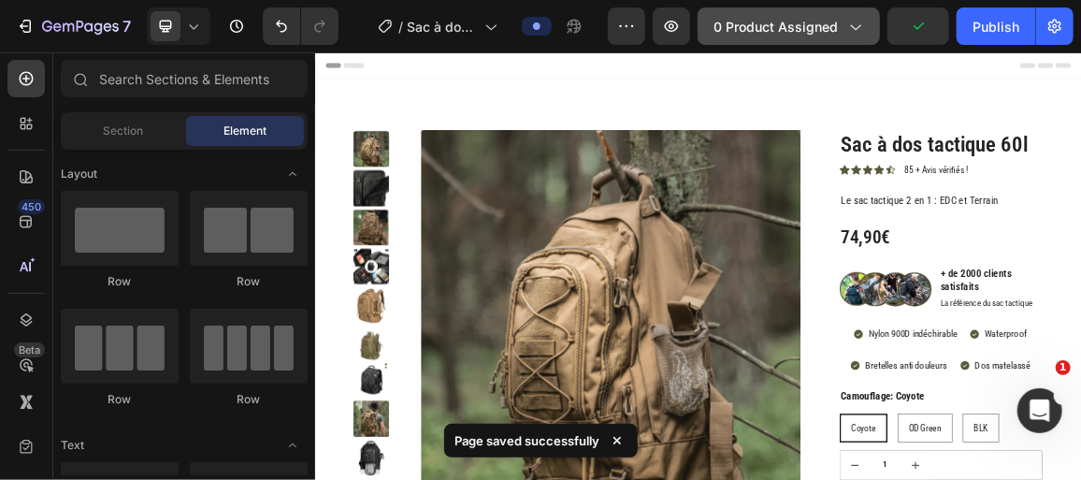
click at [763, 22] on span "0 product assigned" at bounding box center [776, 27] width 124 height 20
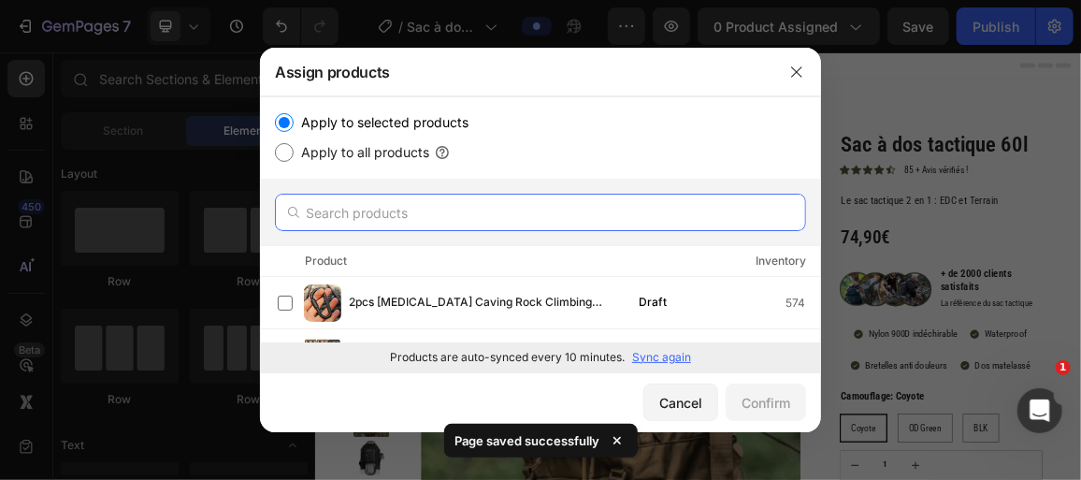
click at [368, 212] on input "text" at bounding box center [540, 212] width 531 height 37
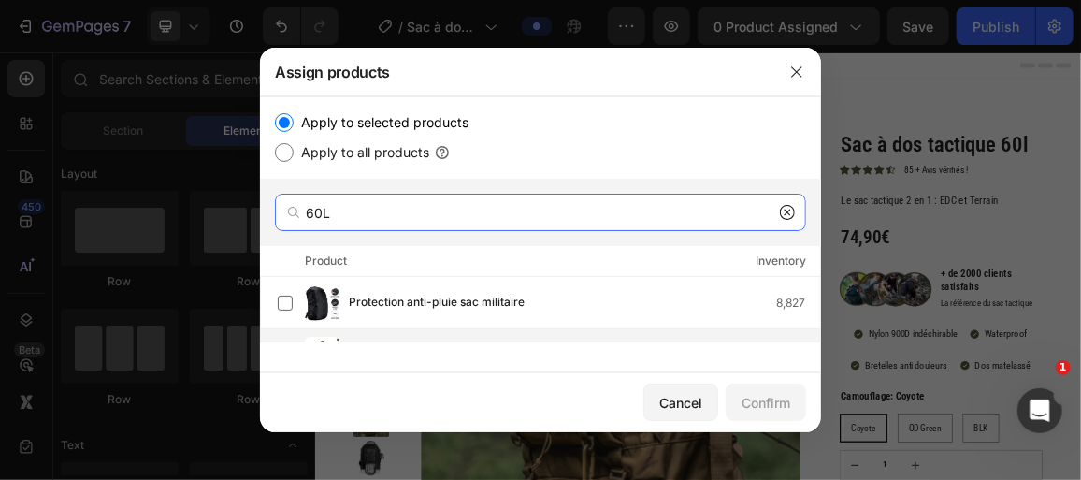
scroll to position [84, 0]
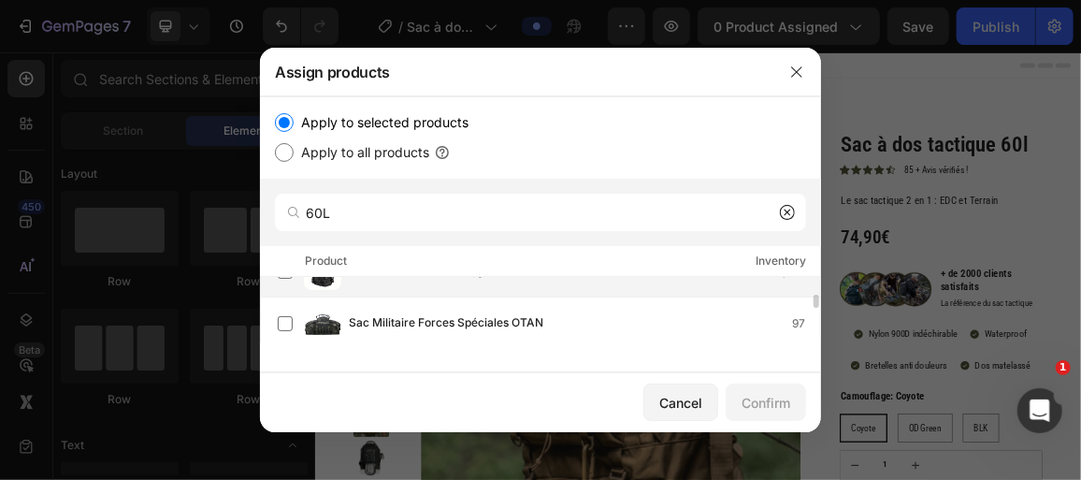
click at [429, 287] on div "Sac à dos tactique 60l 6,375" at bounding box center [549, 271] width 542 height 37
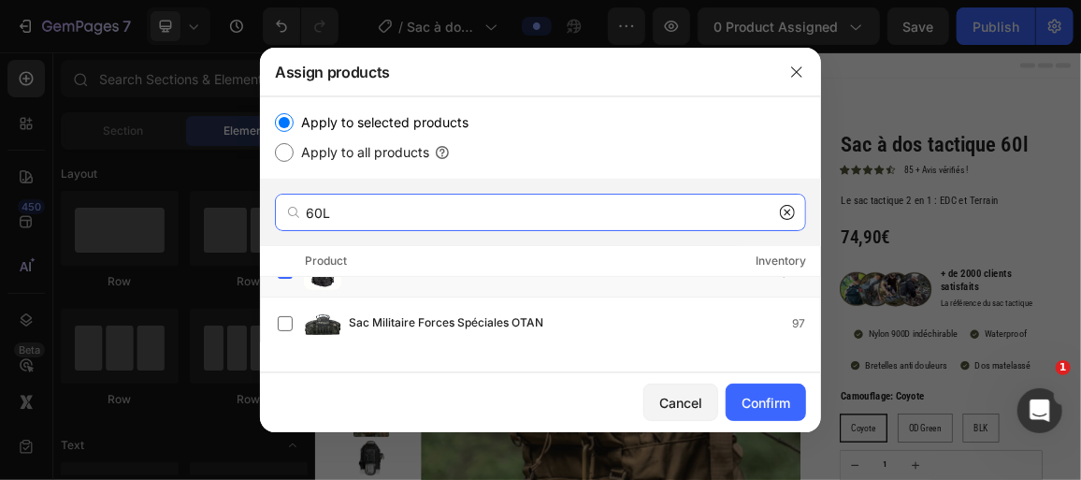
click at [373, 202] on input "60L" at bounding box center [540, 212] width 531 height 37
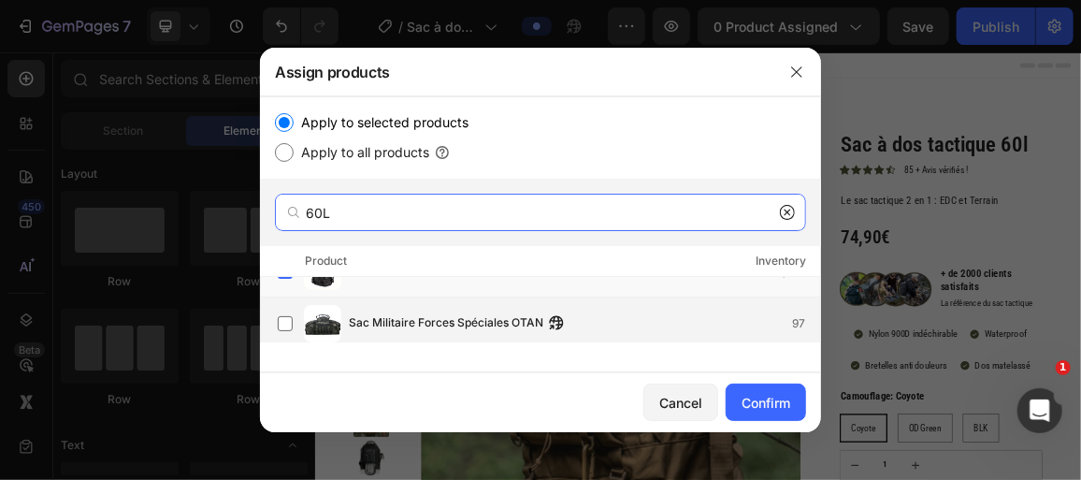
scroll to position [0, 0]
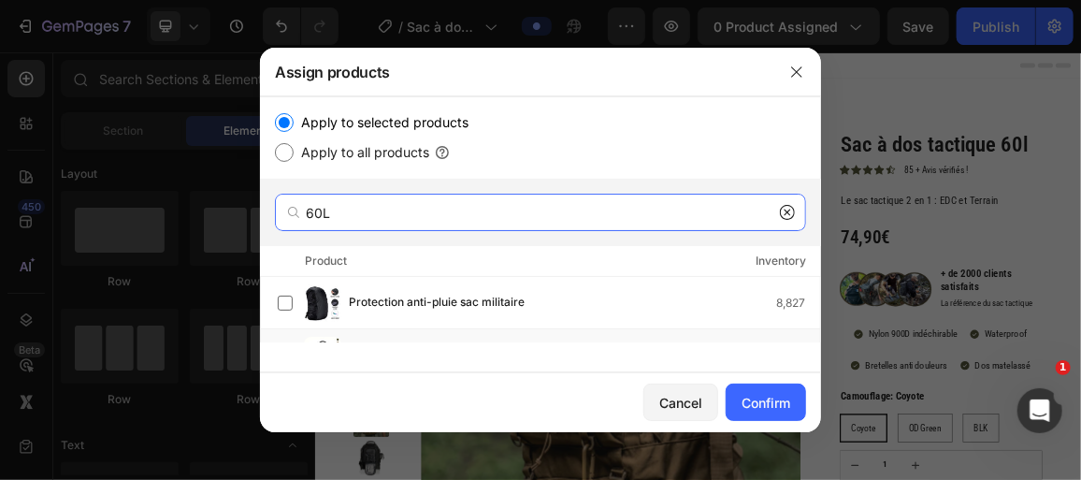
click at [415, 224] on input "60L" at bounding box center [540, 212] width 531 height 37
type input "6"
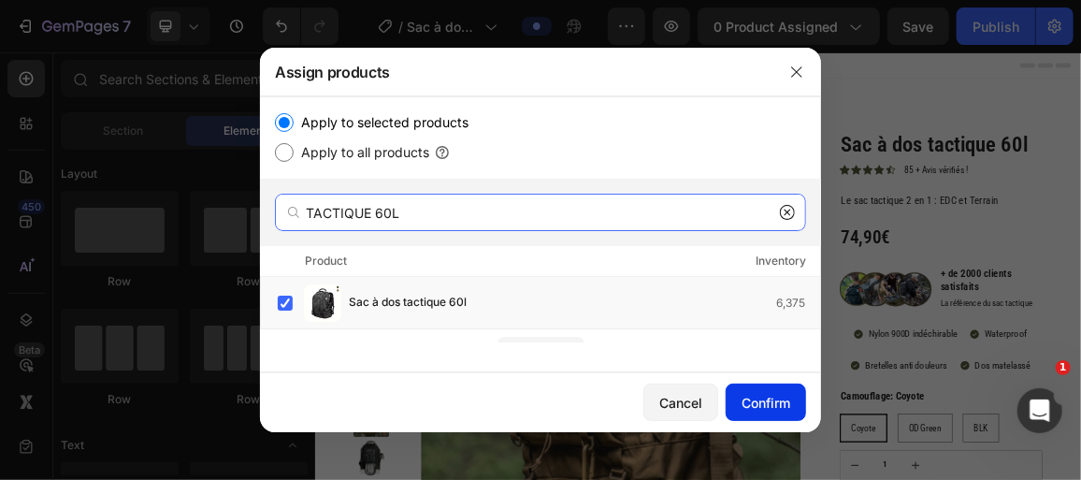
type input "TACTIQUE 60L"
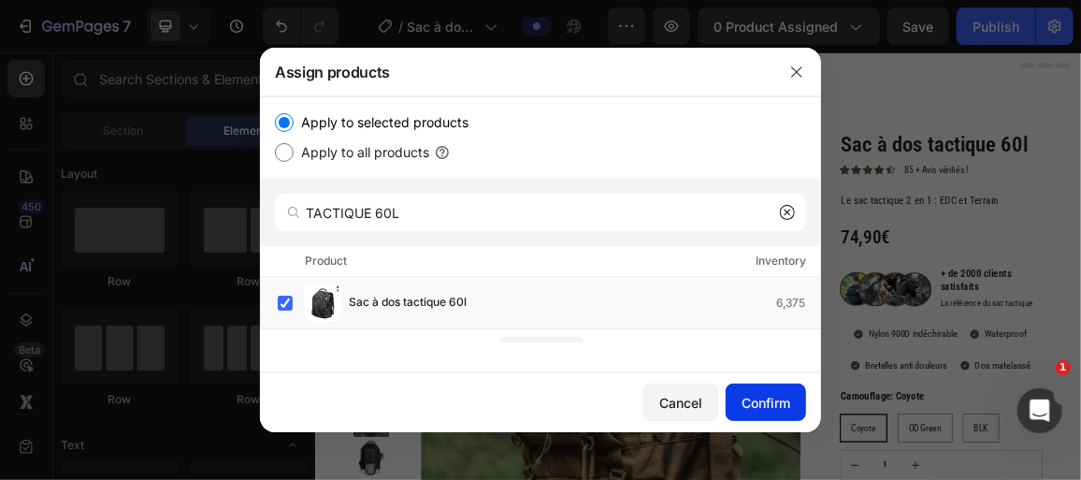
click at [773, 406] on div "Confirm" at bounding box center [766, 403] width 49 height 20
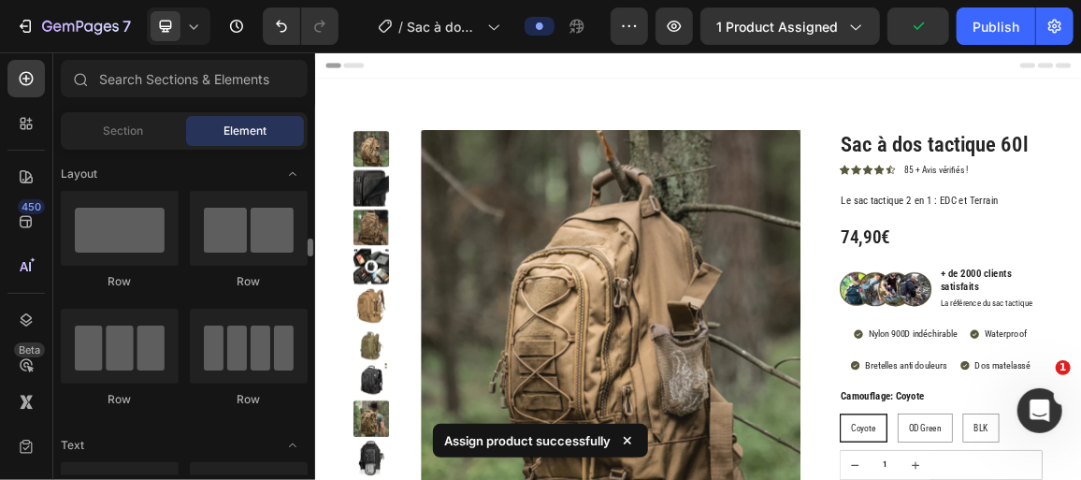
scroll to position [169, 0]
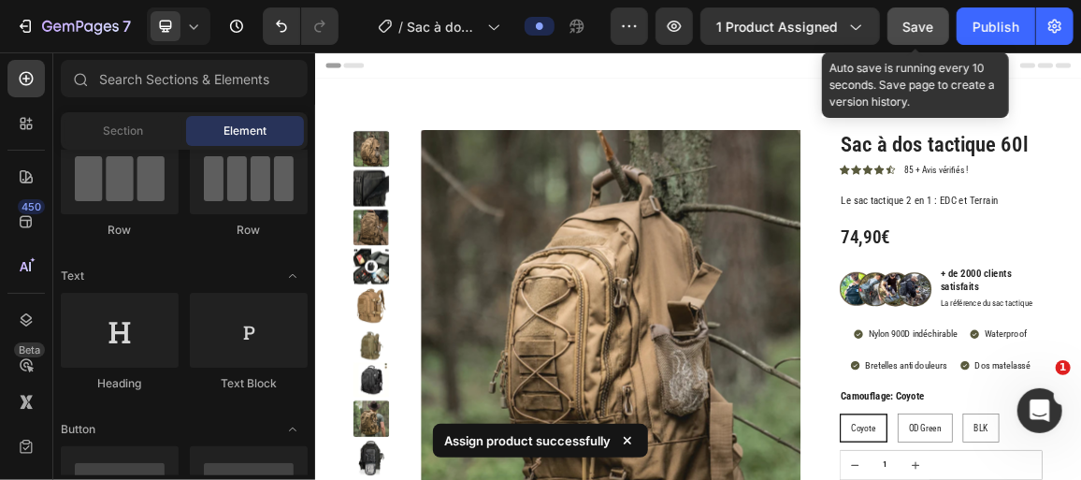
click at [916, 32] on span "Save" at bounding box center [919, 27] width 31 height 16
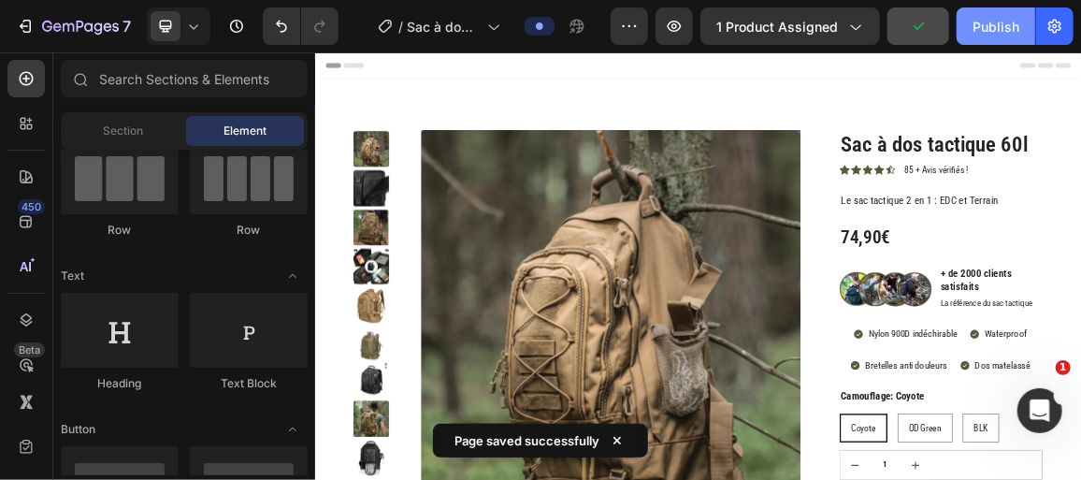
click at [987, 34] on div "Publish" at bounding box center [996, 27] width 47 height 20
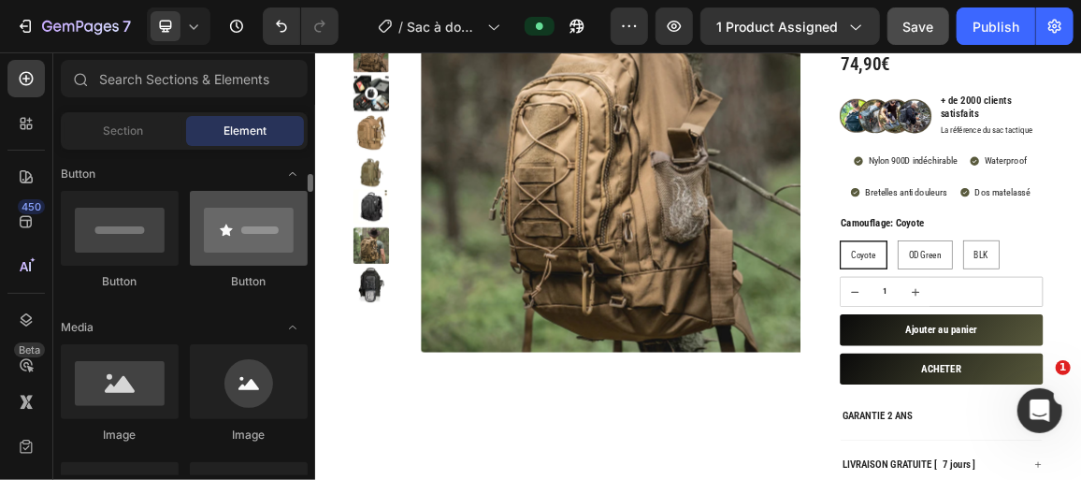
scroll to position [0, 0]
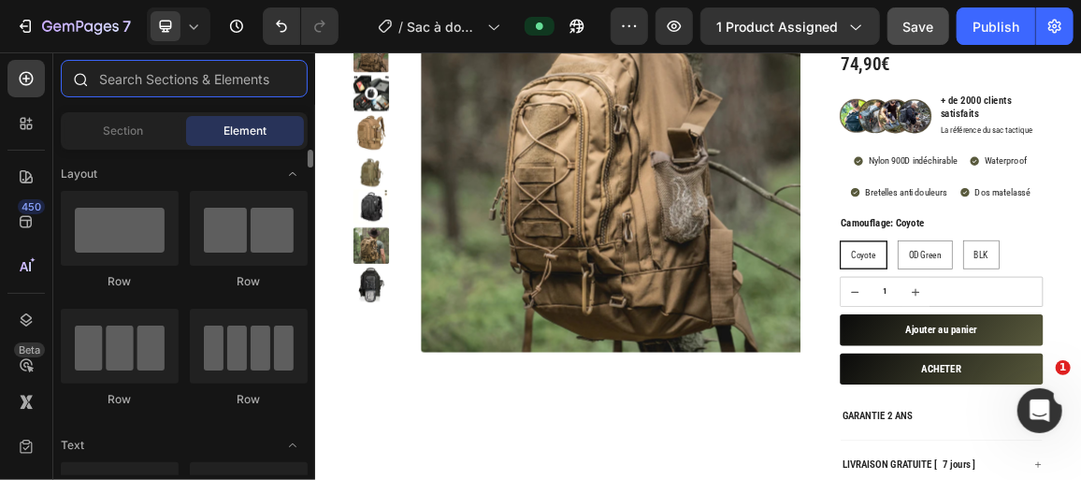
drag, startPoint x: 146, startPoint y: 59, endPoint x: 145, endPoint y: 77, distance: 17.8
click at [145, 62] on input "text" at bounding box center [184, 78] width 247 height 37
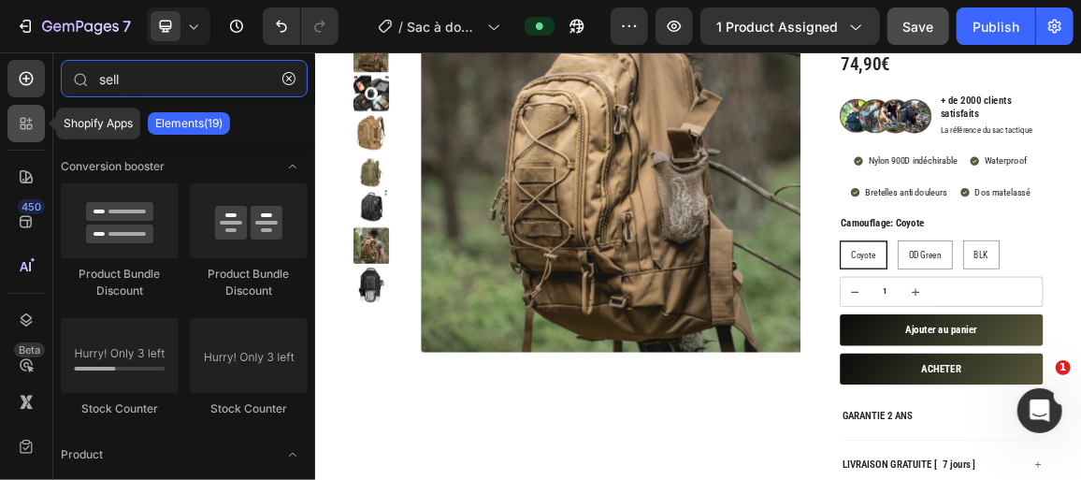
type input "sell"
click at [27, 129] on icon at bounding box center [26, 123] width 19 height 19
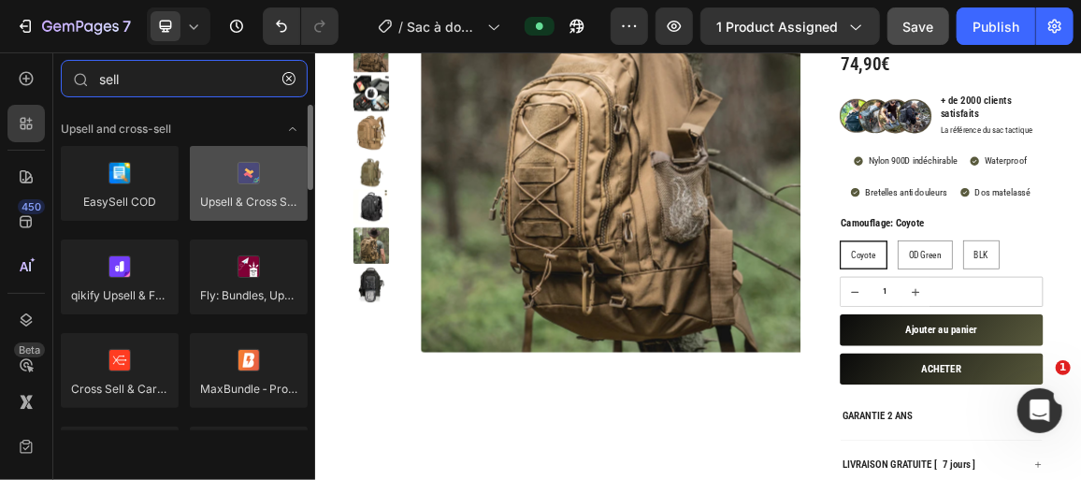
type input "sell"
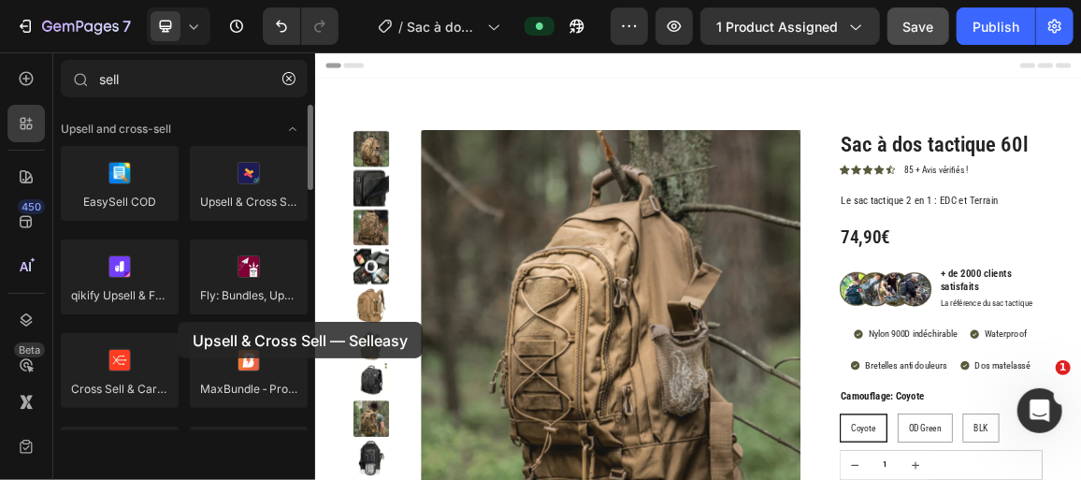
drag, startPoint x: 229, startPoint y: 189, endPoint x: 178, endPoint y: 322, distance: 142.4
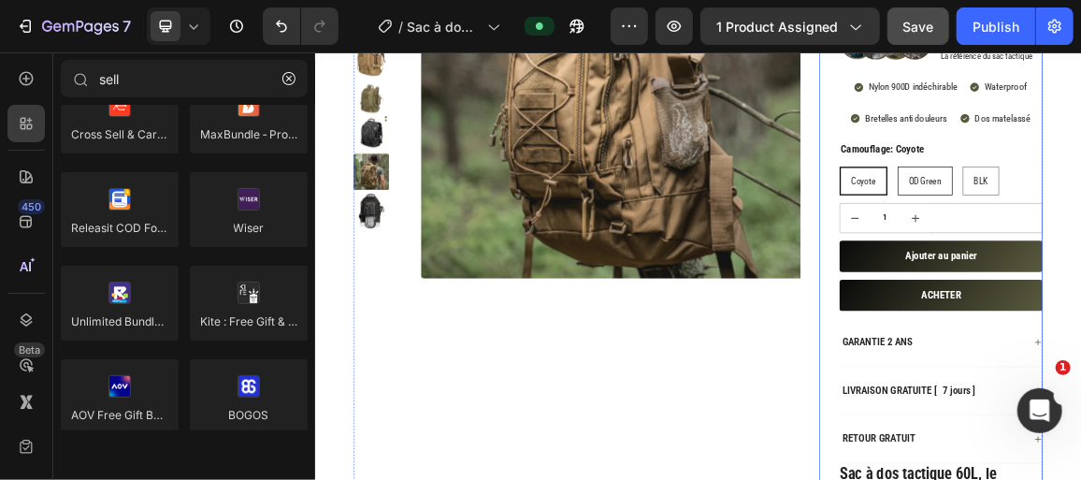
scroll to position [254, 0]
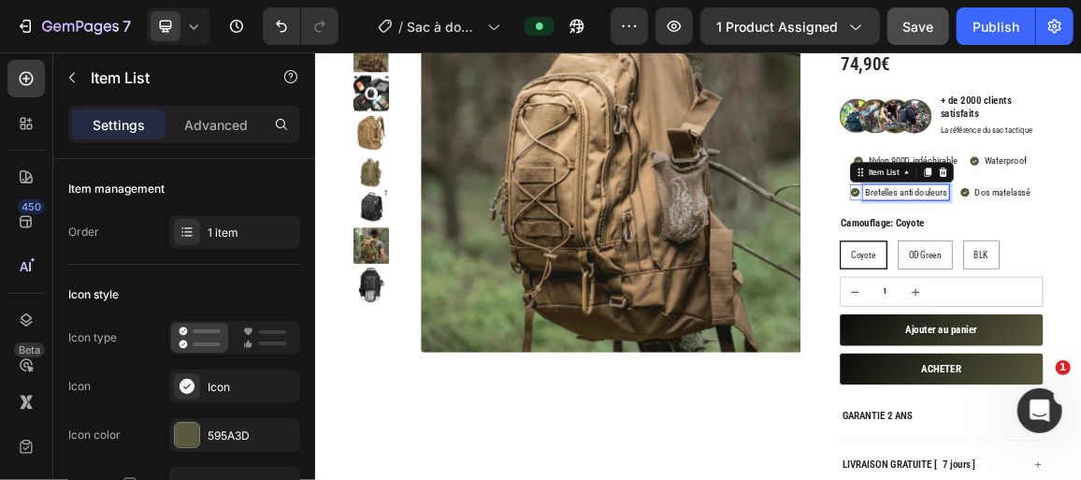
scroll to position [0, 0]
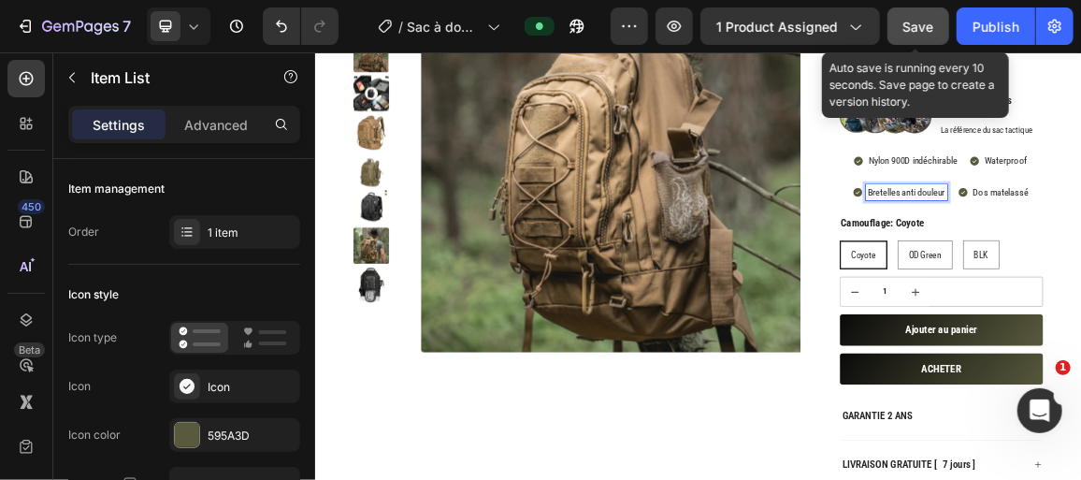
click at [932, 31] on span "Save" at bounding box center [919, 27] width 31 height 16
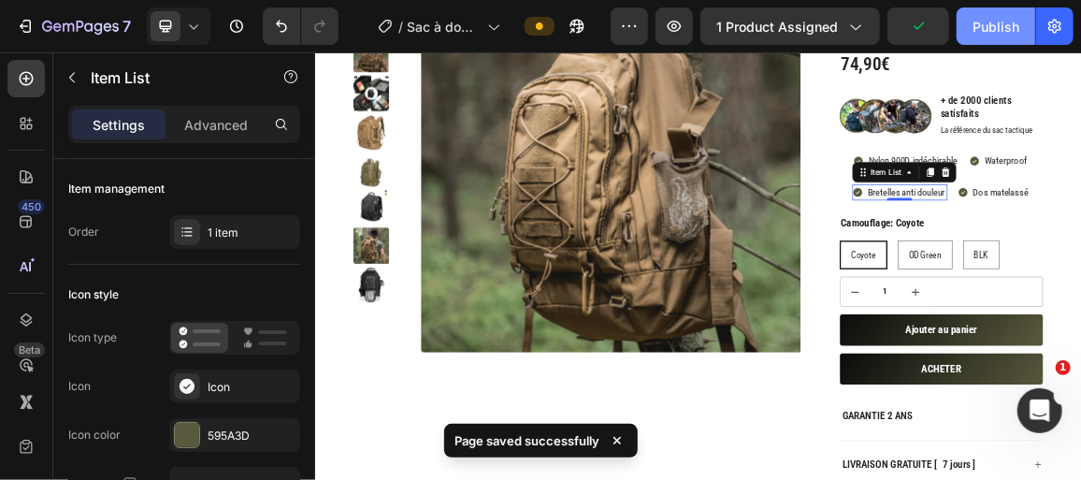
click at [990, 25] on div "Publish" at bounding box center [996, 27] width 47 height 20
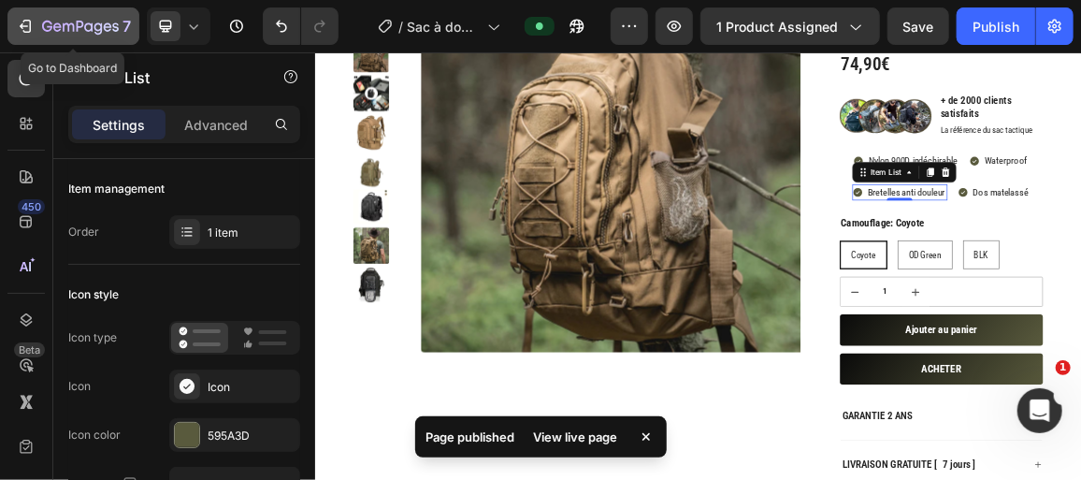
click at [71, 22] on icon "button" at bounding box center [80, 28] width 77 height 16
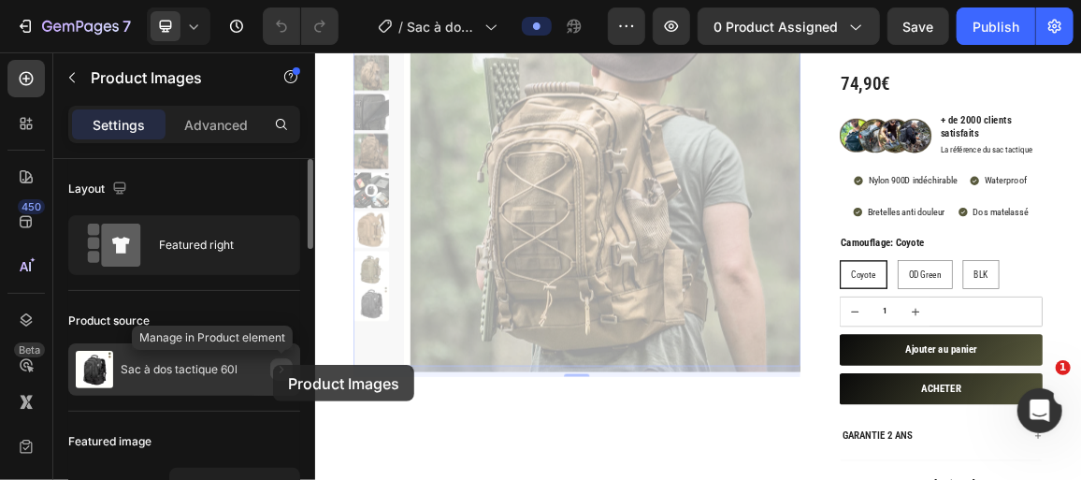
scroll to position [284, 0]
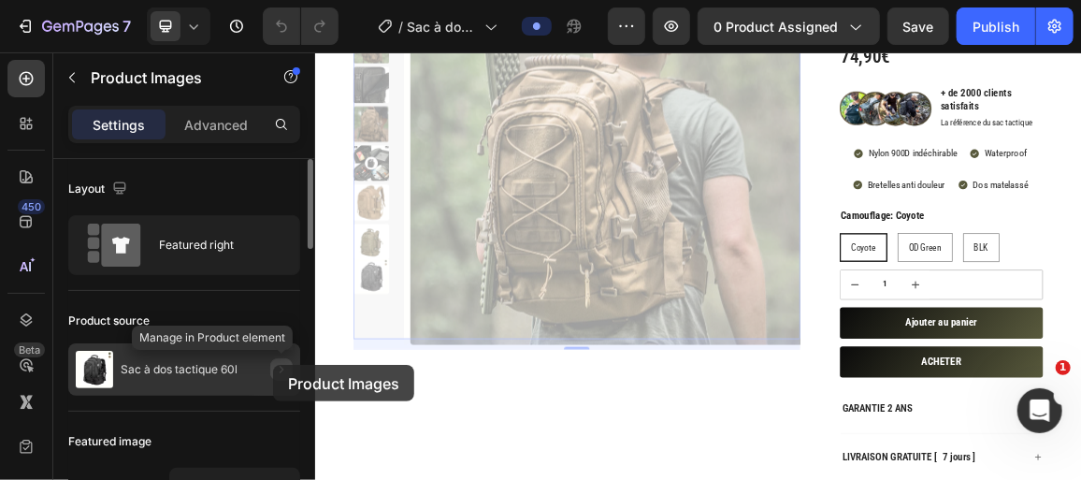
click at [275, 365] on icon "button" at bounding box center [281, 369] width 15 height 15
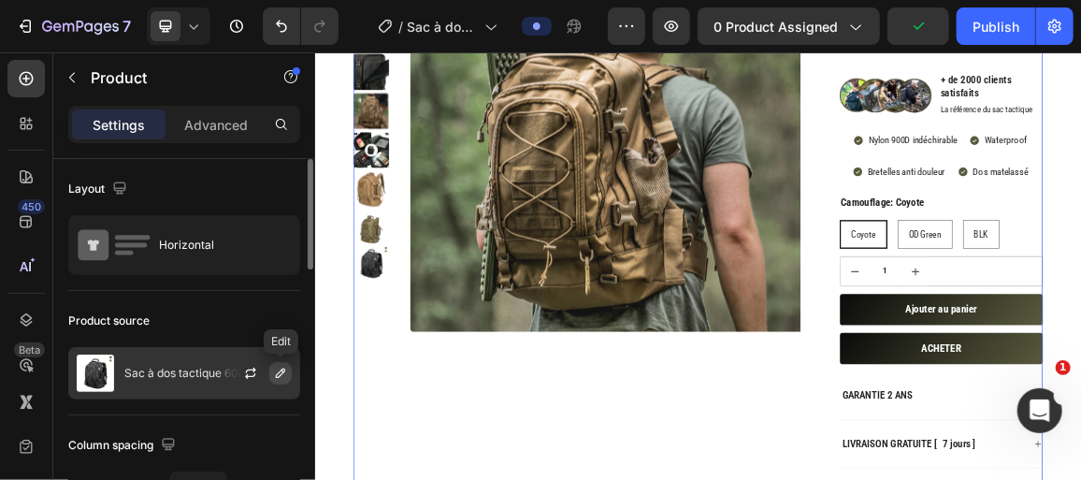
click at [284, 369] on icon "button" at bounding box center [280, 373] width 9 height 9
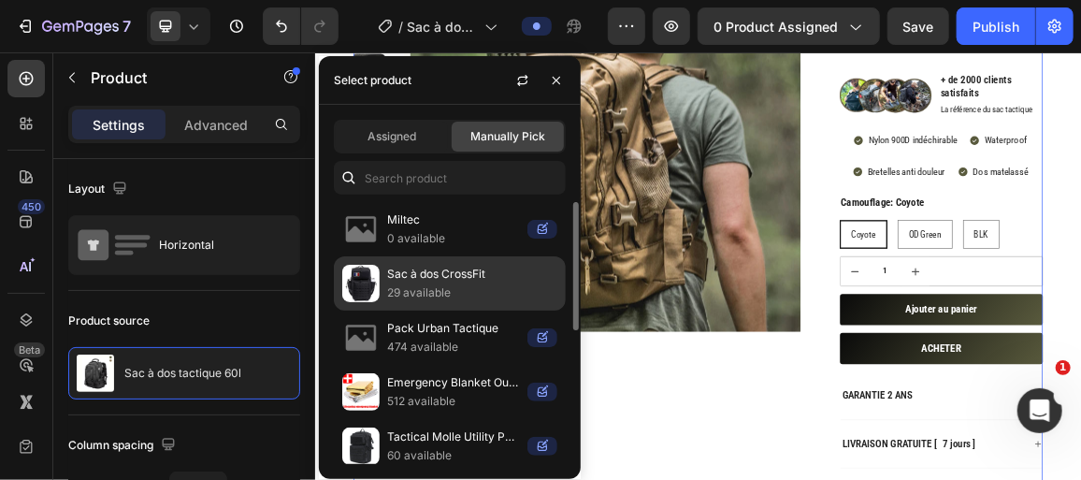
click at [458, 281] on p "Sac à dos CrossFit" at bounding box center [472, 274] width 170 height 19
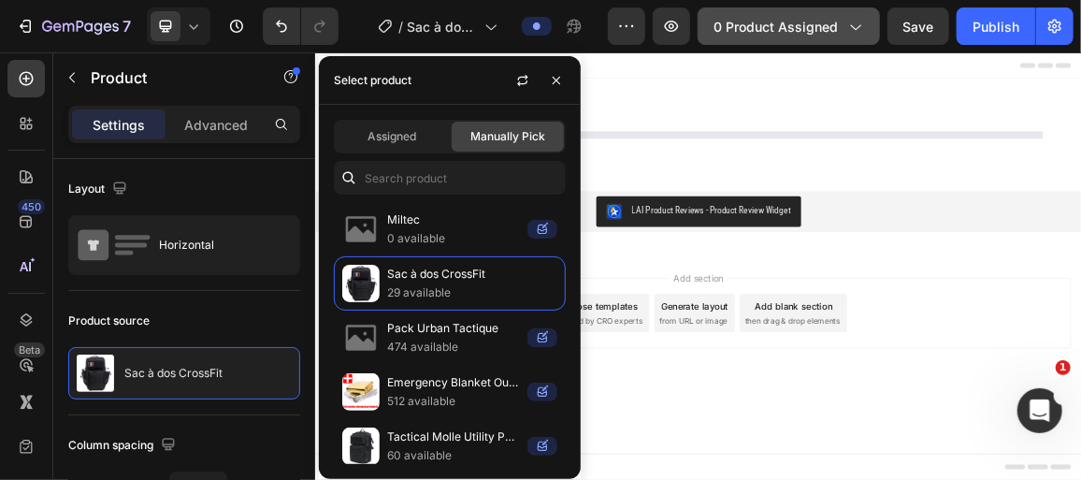
scroll to position [0, 0]
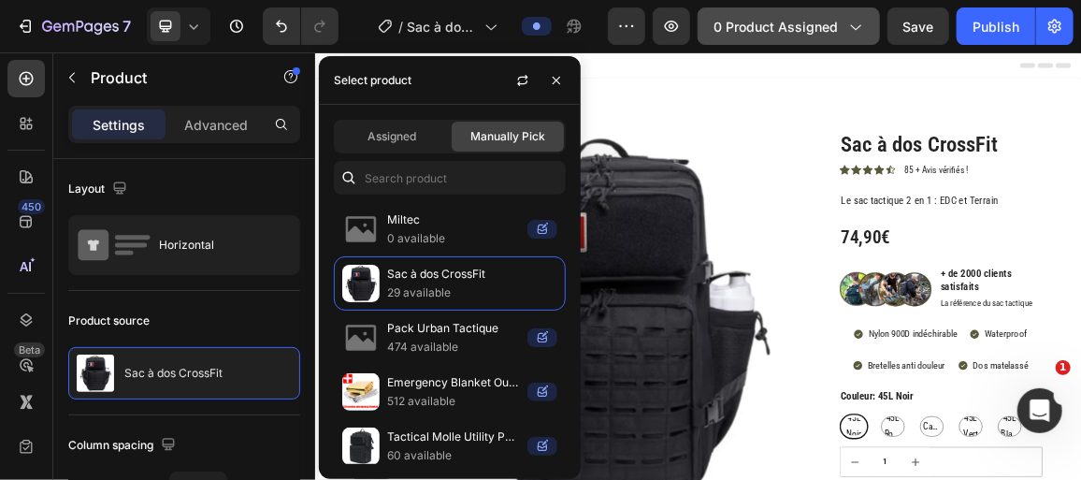
click at [850, 21] on icon "button" at bounding box center [855, 26] width 19 height 19
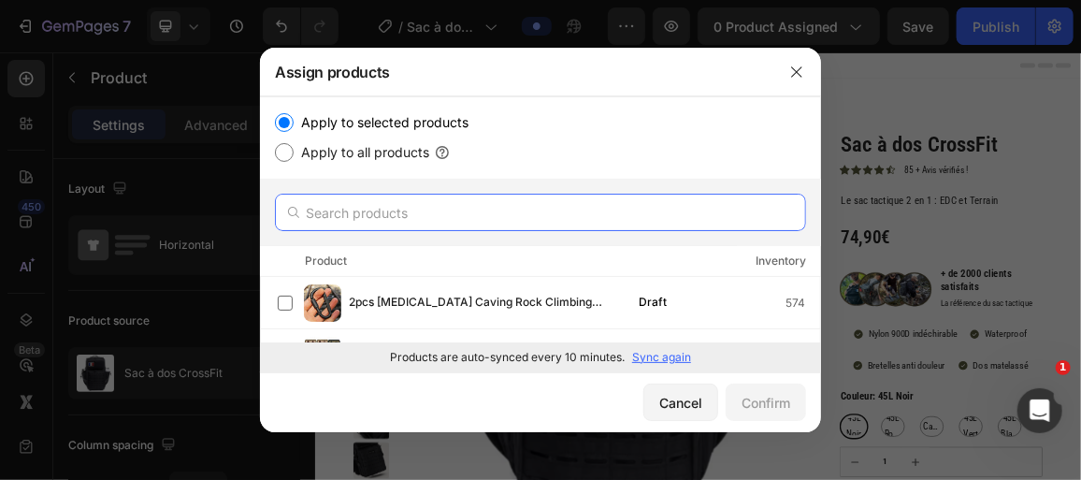
click at [410, 200] on input "text" at bounding box center [540, 212] width 531 height 37
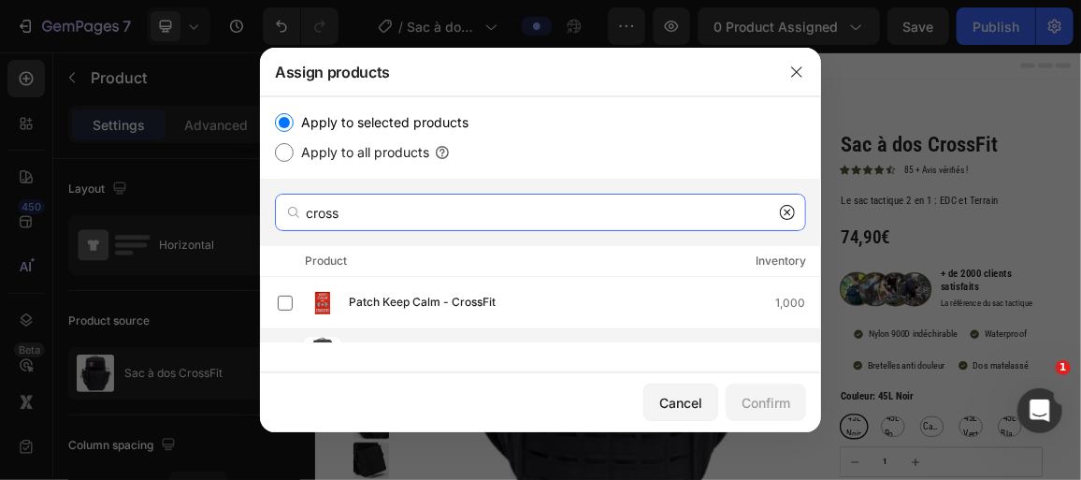
scroll to position [78, 0]
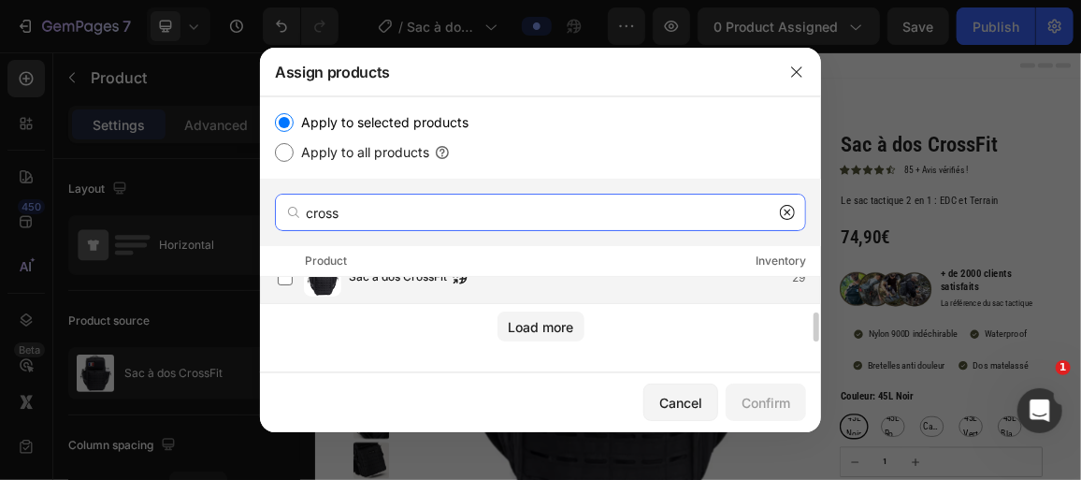
type input "cross"
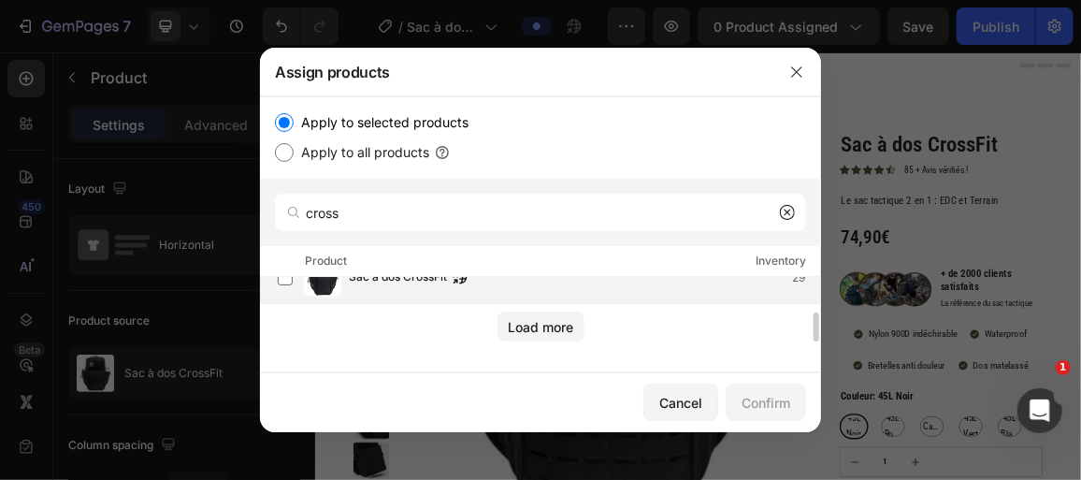
click at [388, 292] on div "Sac à dos CrossFit 29" at bounding box center [549, 277] width 542 height 37
click at [768, 409] on div "Confirm" at bounding box center [766, 403] width 49 height 20
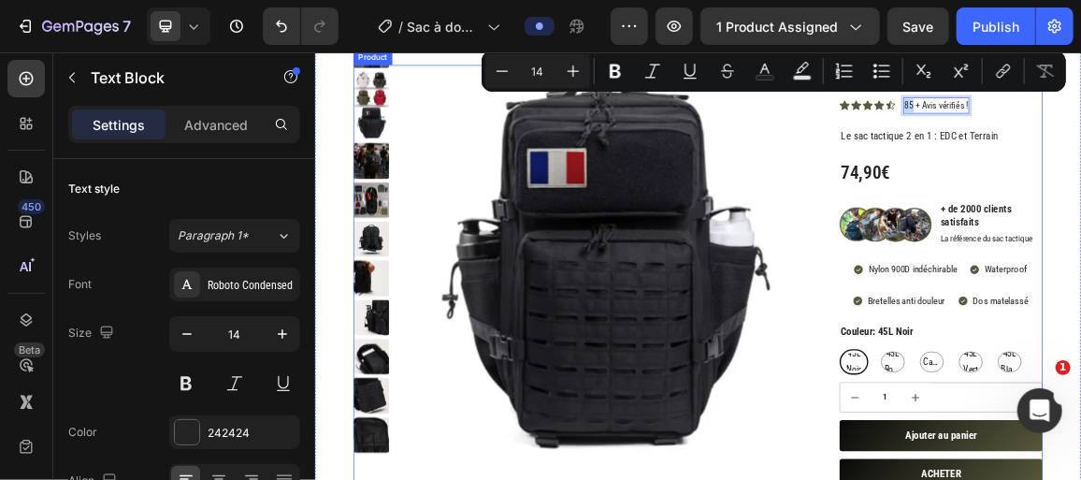
scroll to position [169, 0]
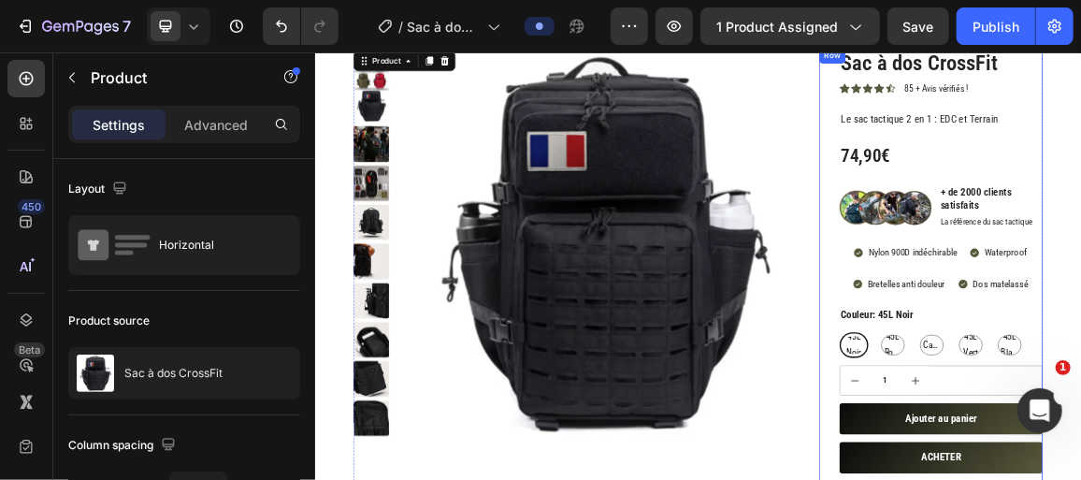
scroll to position [84, 0]
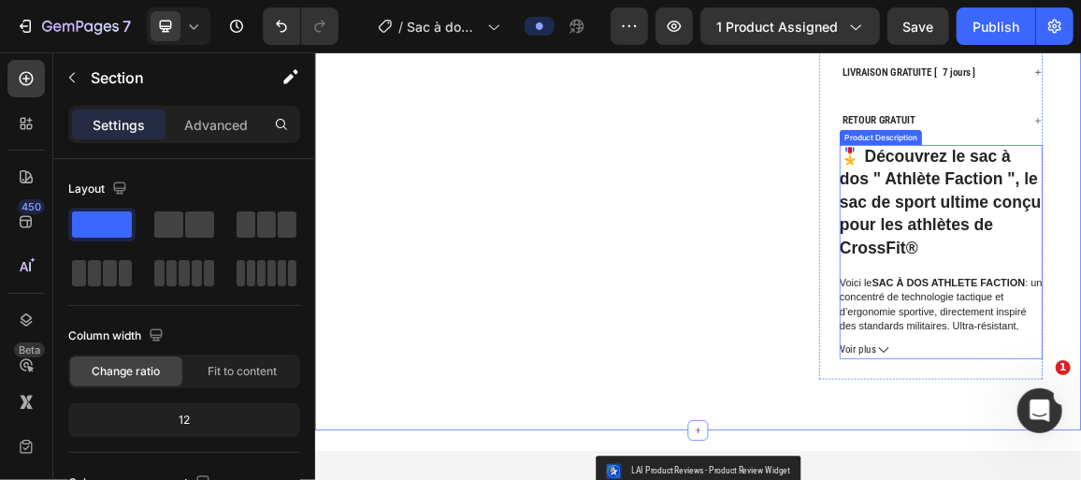
scroll to position [850, 0]
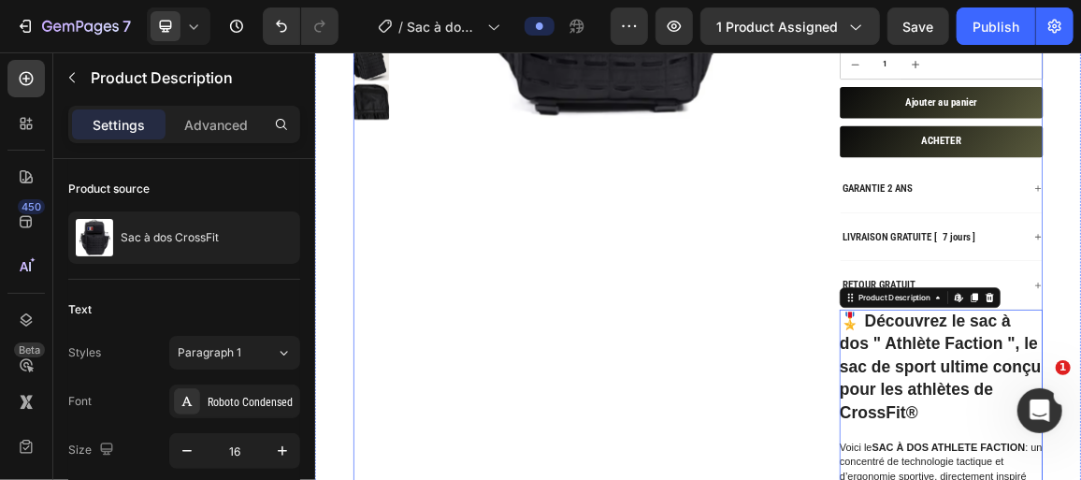
scroll to position [510, 0]
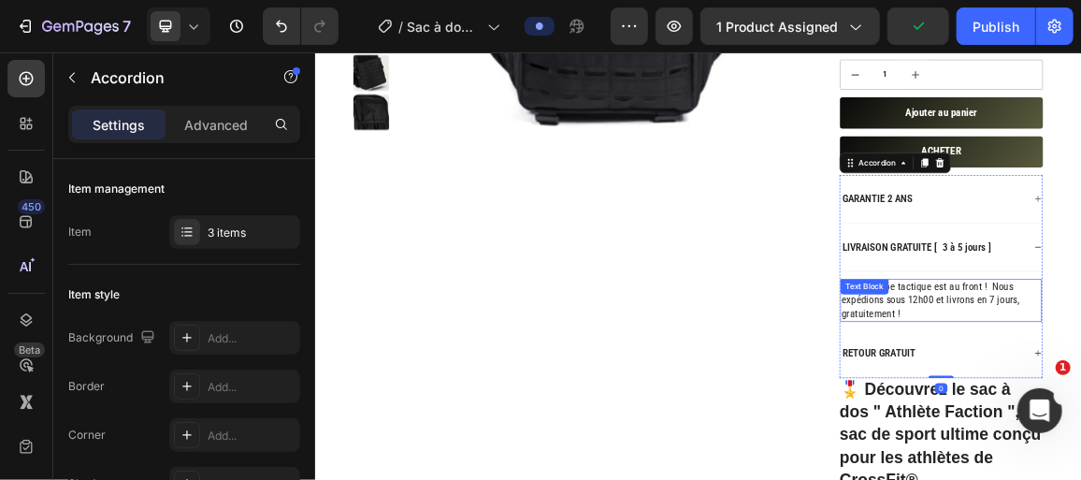
scroll to position [595, 0]
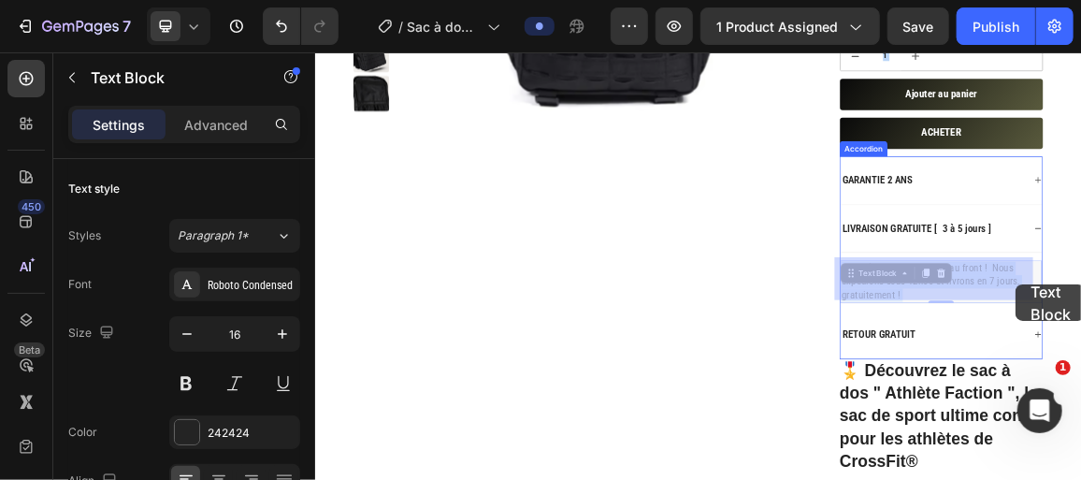
drag, startPoint x: 1290, startPoint y: 382, endPoint x: 1330, endPoint y: 386, distance: 40.5
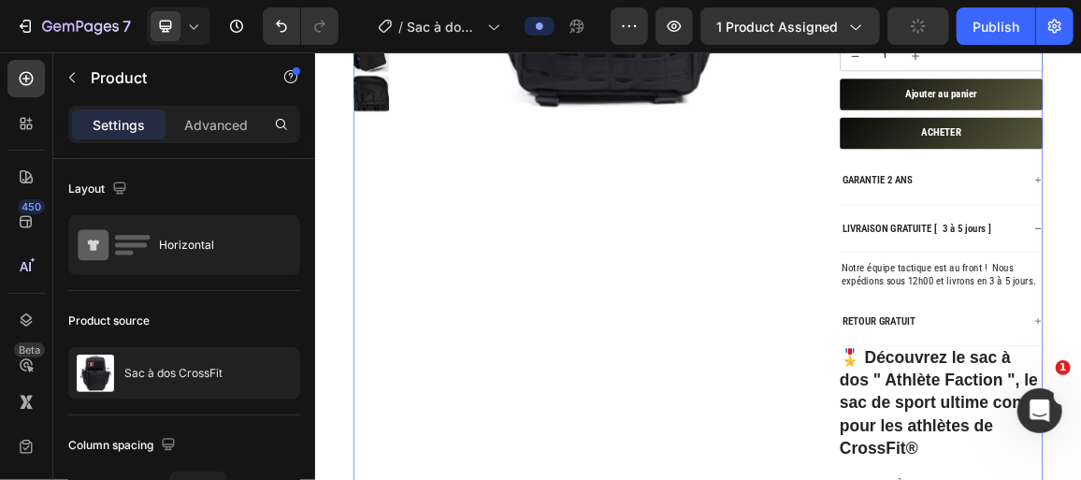
click at [901, 35] on button "button" at bounding box center [919, 25] width 62 height 37
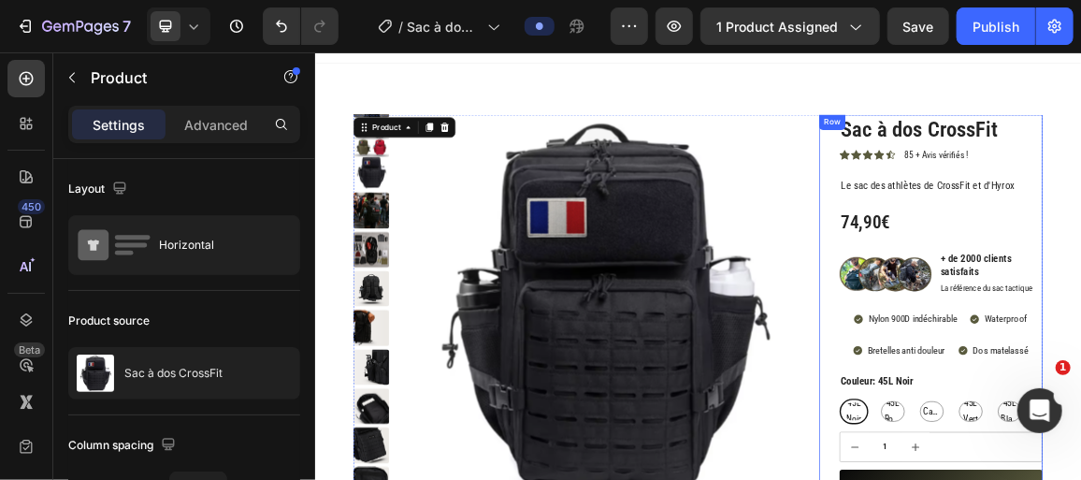
scroll to position [0, 0]
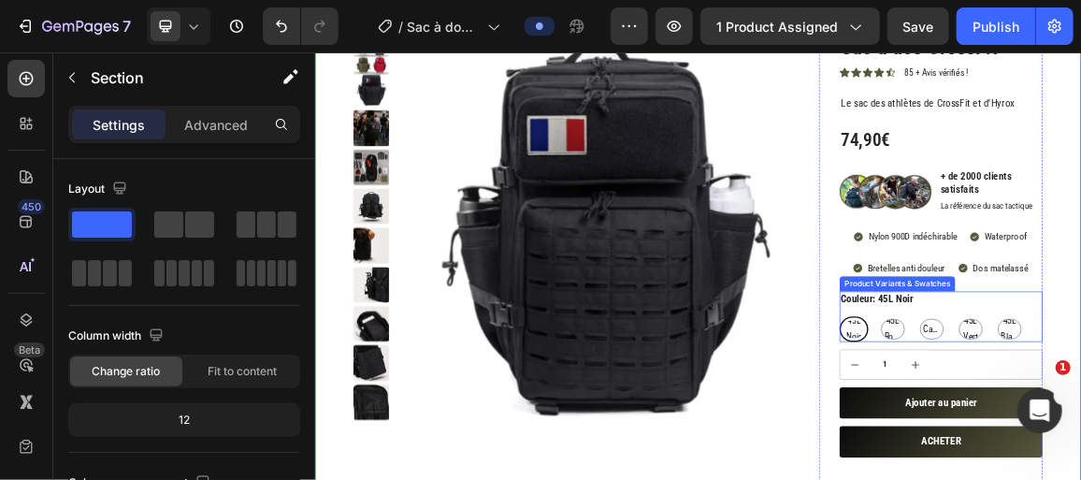
scroll to position [169, 0]
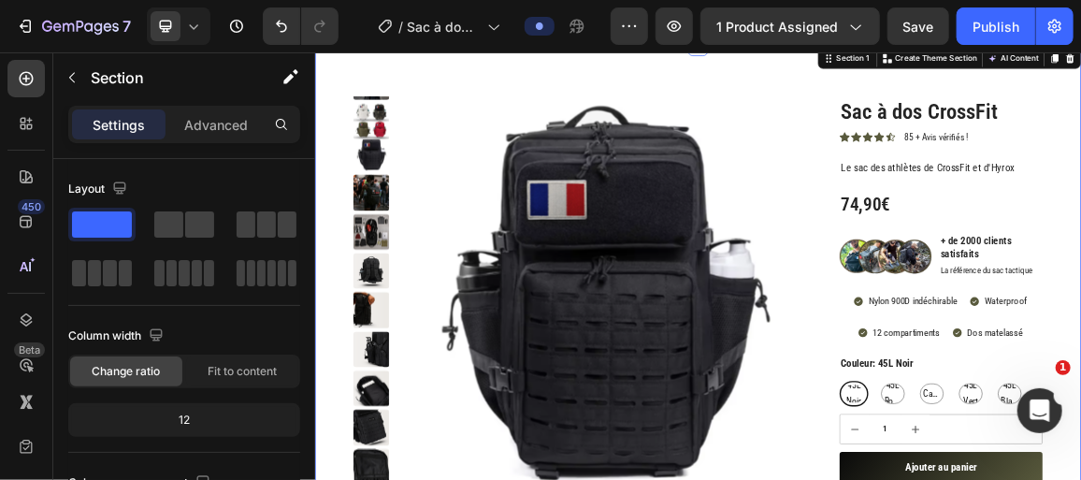
scroll to position [0, 0]
